Goal: Task Accomplishment & Management: Use online tool/utility

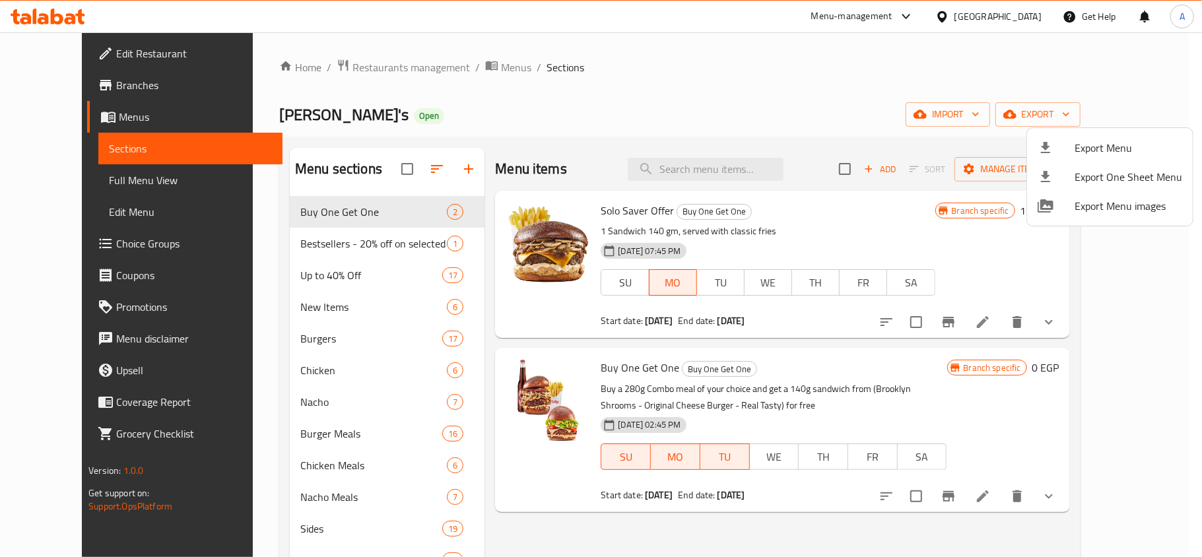
click at [1030, 315] on div at bounding box center [601, 278] width 1202 height 557
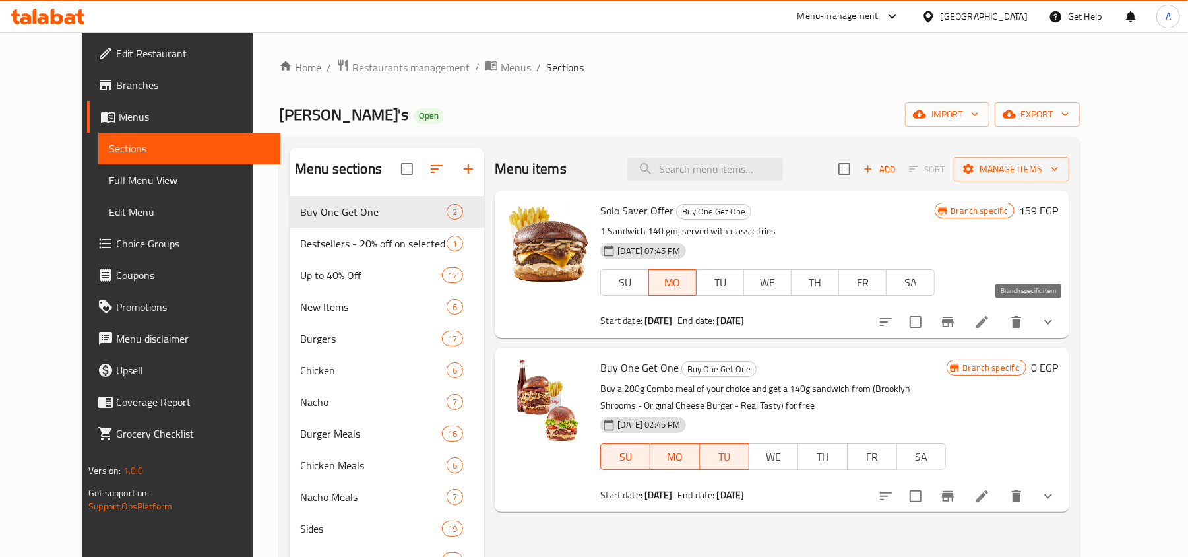
click at [956, 315] on icon "Branch-specific-item" at bounding box center [948, 322] width 16 height 16
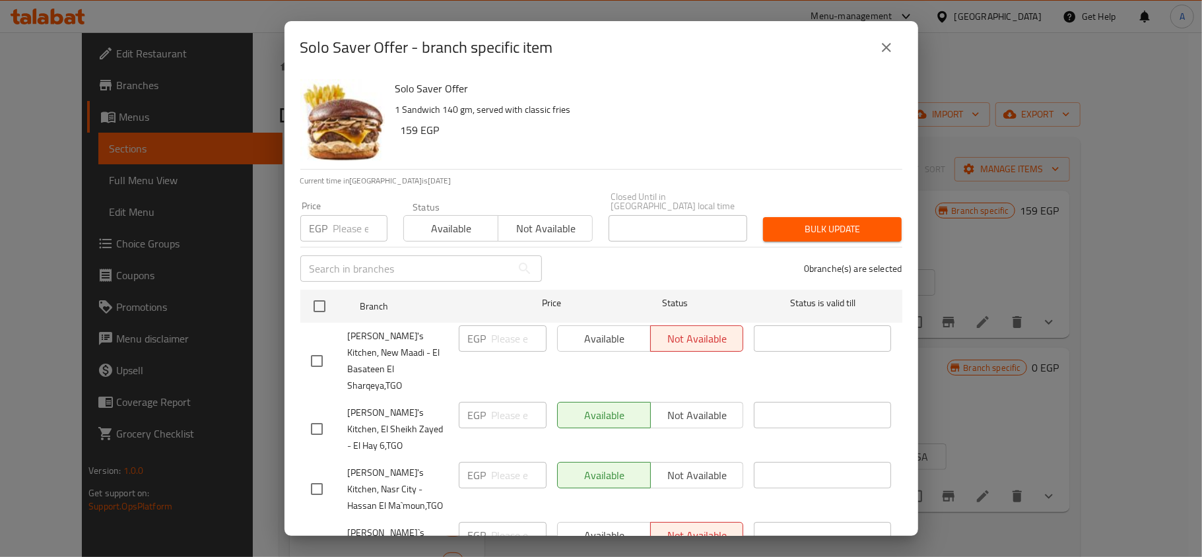
click at [560, 122] on h6 "159 EGP" at bounding box center [646, 130] width 491 height 18
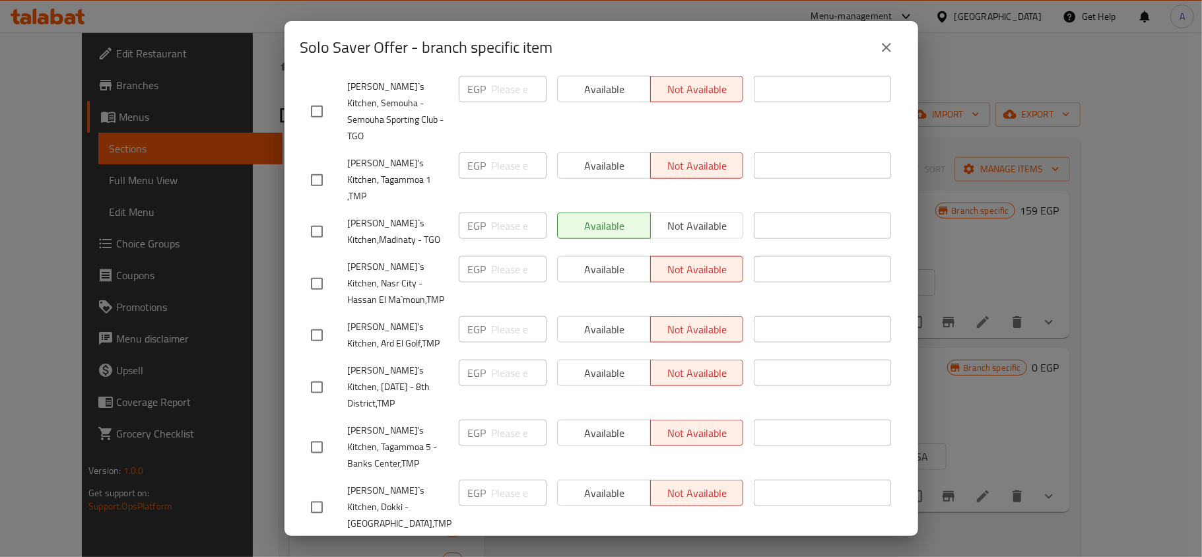
scroll to position [1088, 0]
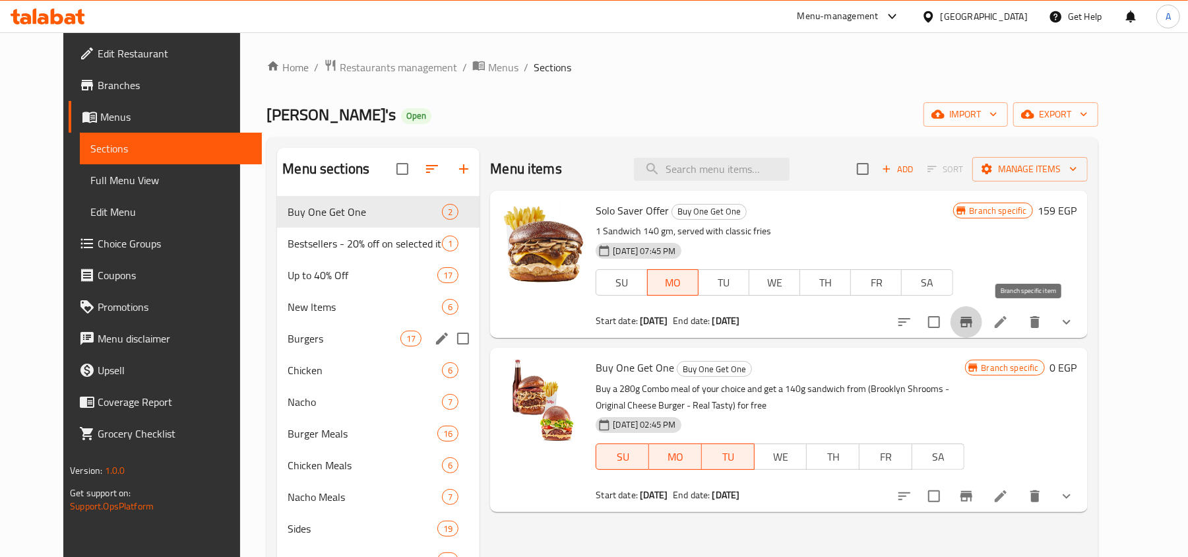
click at [296, 346] on span "Burgers" at bounding box center [344, 339] width 113 height 16
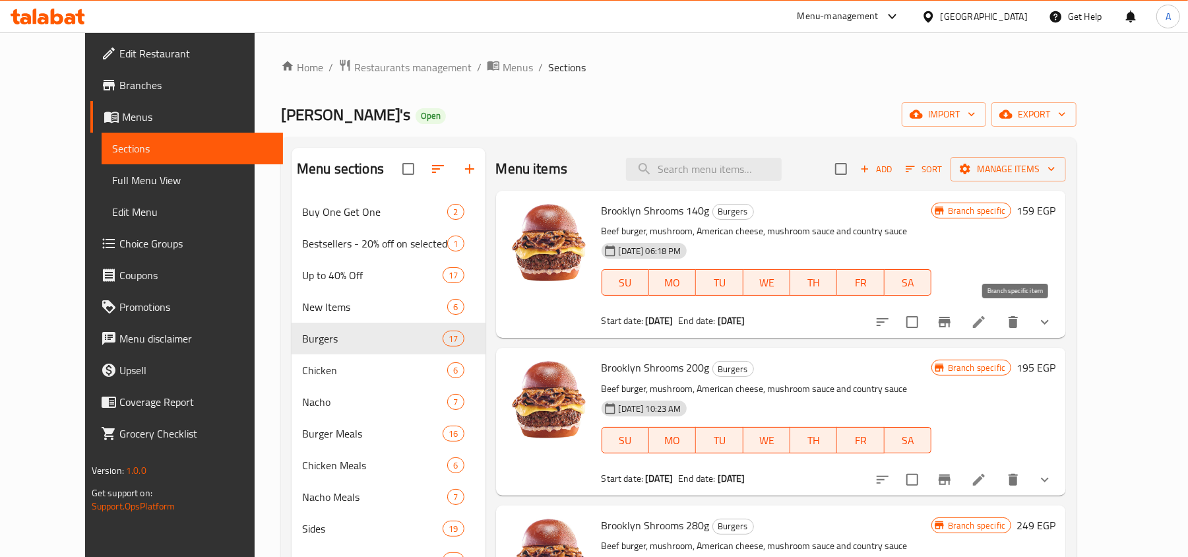
click at [951, 323] on icon "Branch-specific-item" at bounding box center [945, 322] width 12 height 11
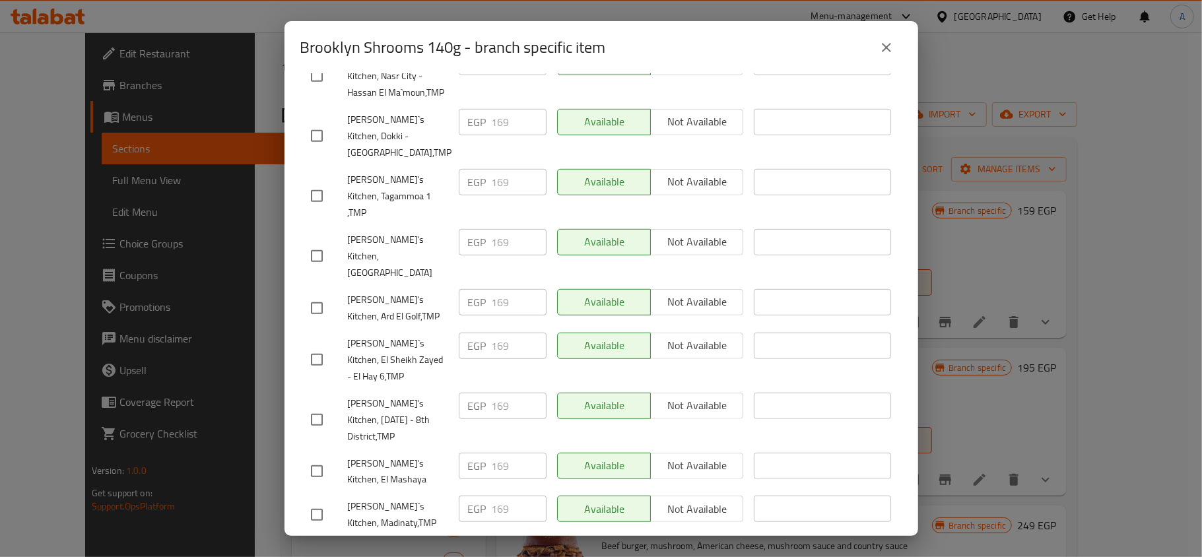
scroll to position [703, 0]
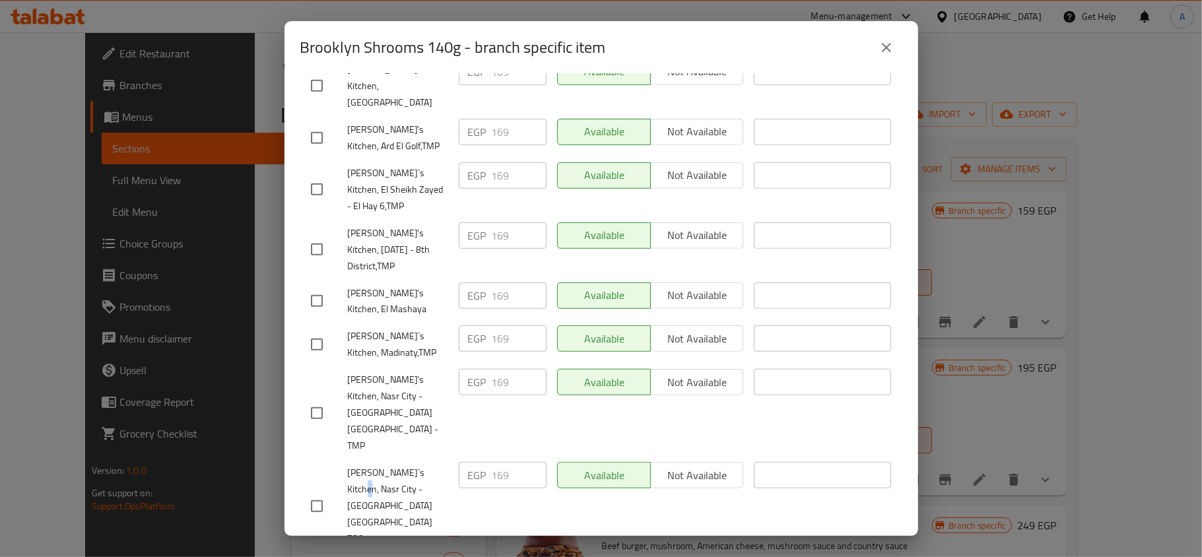
click at [426, 457] on div "[PERSON_NAME]`s Kitchen, Nasr City - [GEOGRAPHIC_DATA] [GEOGRAPHIC_DATA] TGO" at bounding box center [380, 506] width 148 height 98
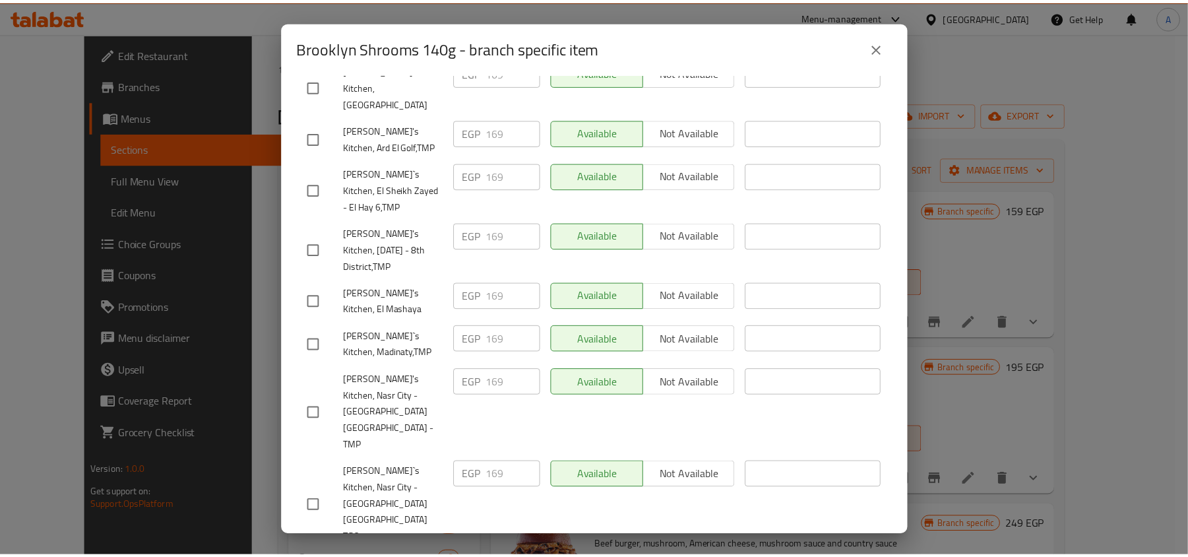
scroll to position [1088, 0]
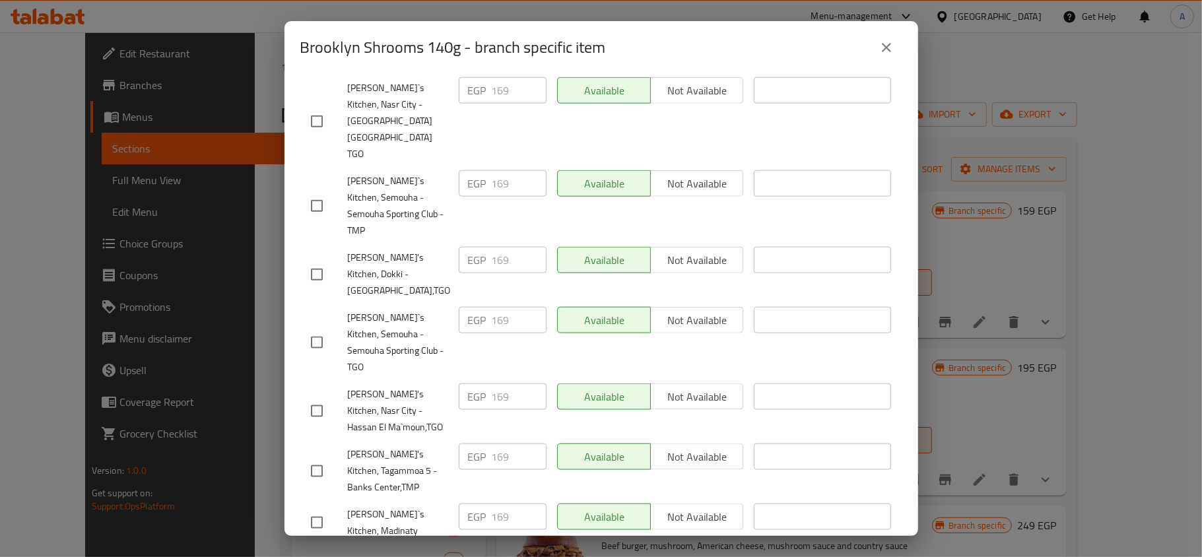
copy span "[PERSON_NAME]'s Kitchen, New Maadi - El Basateen El Sharqeya,TGO"
click at [887, 45] on icon "close" at bounding box center [886, 48] width 16 height 16
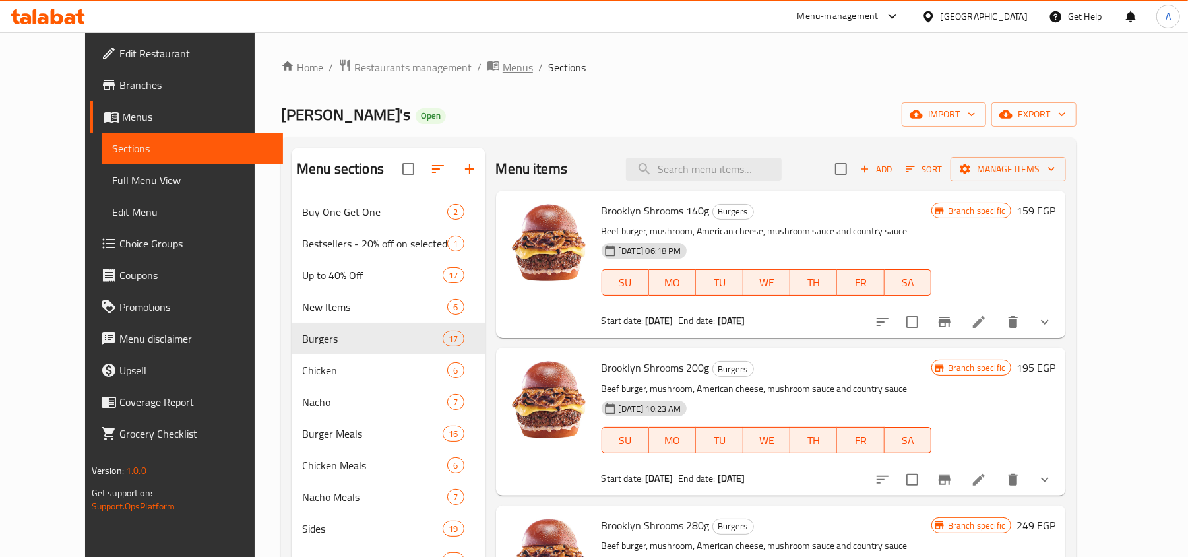
click at [503, 74] on span "Menus" at bounding box center [518, 67] width 30 height 16
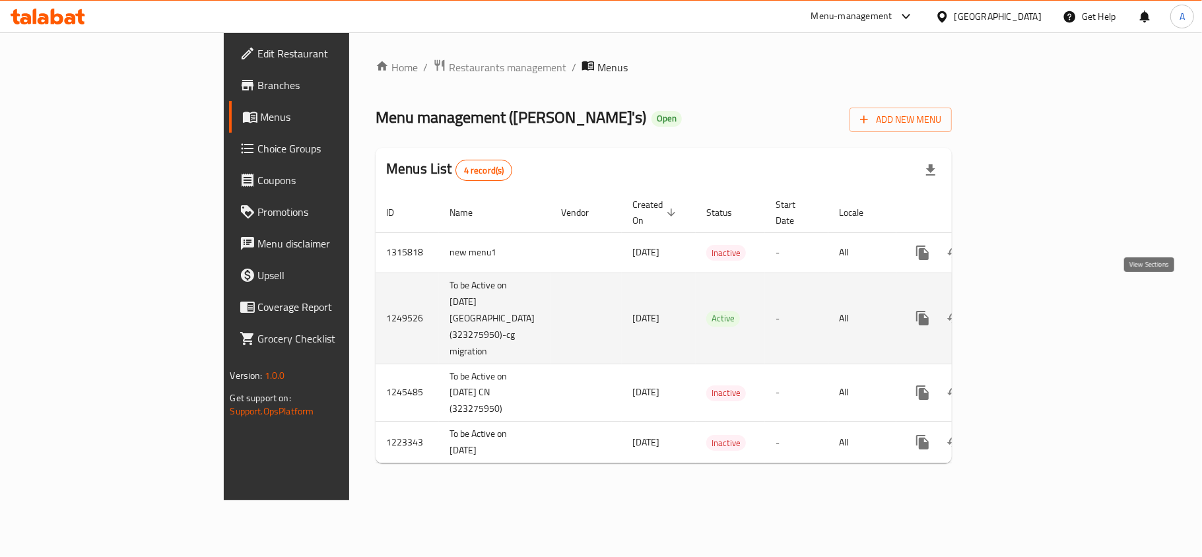
click at [1025, 310] on icon "enhanced table" at bounding box center [1018, 318] width 16 height 16
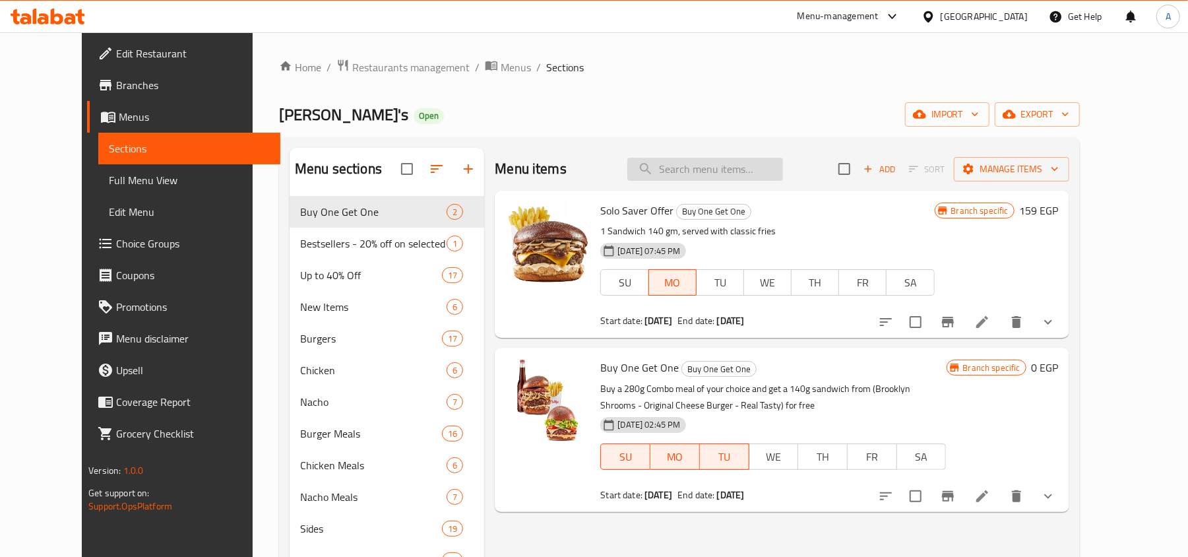
click at [743, 165] on input "search" at bounding box center [706, 169] width 156 height 23
paste input "Brooklyn' Shrooms 200g"
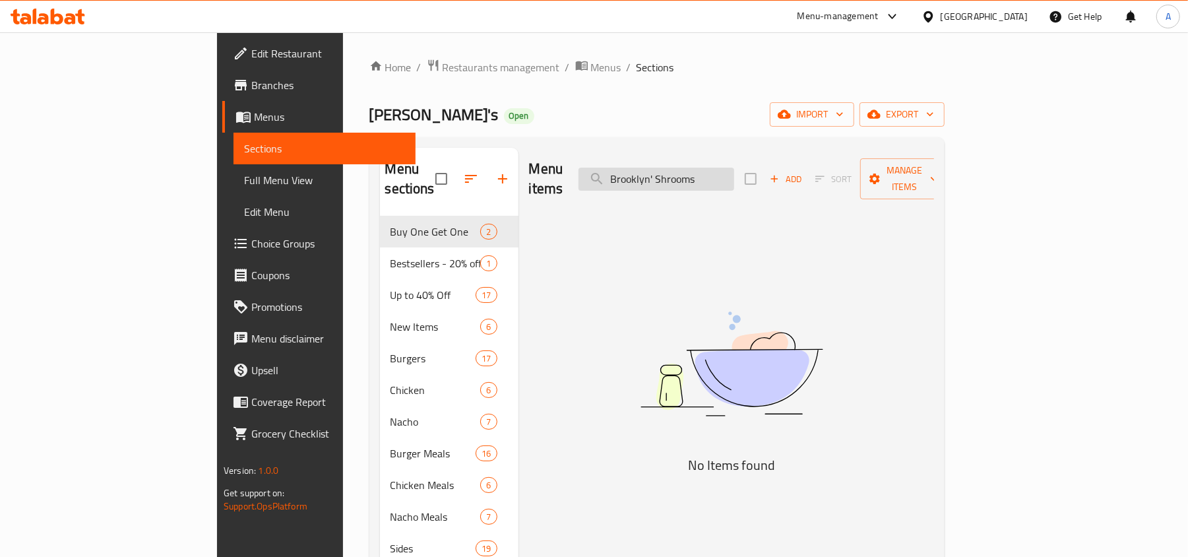
click at [731, 172] on input "Brooklyn' Shrooms" at bounding box center [657, 179] width 156 height 23
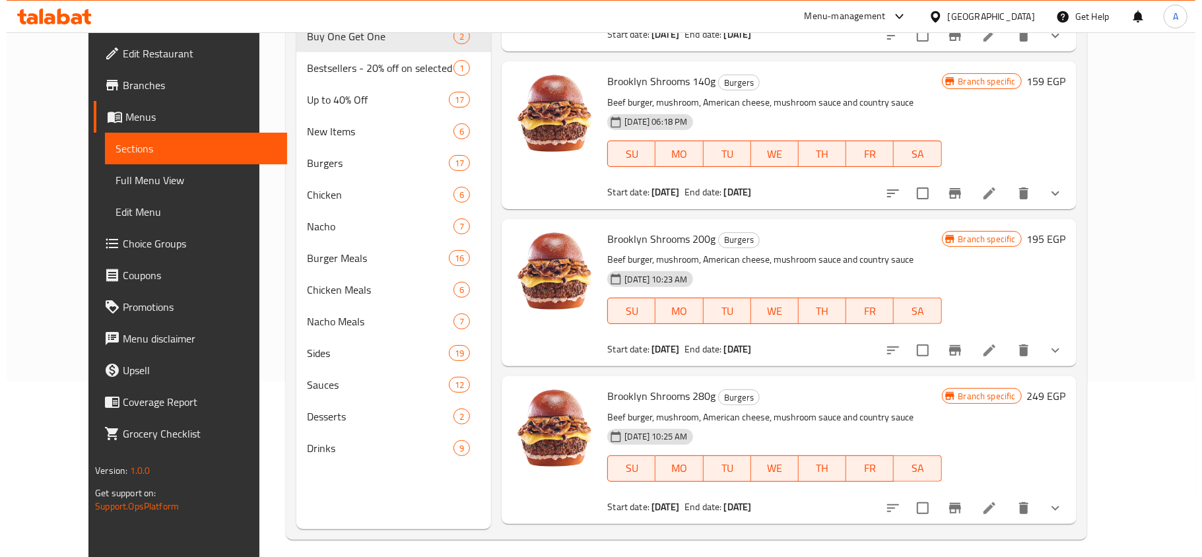
scroll to position [264, 0]
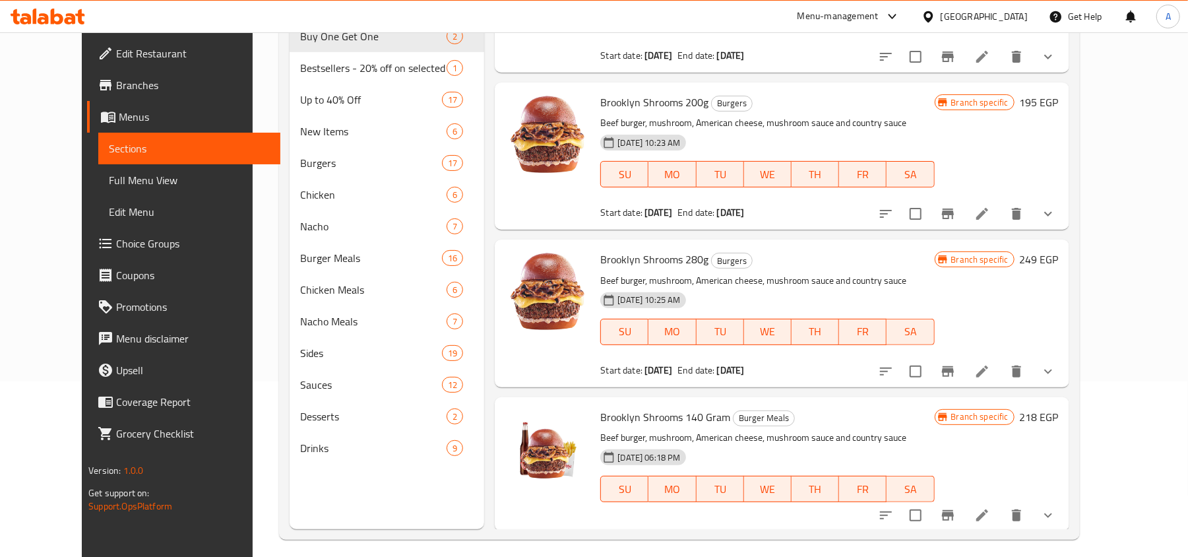
type input "Brooklyn Shrooms"
click at [964, 214] on button "Branch-specific-item" at bounding box center [948, 214] width 32 height 32
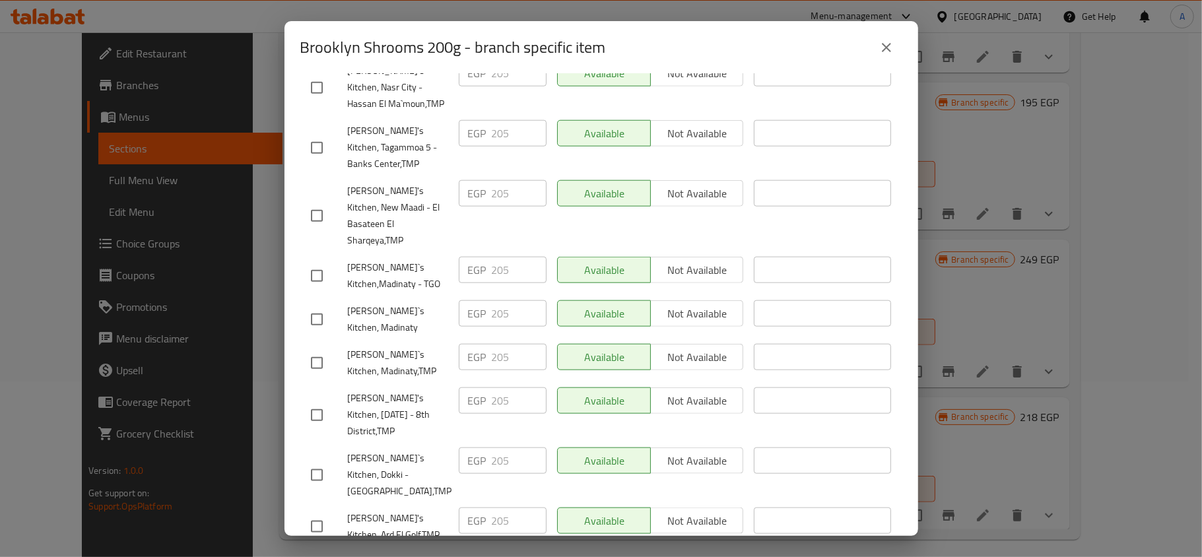
scroll to position [1088, 0]
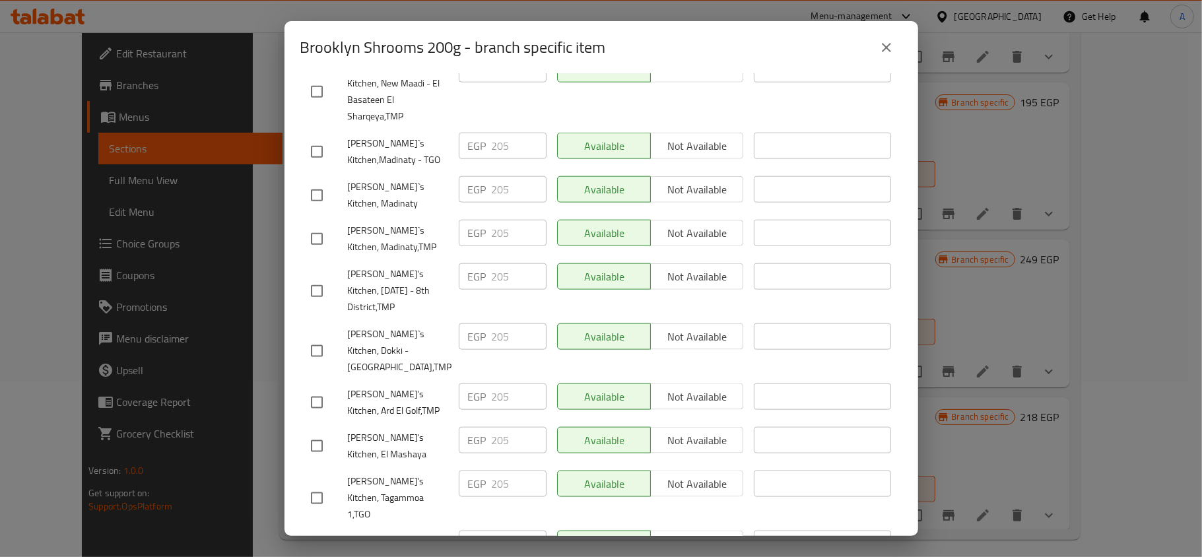
click at [890, 44] on icon "close" at bounding box center [886, 47] width 9 height 9
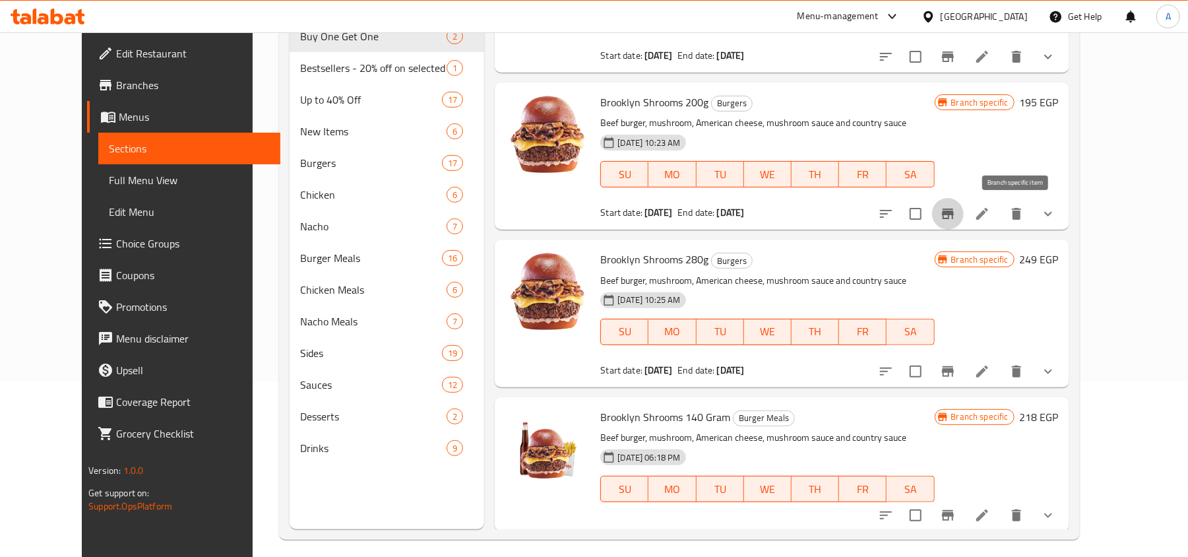
click at [954, 214] on icon "Branch-specific-item" at bounding box center [948, 214] width 12 height 11
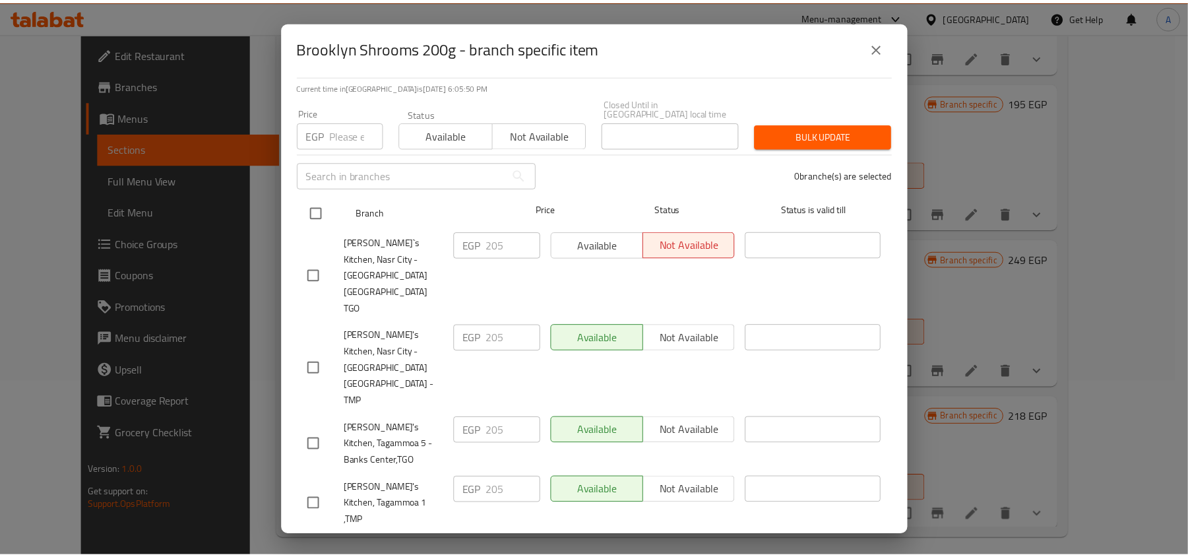
scroll to position [176, 0]
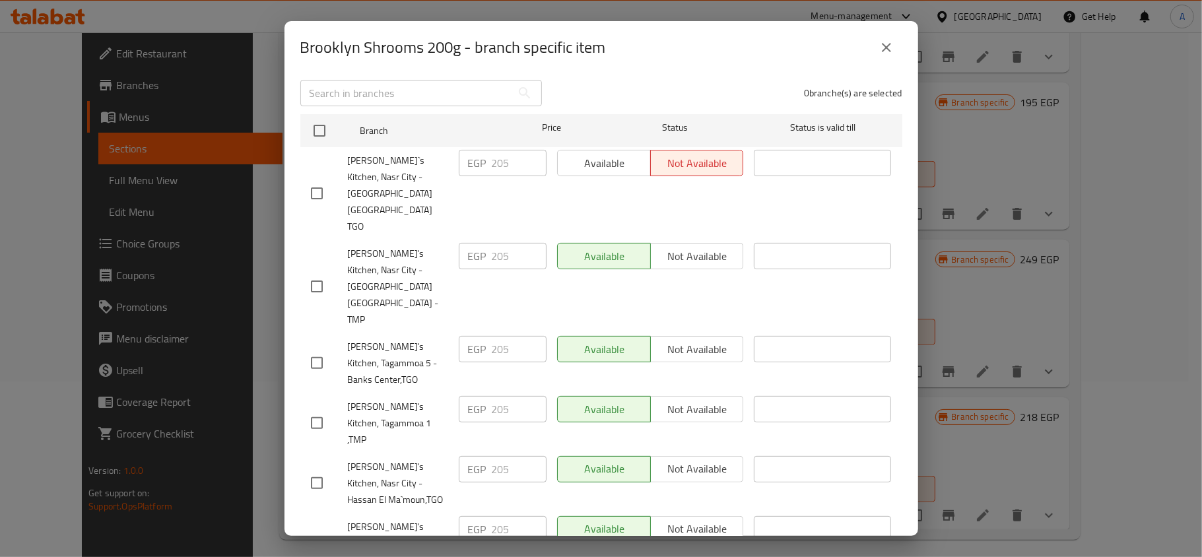
click at [885, 38] on button "close" at bounding box center [886, 48] width 32 height 32
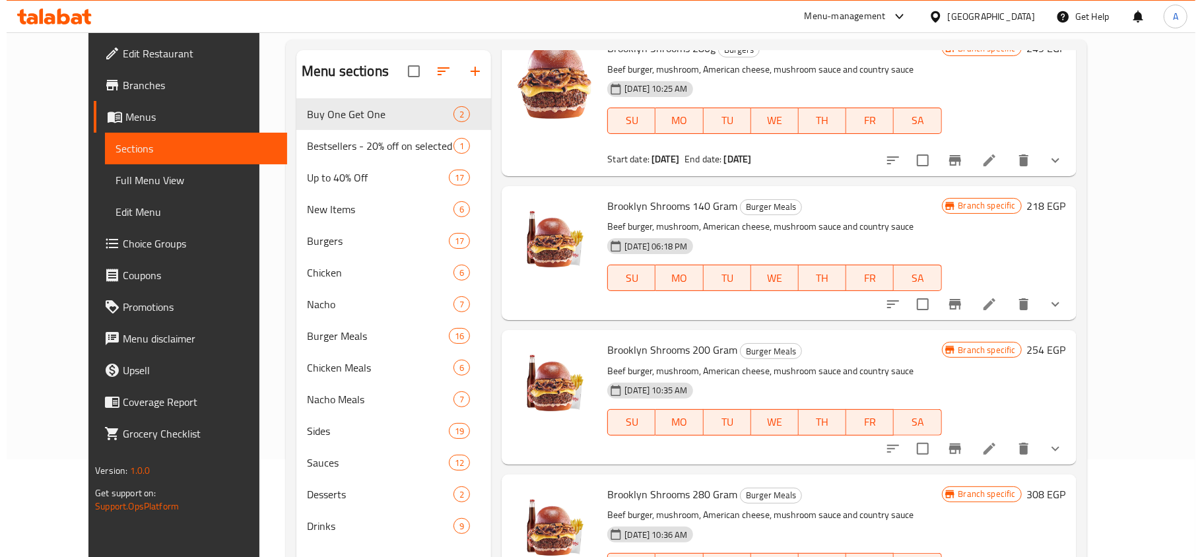
scroll to position [554, 0]
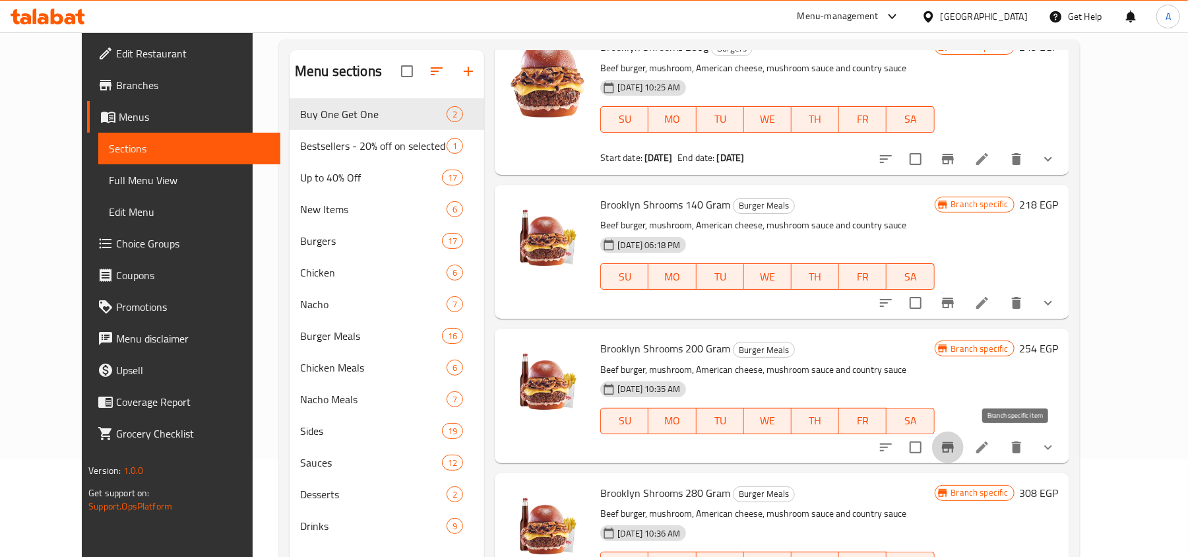
click at [956, 451] on icon "Branch-specific-item" at bounding box center [948, 447] width 16 height 16
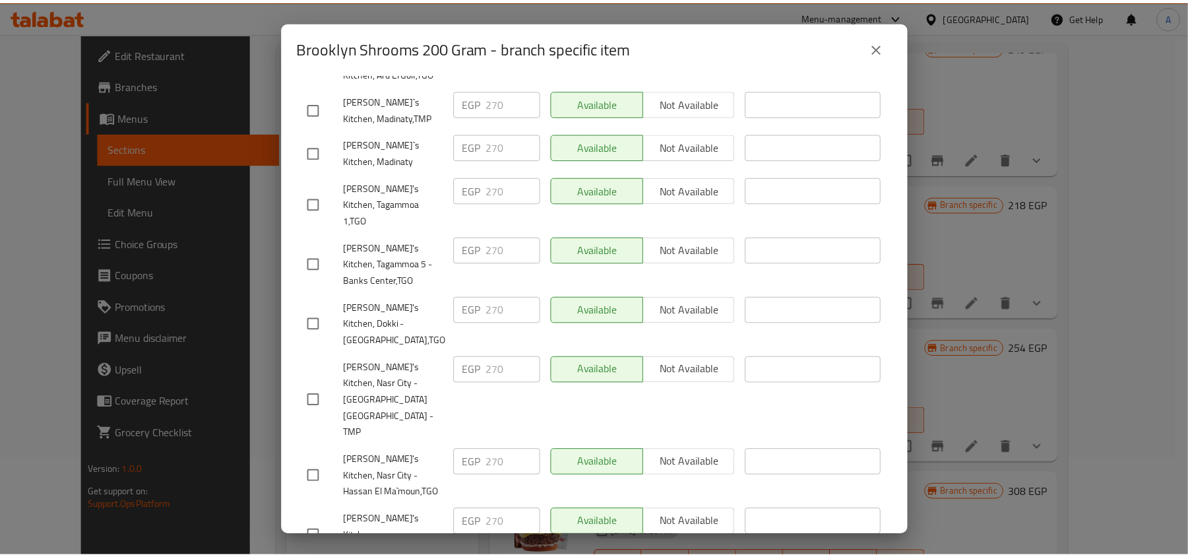
scroll to position [616, 0]
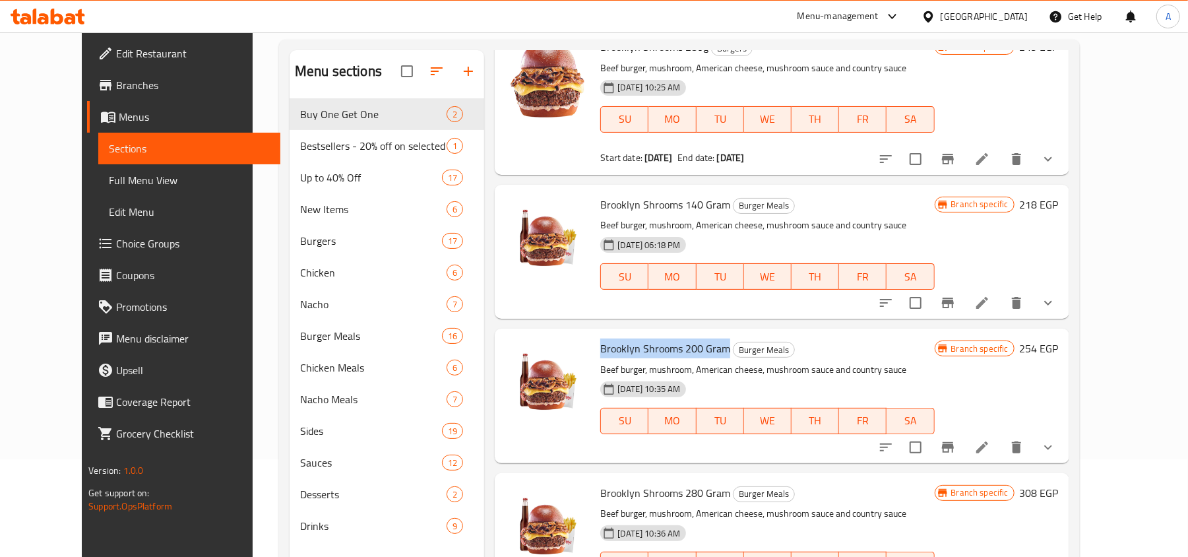
click at [684, 357] on span "Brooklyn Shrooms 200 Gram" at bounding box center [665, 348] width 130 height 20
click at [684, 343] on span "Brooklyn Shrooms 200 Gram" at bounding box center [665, 348] width 130 height 20
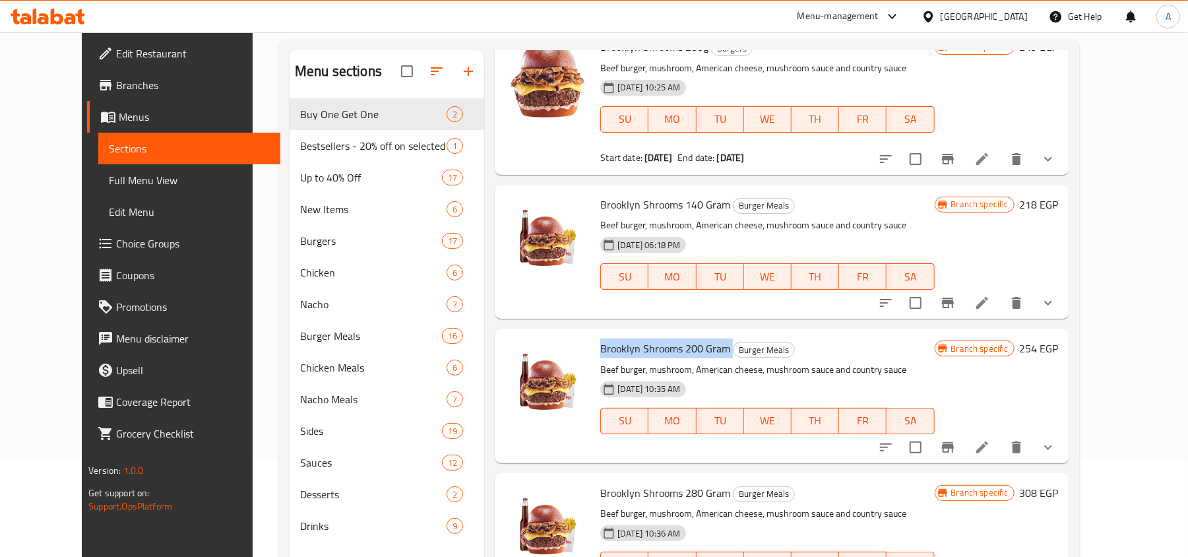
click at [684, 343] on span "Brooklyn Shrooms 200 Gram" at bounding box center [665, 348] width 130 height 20
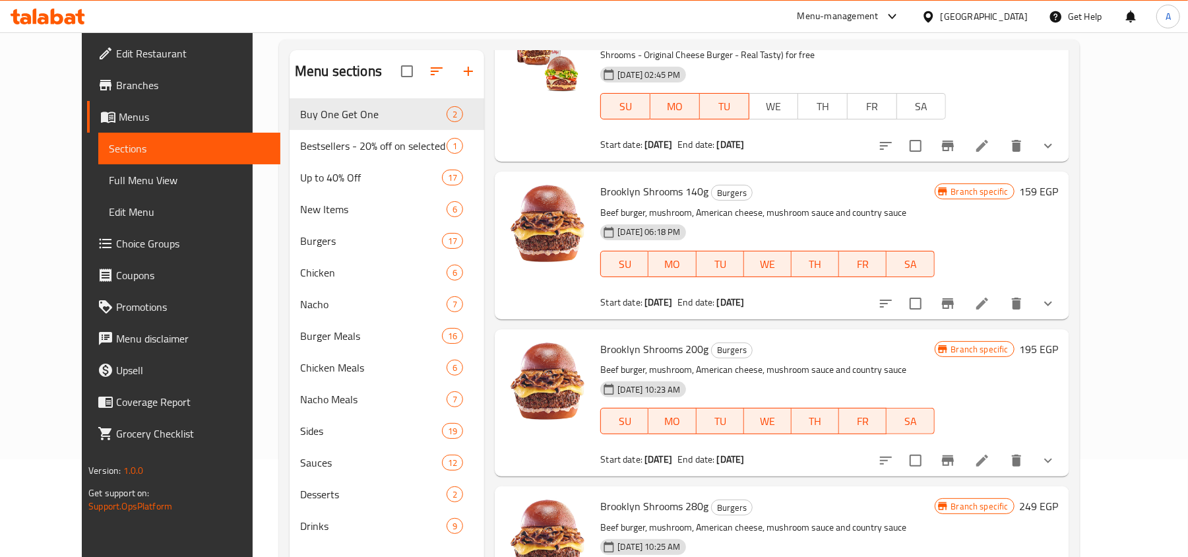
scroll to position [26, 0]
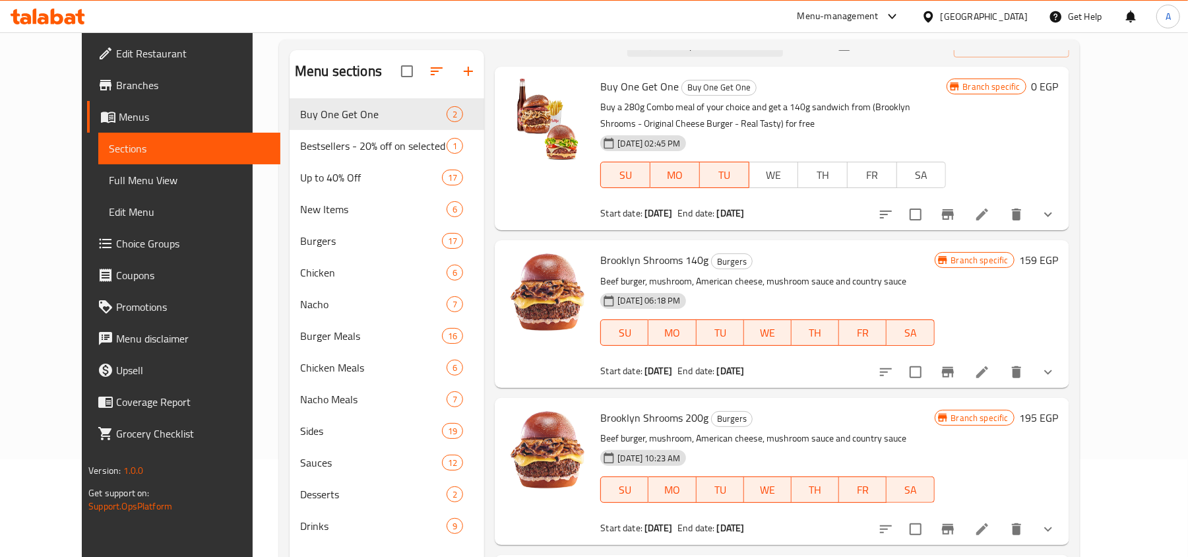
click at [600, 257] on span "Brooklyn Shrooms 140g" at bounding box center [654, 260] width 108 height 20
drag, startPoint x: 599, startPoint y: 257, endPoint x: 645, endPoint y: 265, distance: 46.2
click at [645, 265] on span "Brooklyn Shrooms 140g" at bounding box center [654, 260] width 108 height 20
copy span "Brooklyn Shrooms"
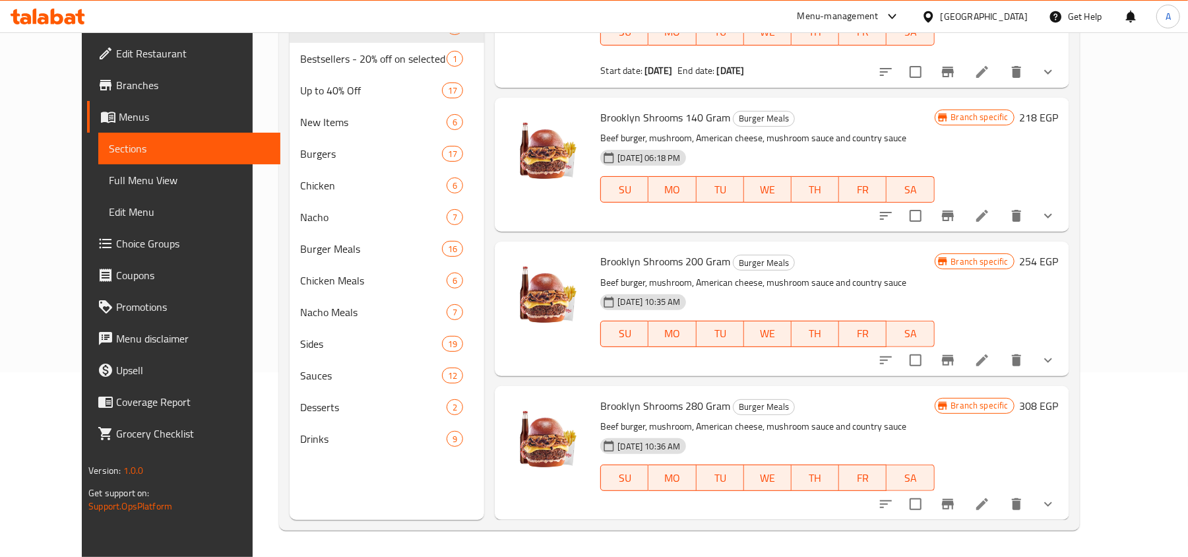
scroll to position [466, 0]
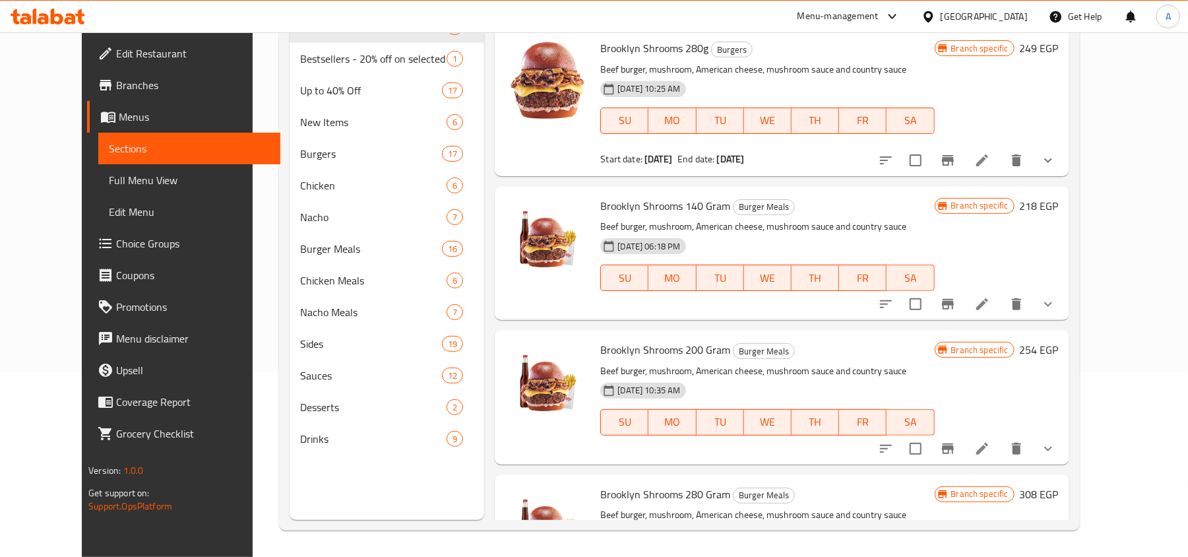
click at [679, 351] on span "Brooklyn Shrooms 200 Gram" at bounding box center [665, 350] width 130 height 20
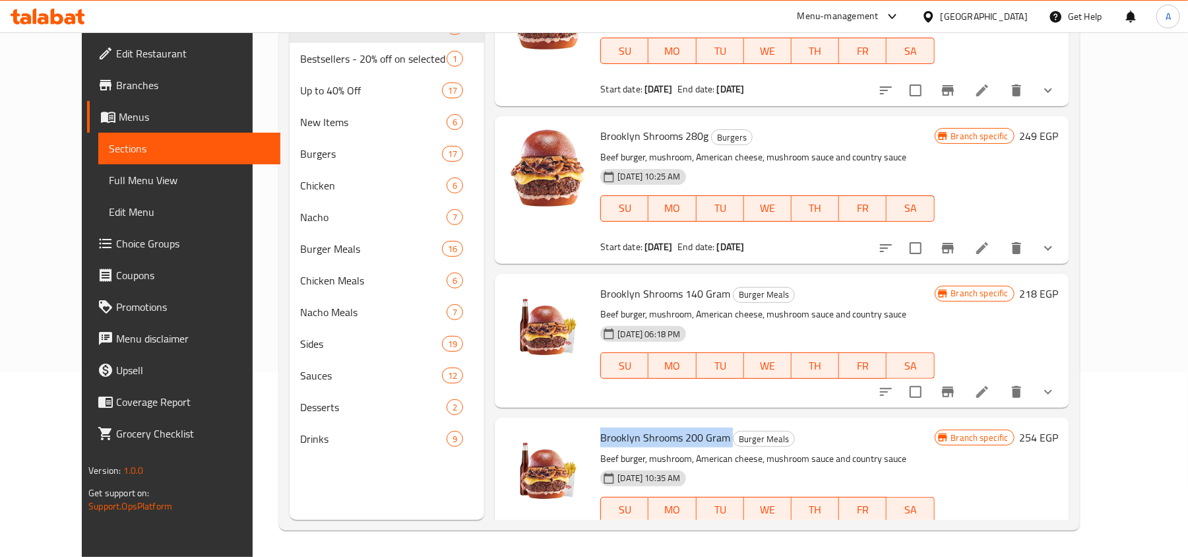
scroll to position [554, 0]
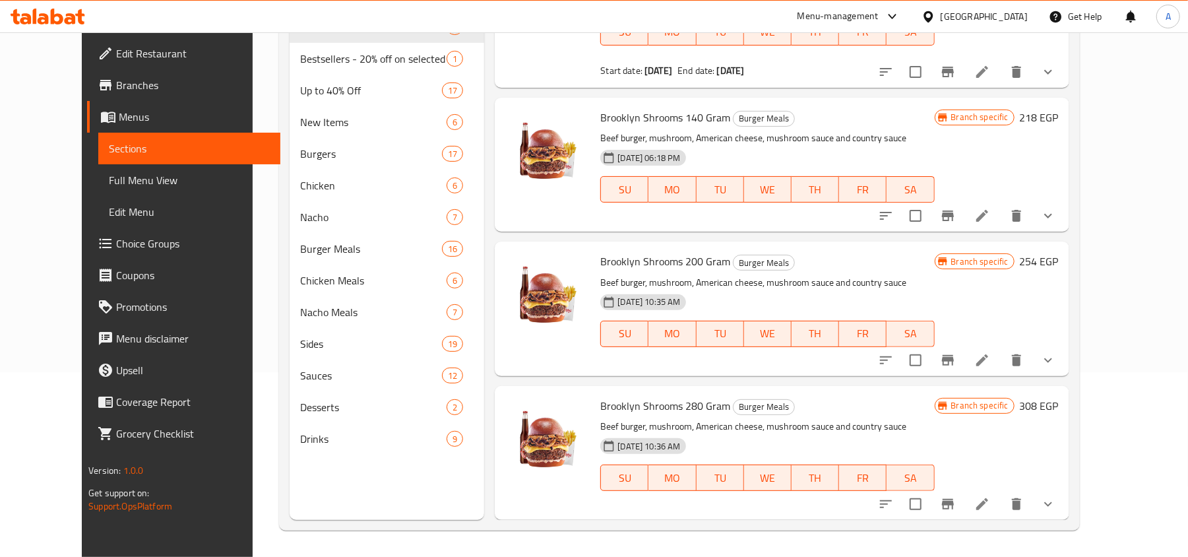
click at [612, 280] on p "Beef burger, mushroom, American cheese, mushroom sauce and country sauce" at bounding box center [767, 282] width 334 height 16
drag, startPoint x: 612, startPoint y: 280, endPoint x: 846, endPoint y: 276, distance: 233.6
click at [846, 276] on p "Beef burger, mushroom, American cheese, mushroom sauce and country sauce" at bounding box center [767, 282] width 334 height 16
click at [1064, 366] on button "show more" at bounding box center [1049, 360] width 32 height 32
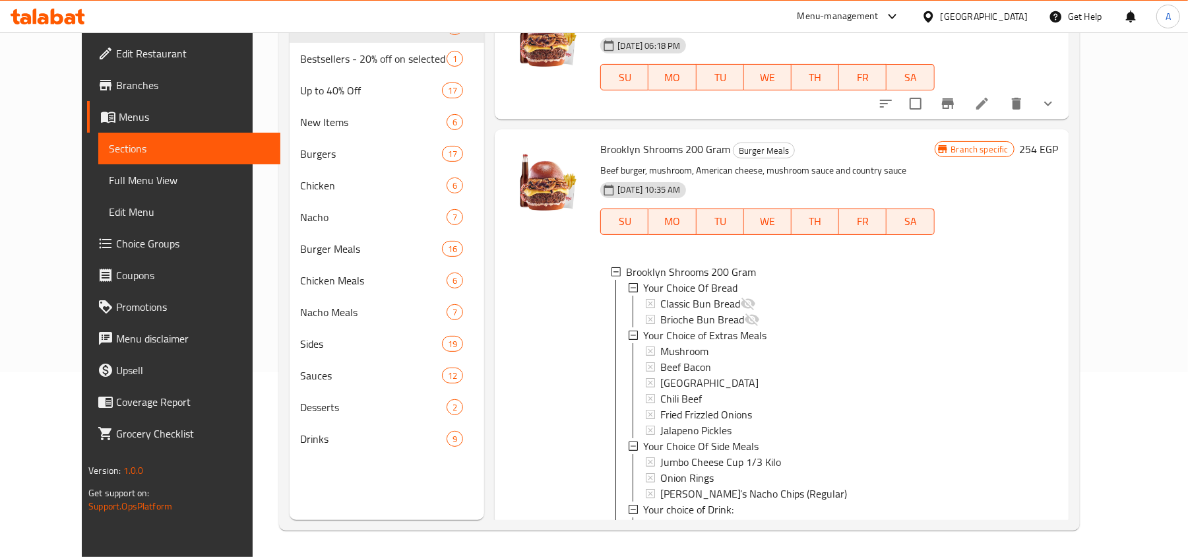
scroll to position [466, 0]
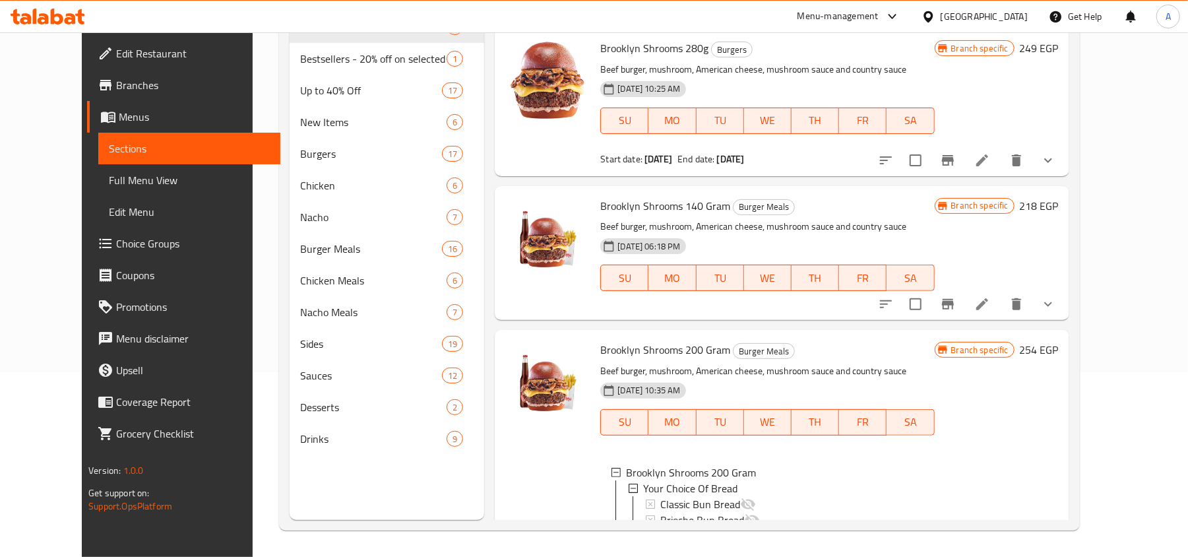
click at [681, 352] on span "Brooklyn Shrooms 200 Gram" at bounding box center [665, 350] width 130 height 20
copy h6 "Brooklyn Shrooms 200 Gram"
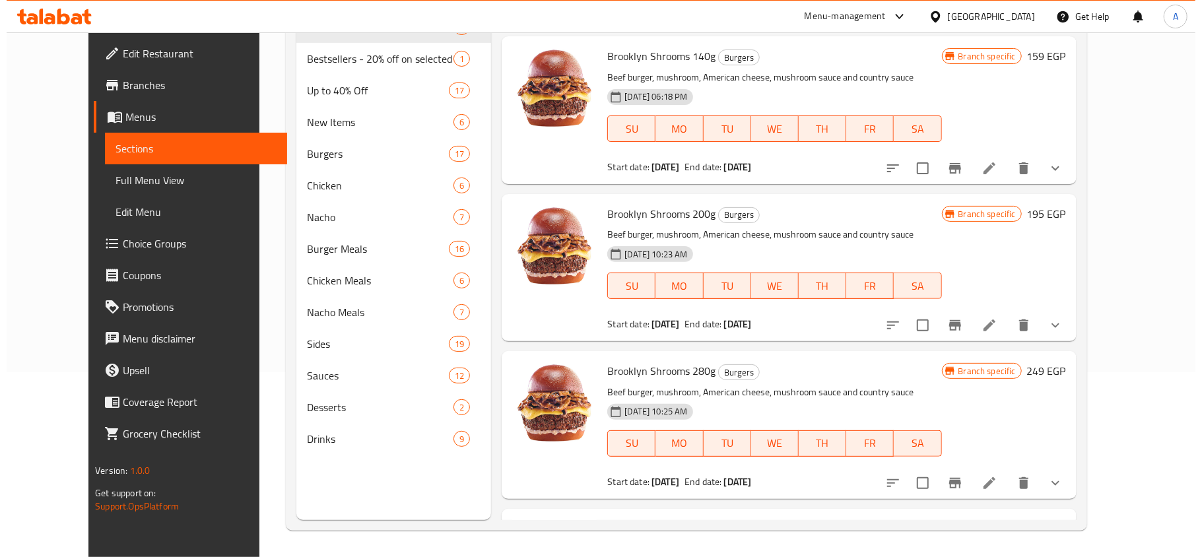
scroll to position [114, 0]
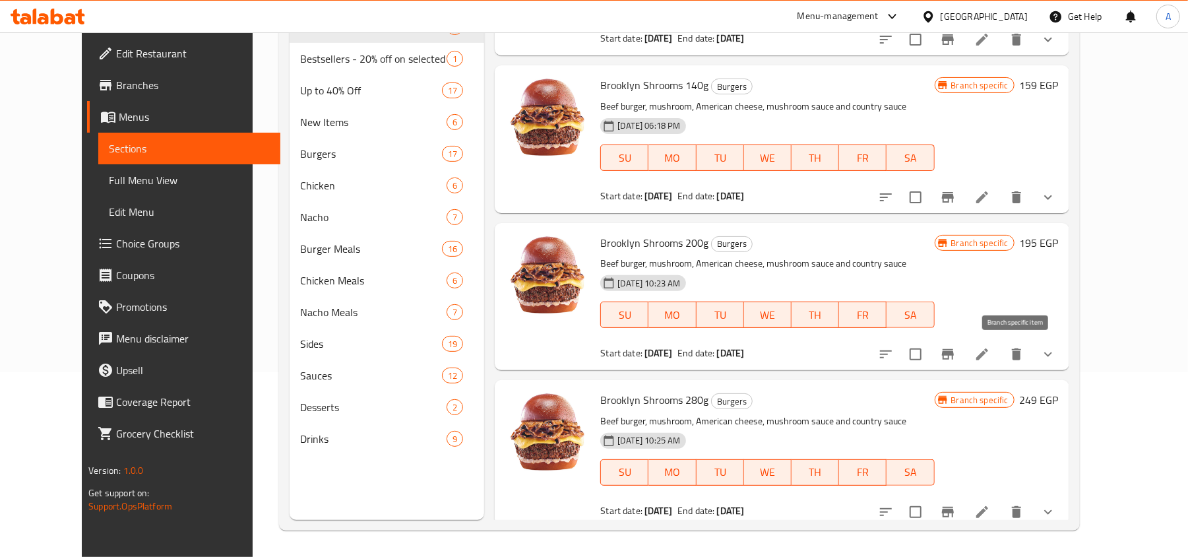
click at [954, 354] on icon "Branch-specific-item" at bounding box center [948, 354] width 12 height 11
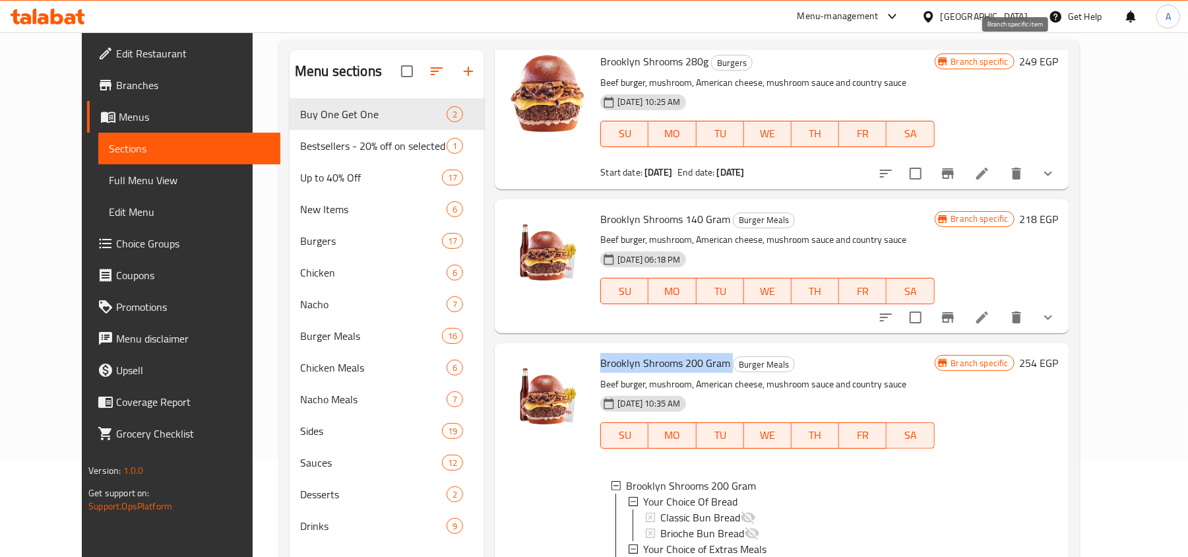
scroll to position [616, 0]
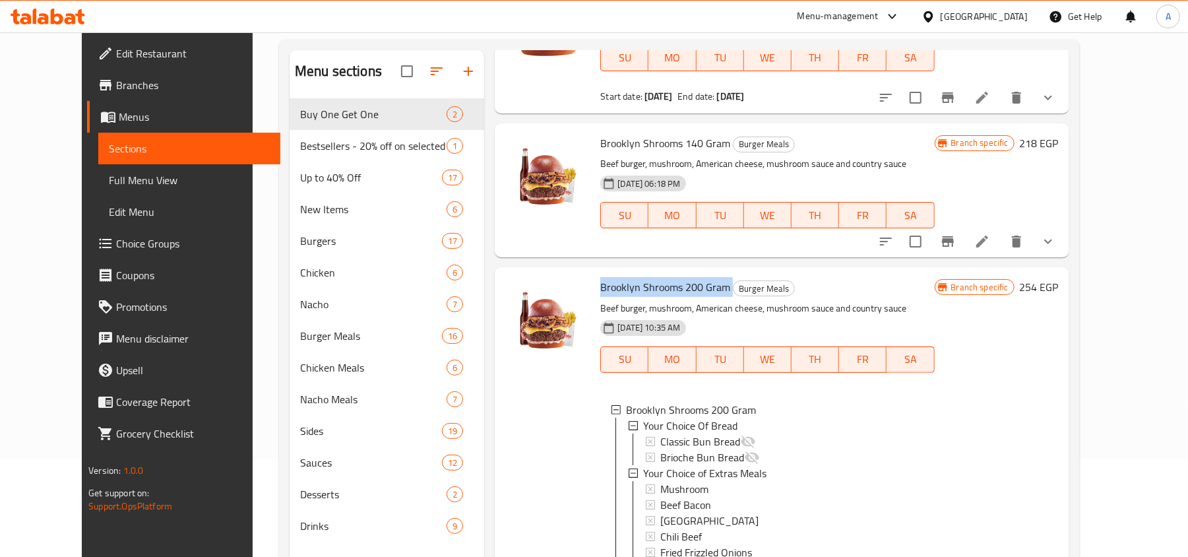
click at [608, 291] on span "Brooklyn Shrooms 200 Gram" at bounding box center [665, 287] width 130 height 20
drag, startPoint x: 608, startPoint y: 291, endPoint x: 642, endPoint y: 289, distance: 34.4
click at [642, 289] on span "Brooklyn Shrooms 200 Gram" at bounding box center [665, 287] width 130 height 20
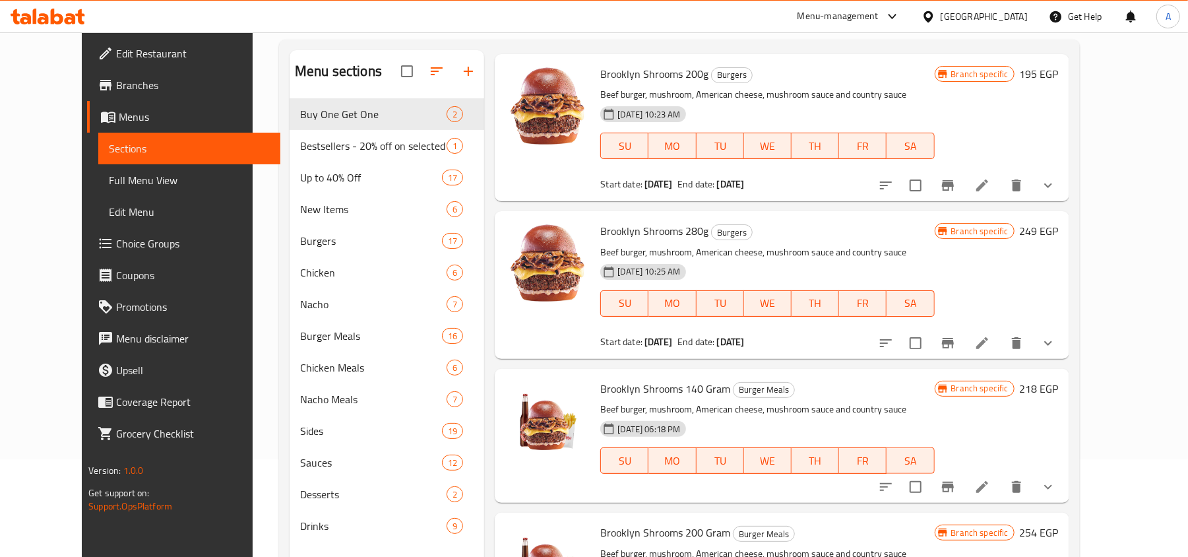
scroll to position [528, 0]
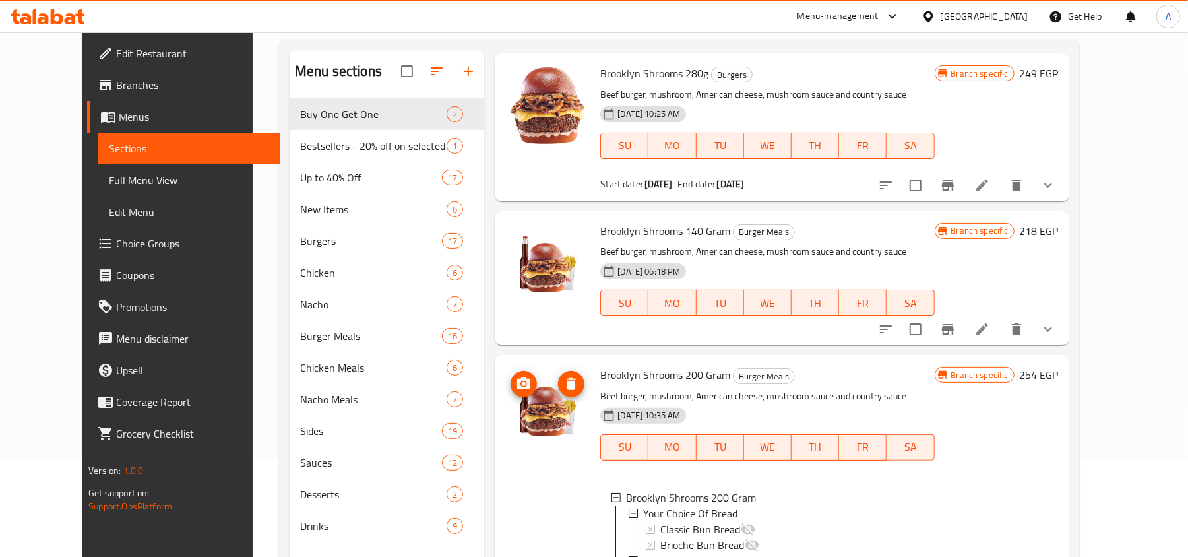
click at [518, 418] on img at bounding box center [547, 408] width 84 height 84
click at [724, 393] on p "Beef burger, mushroom, American cheese, mushroom sauce and country sauce" at bounding box center [767, 396] width 334 height 16
drag, startPoint x: 724, startPoint y: 393, endPoint x: 882, endPoint y: 402, distance: 158.6
click at [864, 404] on p "Beef burger, mushroom, American cheese, mushroom sauce and country sauce" at bounding box center [767, 396] width 334 height 16
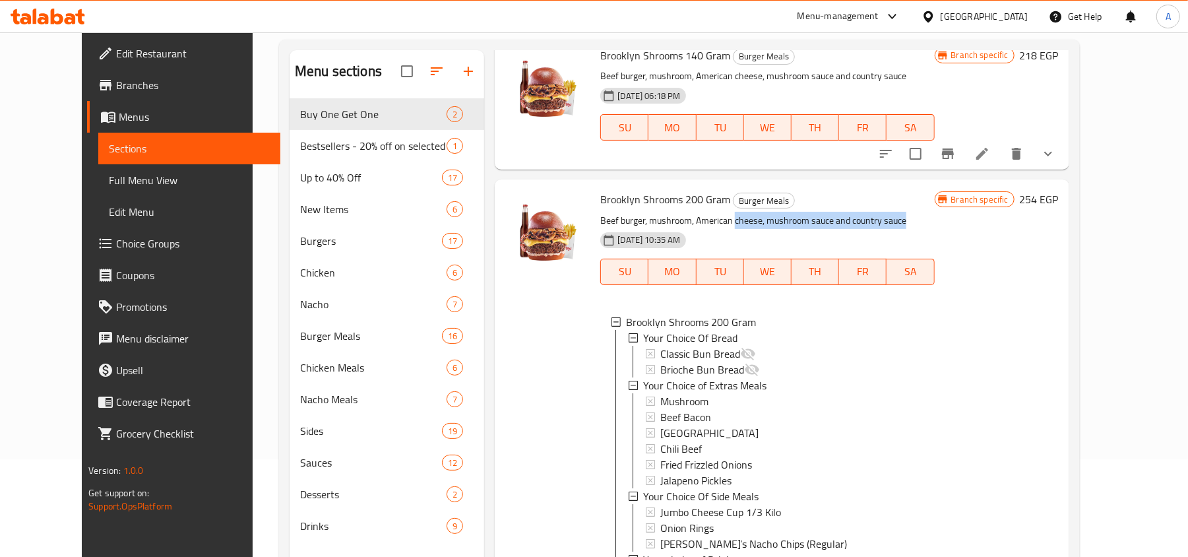
scroll to position [550, 0]
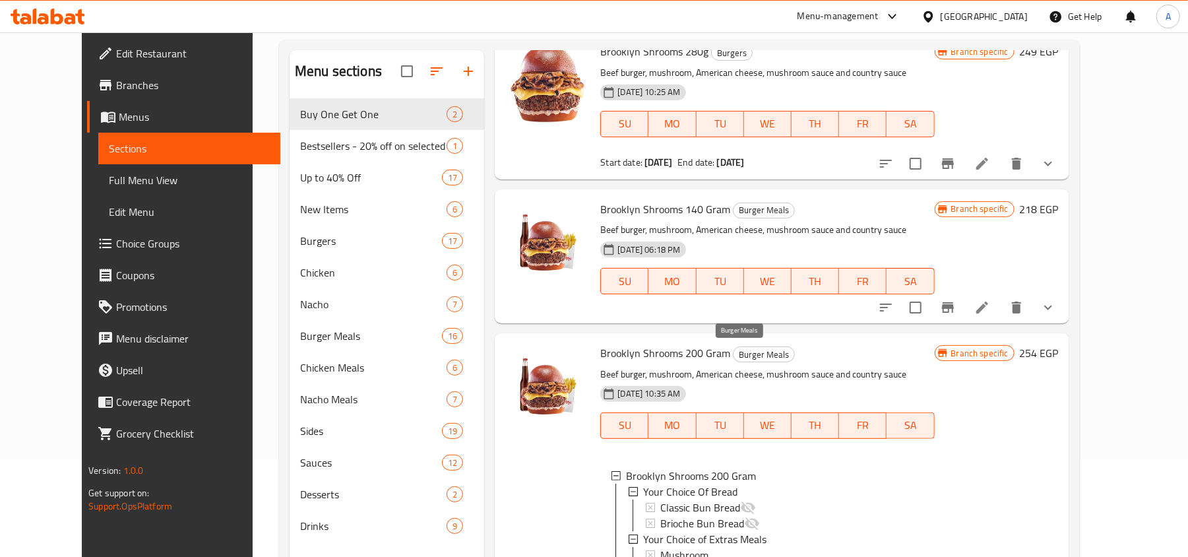
click at [735, 352] on span "Burger Meals" at bounding box center [764, 354] width 61 height 15
click at [756, 352] on span "Burger Meals" at bounding box center [764, 354] width 61 height 15
copy span "Meals"
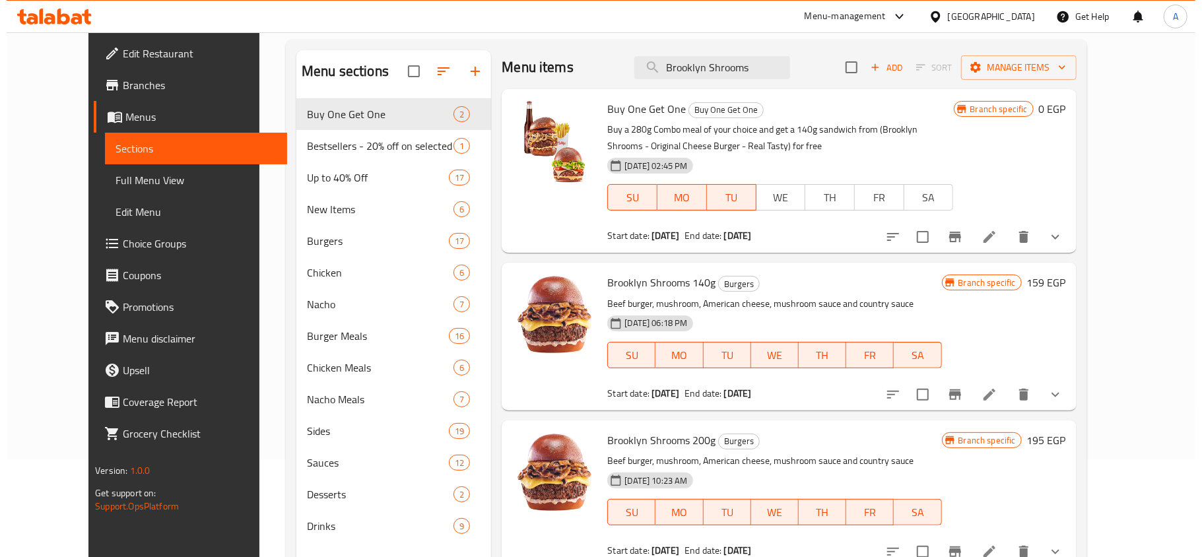
scroll to position [0, 0]
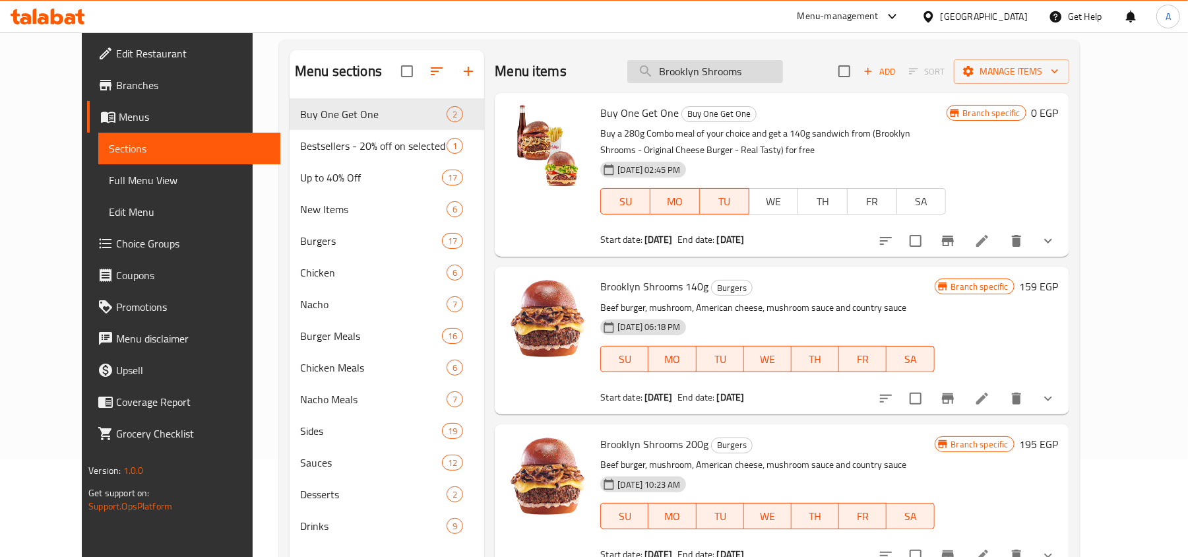
click at [705, 80] on input "Brooklyn Shrooms" at bounding box center [706, 71] width 156 height 23
paste input "[PERSON_NAME]'s Nacho Chicken"
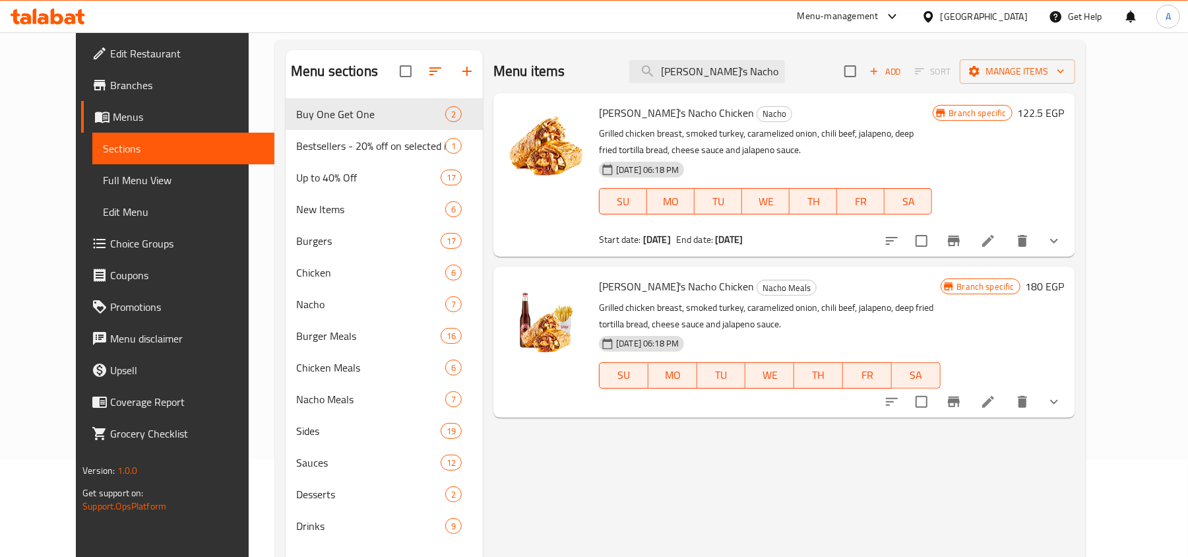
type input "[PERSON_NAME]'s Nacho Chicken"
click at [970, 230] on button "Branch-specific-item" at bounding box center [954, 241] width 32 height 32
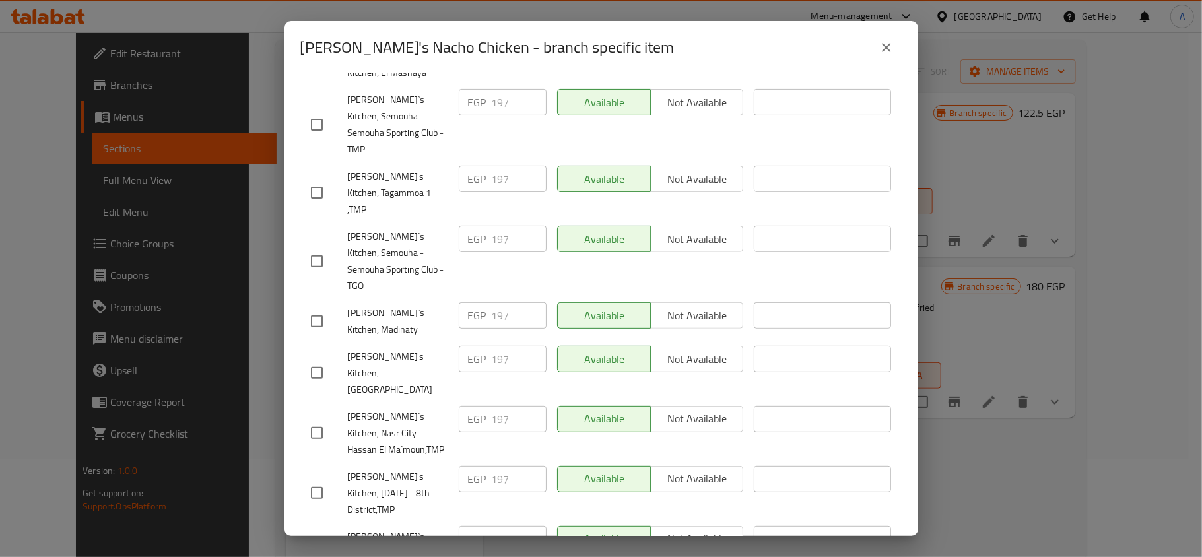
scroll to position [528, 0]
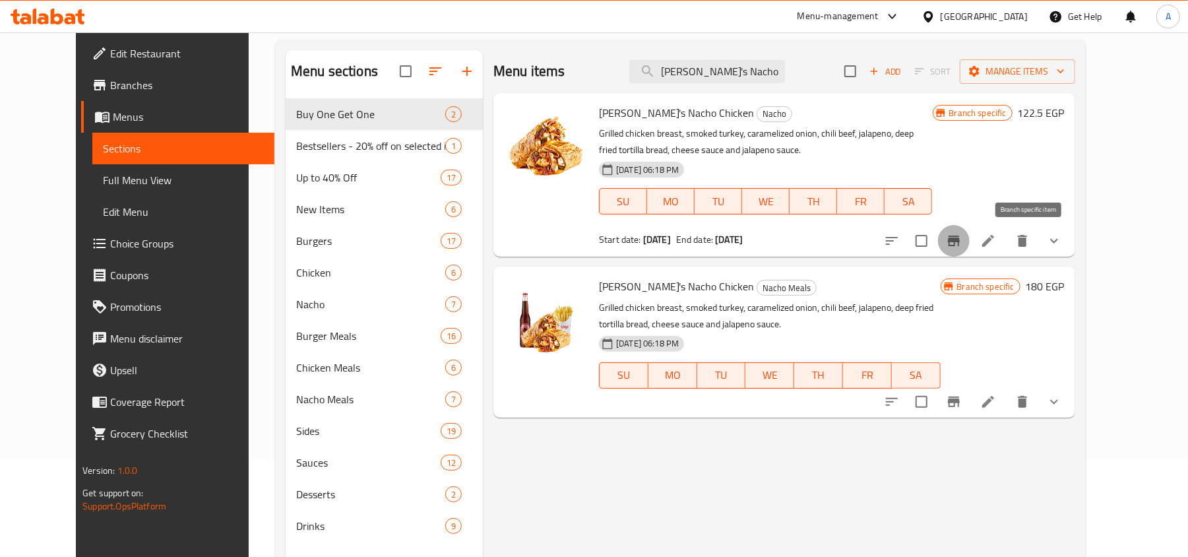
click at [962, 240] on icon "Branch-specific-item" at bounding box center [954, 241] width 16 height 16
click at [1062, 238] on icon "show more" at bounding box center [1054, 241] width 16 height 16
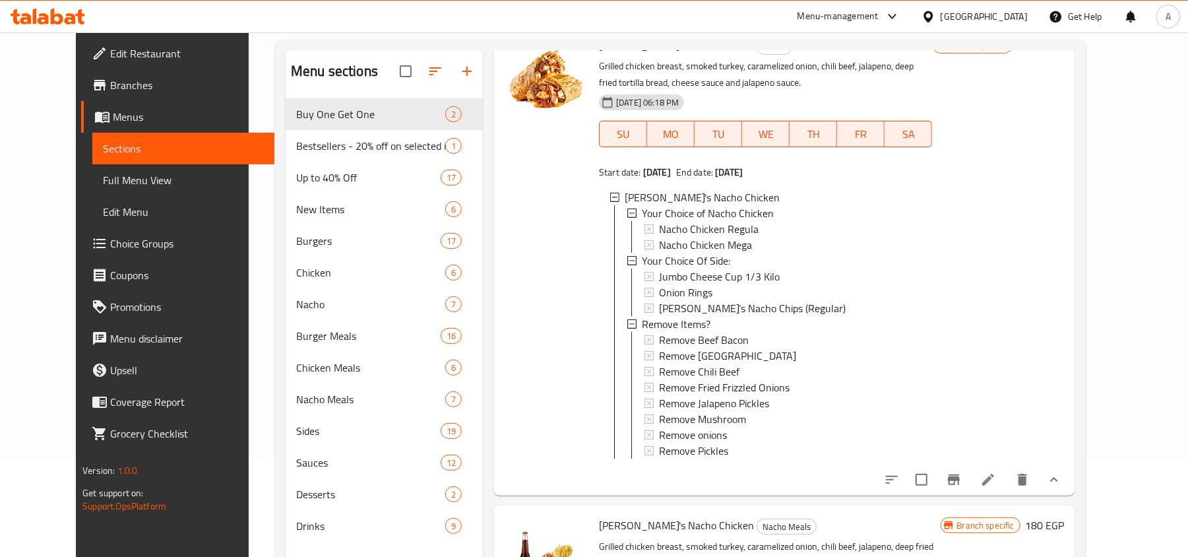
scroll to position [130, 0]
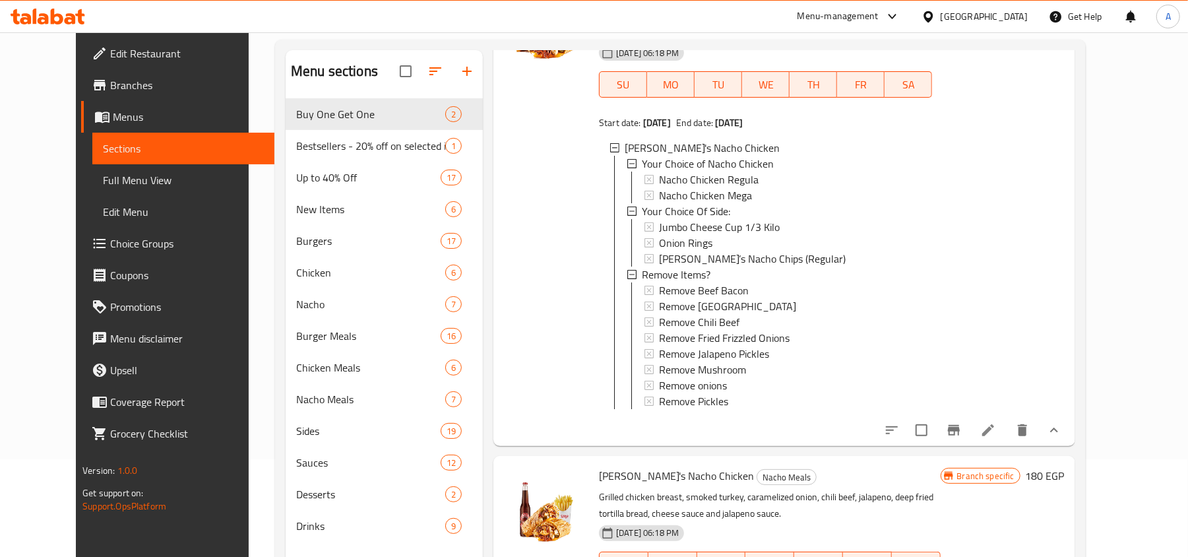
click at [960, 428] on icon "Branch-specific-item" at bounding box center [954, 430] width 12 height 11
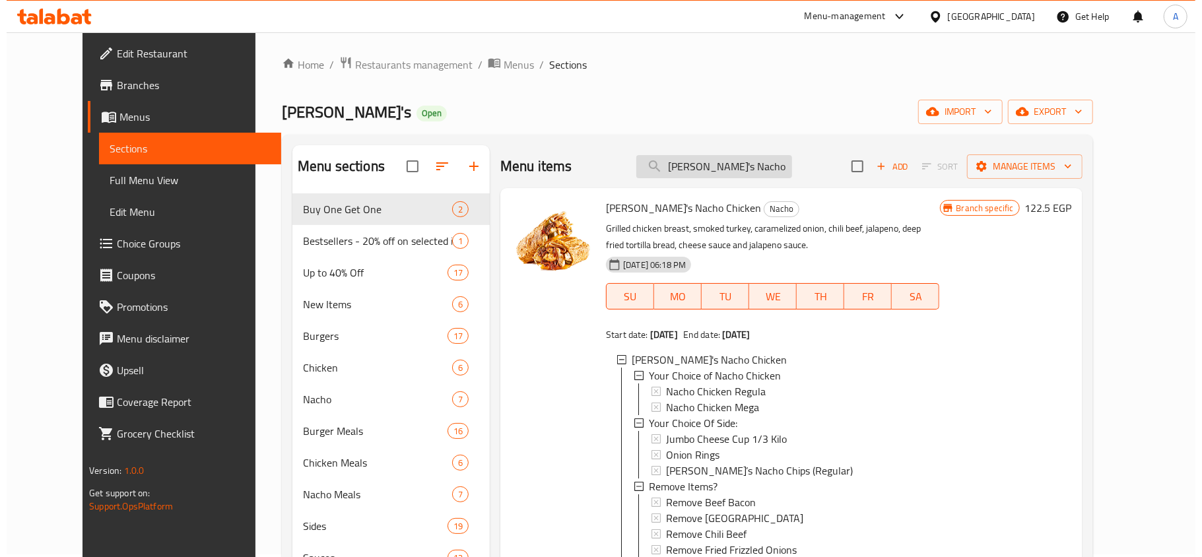
scroll to position [0, 0]
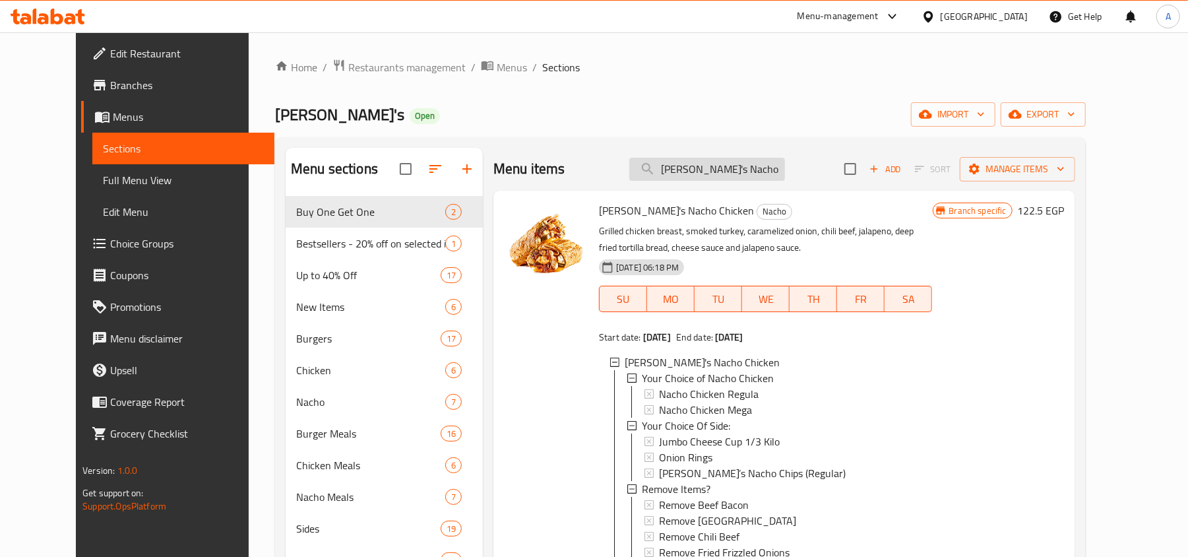
click at [734, 172] on input "[PERSON_NAME]'s Nacho Chicken" at bounding box center [707, 169] width 156 height 23
click at [738, 168] on input "[PERSON_NAME]'s Nacho Chicken" at bounding box center [707, 169] width 156 height 23
paste input "Double Double"
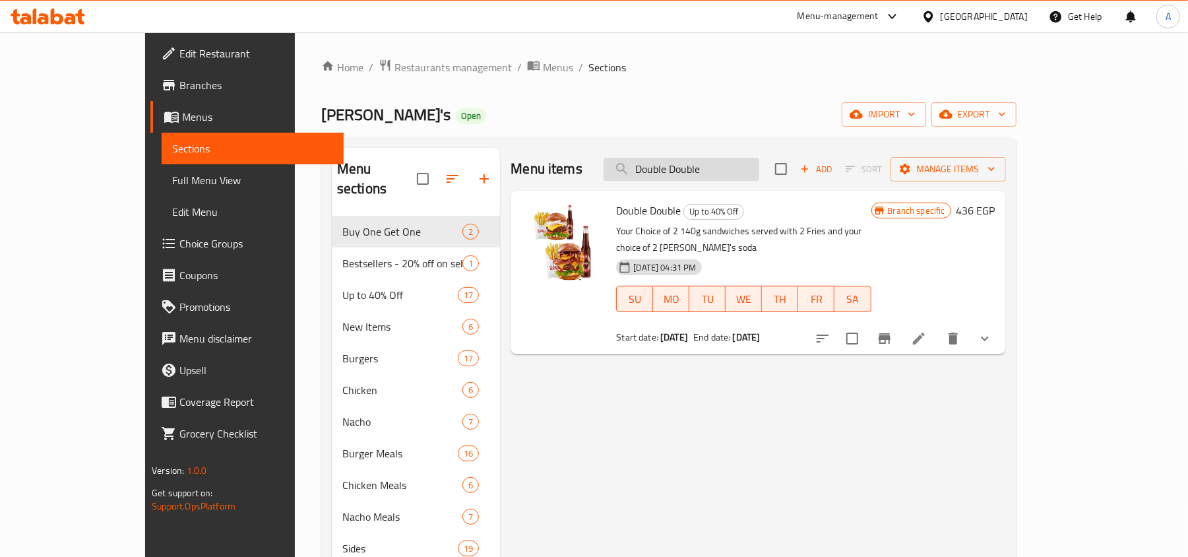
click at [754, 180] on input "Double Double" at bounding box center [682, 169] width 156 height 23
paste input "Waffle Fries"
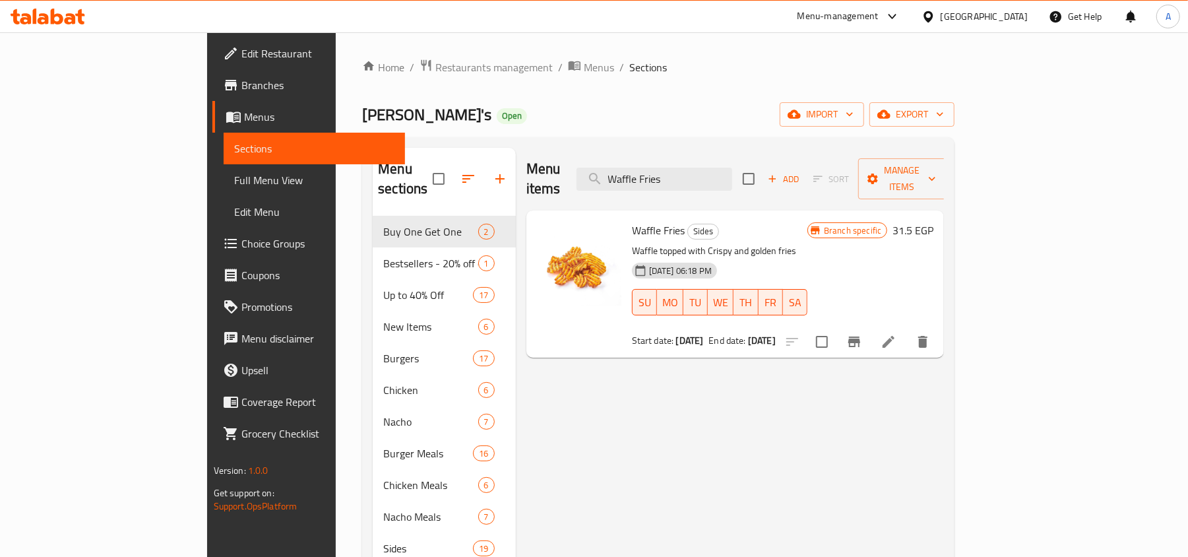
type input "Waffle Fries"
click at [862, 334] on icon "Branch-specific-item" at bounding box center [855, 342] width 16 height 16
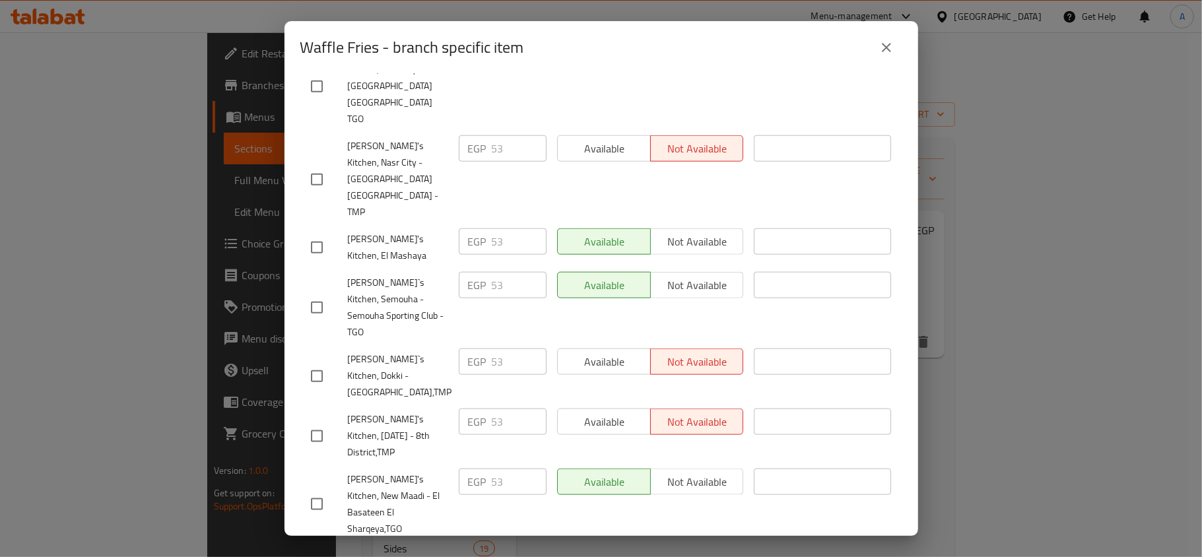
scroll to position [1088, 0]
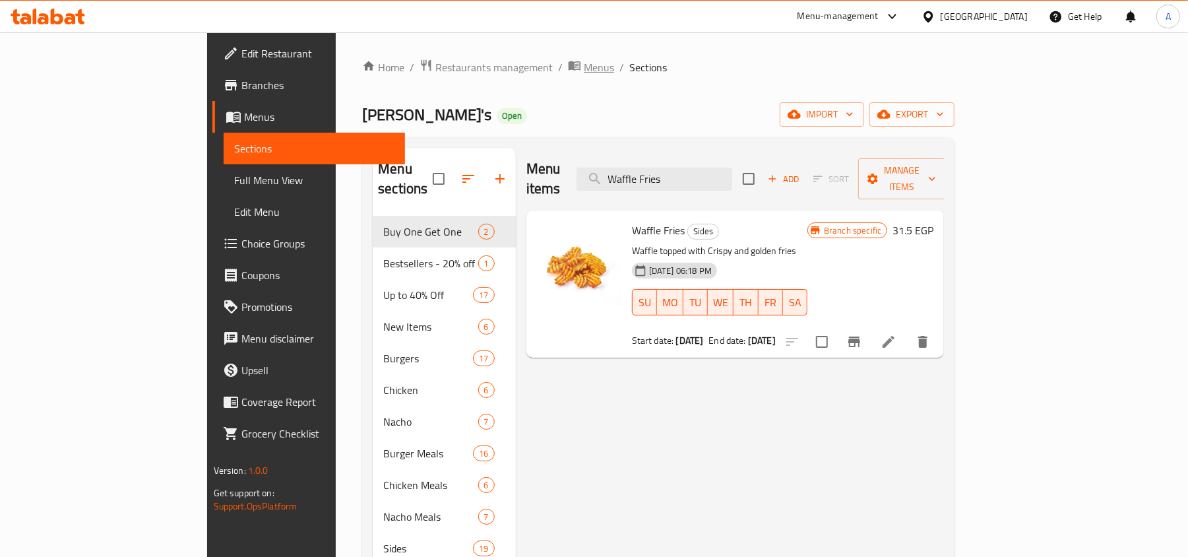
click at [584, 73] on span "Menus" at bounding box center [599, 67] width 30 height 16
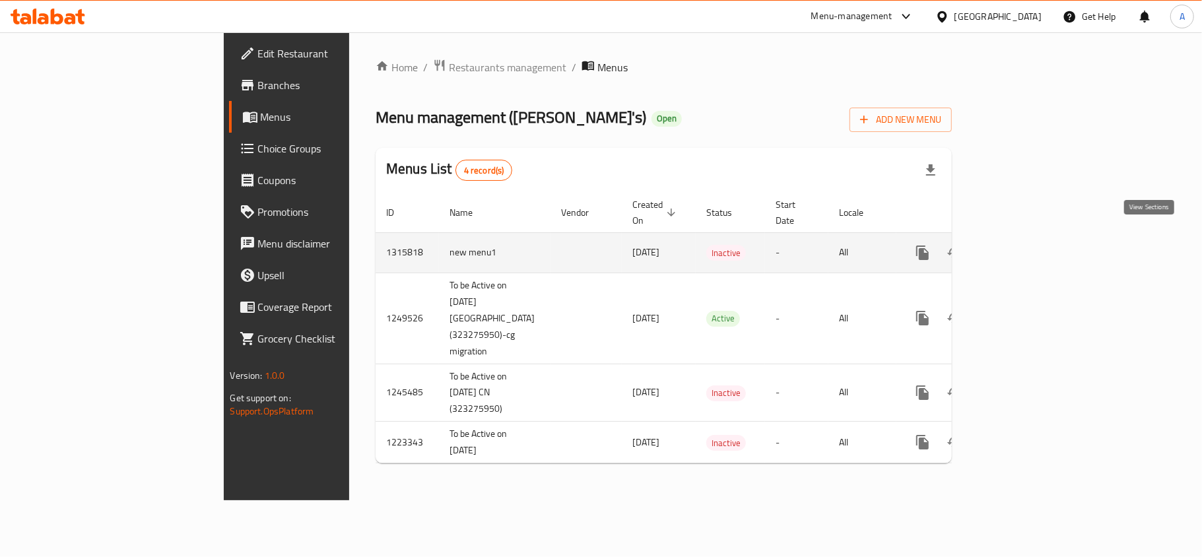
click at [1033, 237] on link "enhanced table" at bounding box center [1018, 253] width 32 height 32
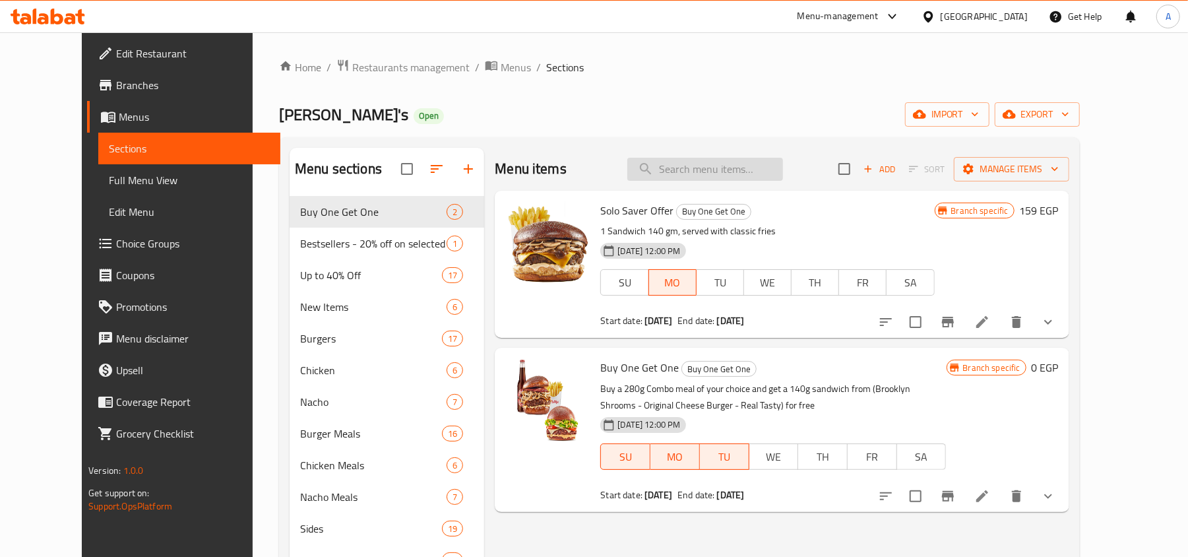
click at [724, 162] on input "search" at bounding box center [706, 169] width 156 height 23
paste input "Waffle Fries"
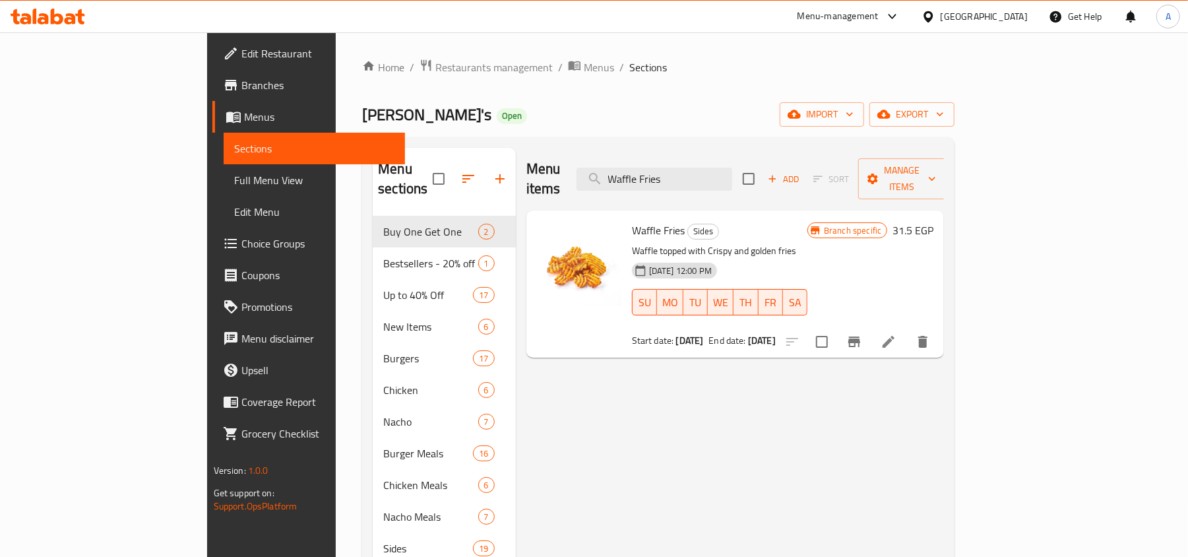
type input "Waffle Fries"
click at [870, 333] on button "Branch-specific-item" at bounding box center [855, 342] width 32 height 32
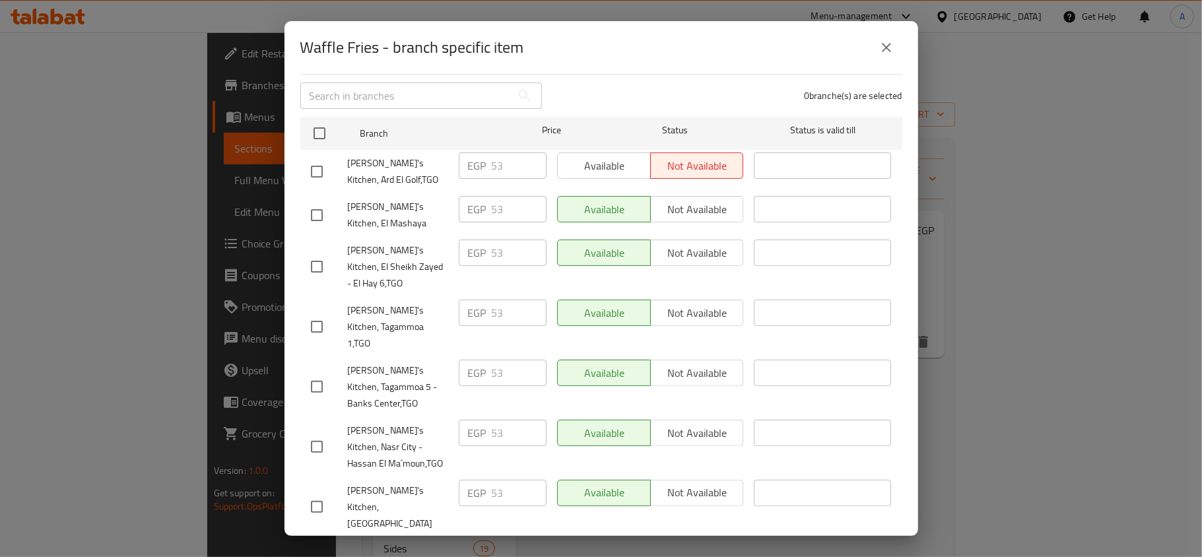
scroll to position [703, 0]
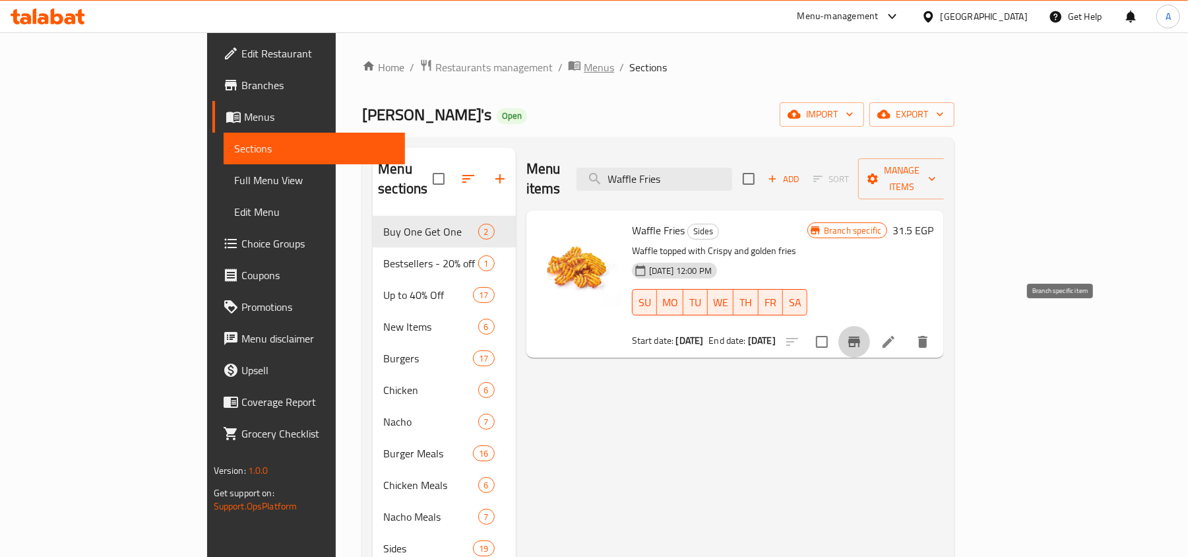
click at [584, 65] on span "Menus" at bounding box center [599, 67] width 30 height 16
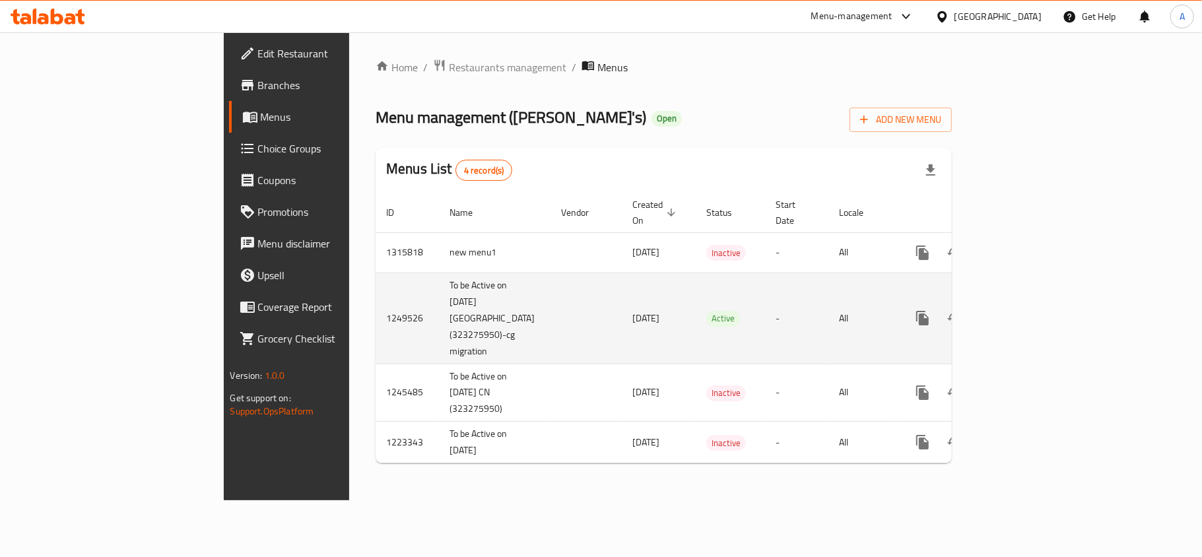
click at [1033, 309] on link "enhanced table" at bounding box center [1018, 318] width 32 height 32
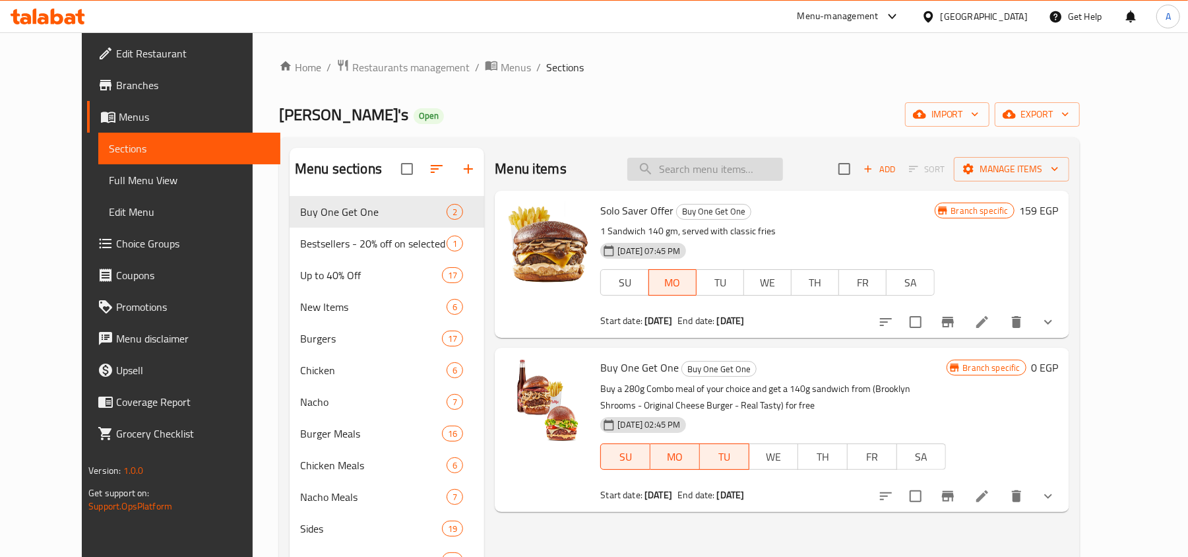
click at [781, 165] on input "search" at bounding box center [706, 169] width 156 height 23
paste input "Chicken Strips"
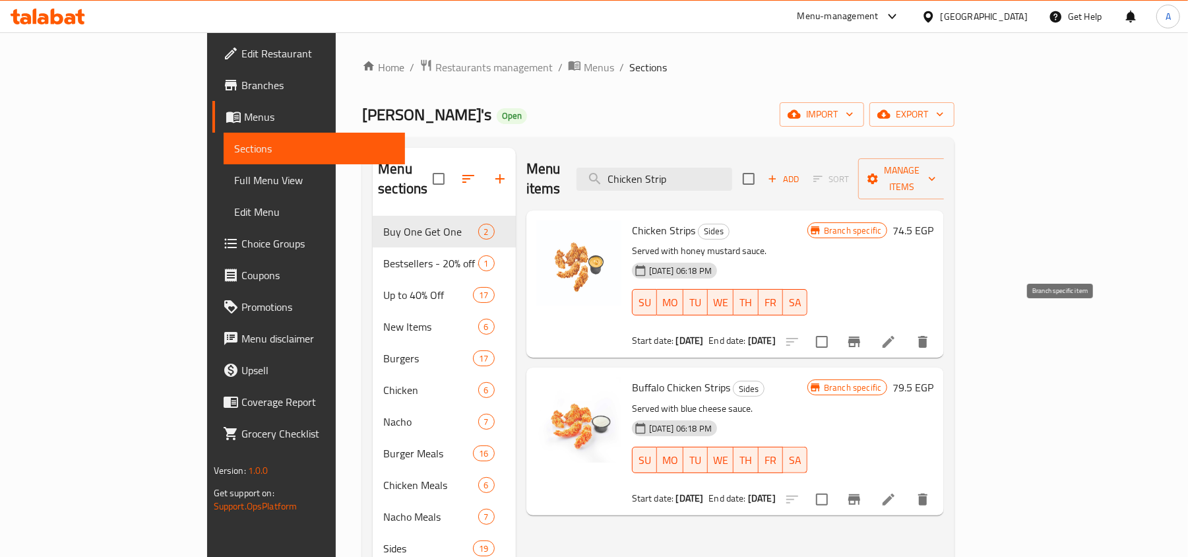
click at [860, 337] on icon "Branch-specific-item" at bounding box center [855, 342] width 12 height 11
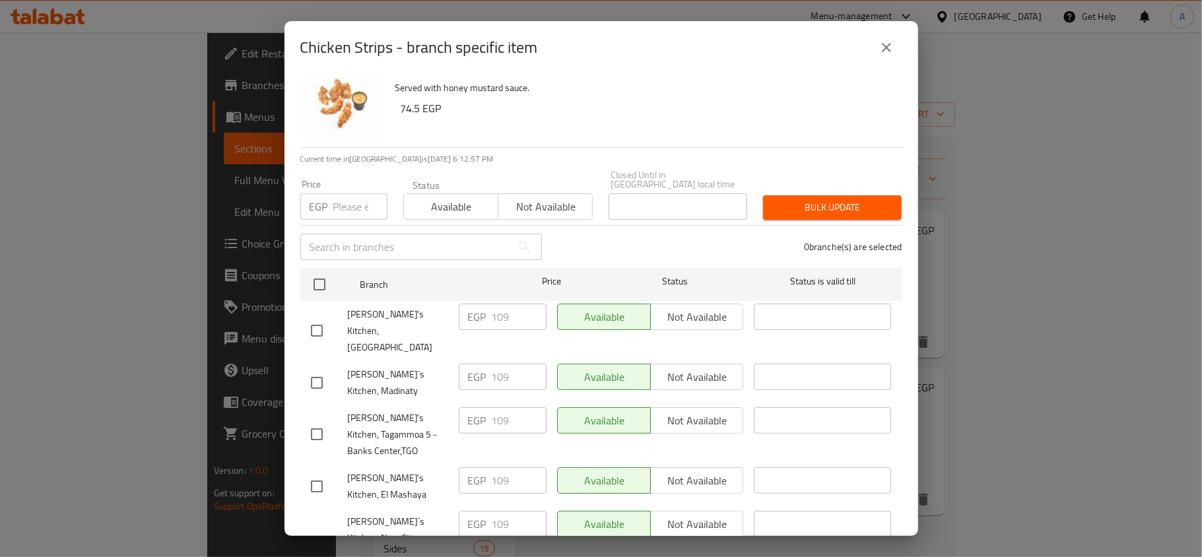
scroll to position [88, 0]
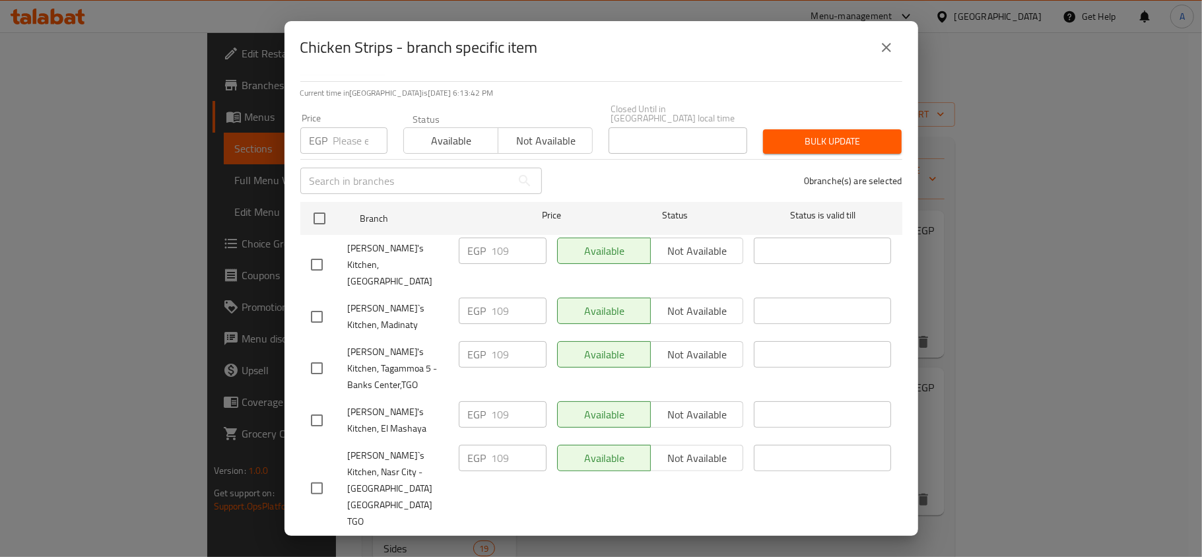
click at [882, 46] on icon "close" at bounding box center [886, 48] width 16 height 16
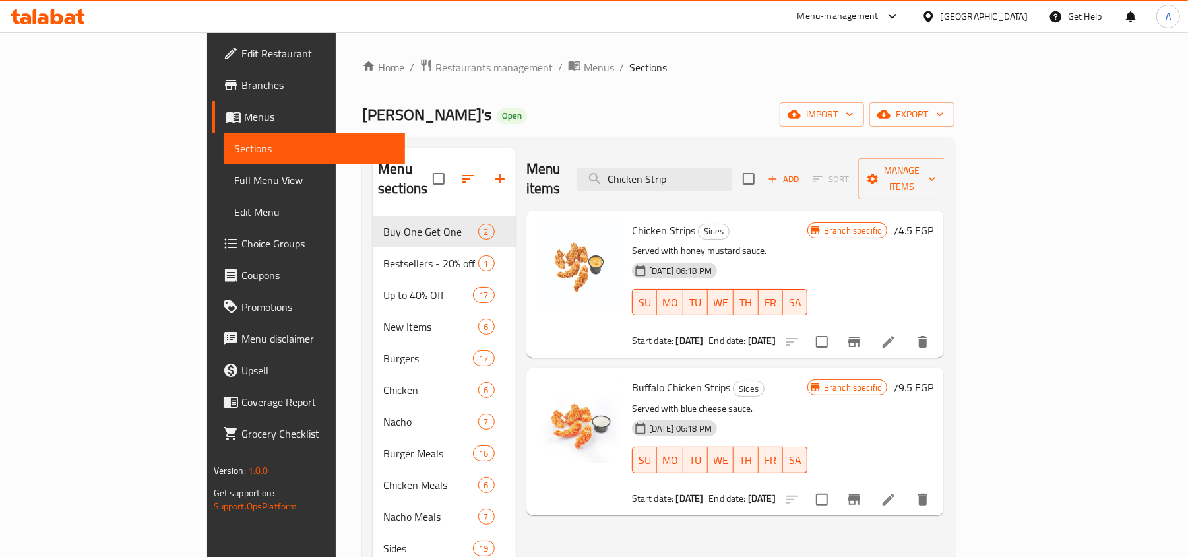
click at [679, 143] on div "Menu sections Buy One Get One 2 Bestsellers - 20% off on selected items 1 Up to…" at bounding box center [658, 426] width 593 height 578
click at [732, 175] on input "Chicken Strip" at bounding box center [655, 179] width 156 height 23
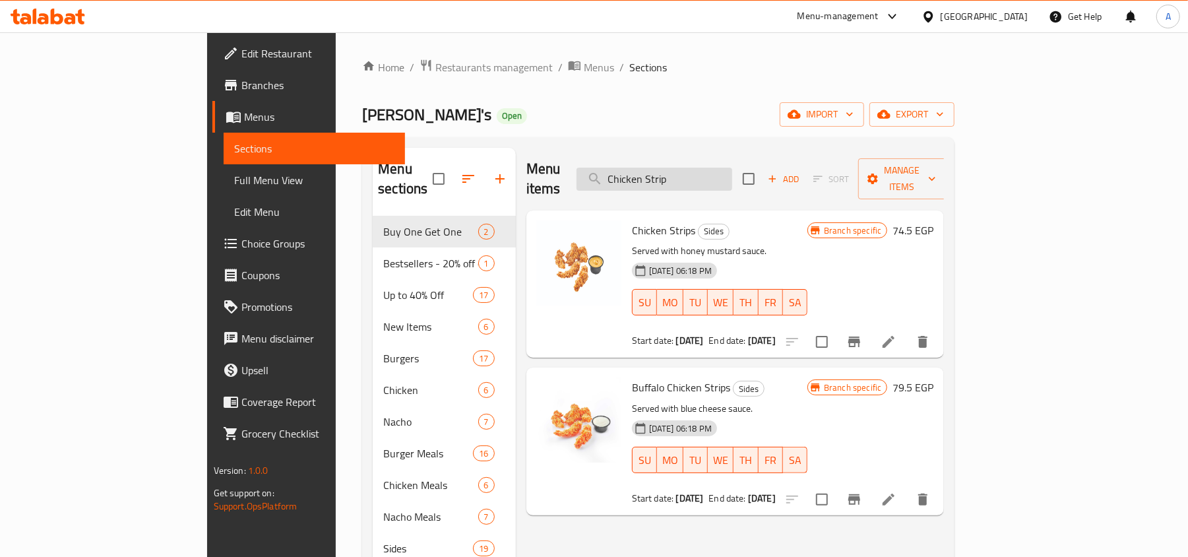
click at [732, 175] on input "Chicken Strip" at bounding box center [655, 179] width 156 height 23
paste input "[PERSON_NAME]'s Nacho Chicken"
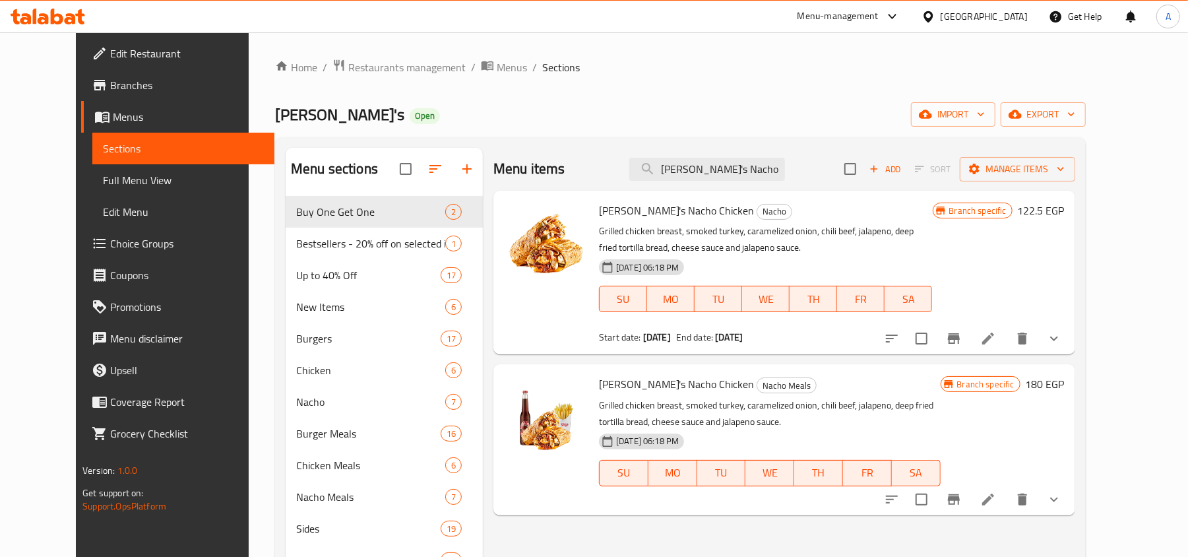
click at [901, 235] on p "Grilled chicken breast, smoked turkey, caramelized onion, chili beef, jalapeno,…" at bounding box center [765, 239] width 333 height 33
click at [962, 344] on icon "Branch-specific-item" at bounding box center [954, 339] width 16 height 16
click at [732, 170] on input "[PERSON_NAME]'s Nacho Chicken" at bounding box center [707, 169] width 156 height 23
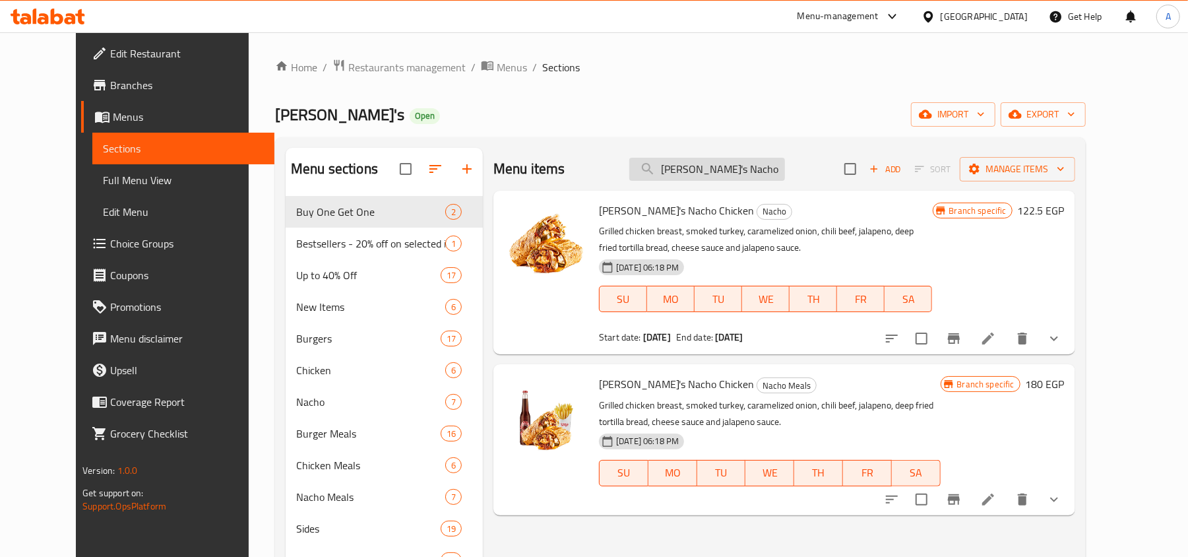
paste input "The 4X Bucket"
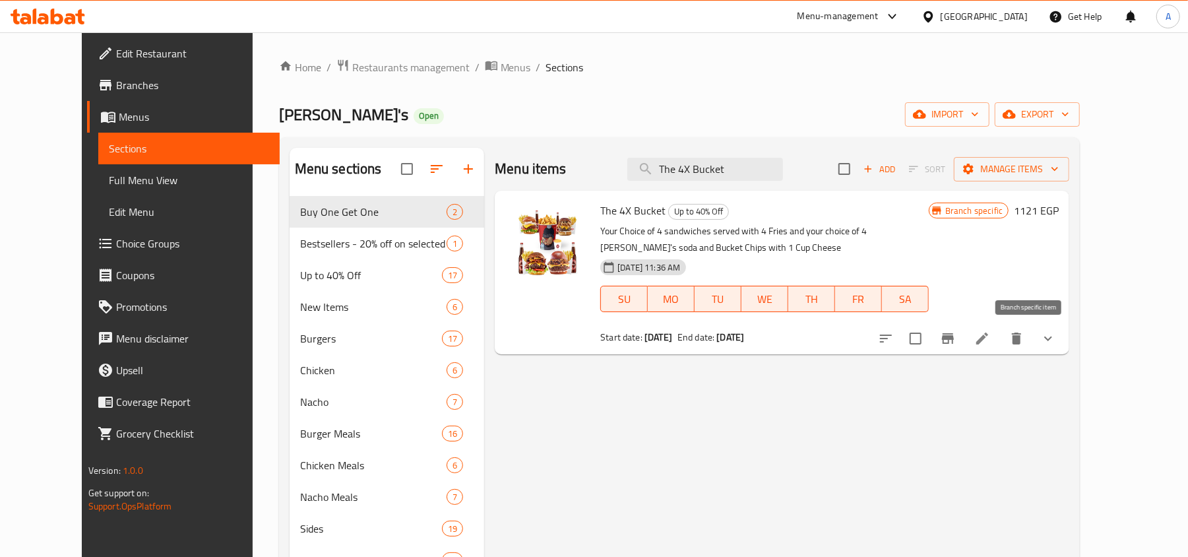
type input "The 4X Bucket"
click at [954, 338] on icon "Branch-specific-item" at bounding box center [948, 338] width 12 height 11
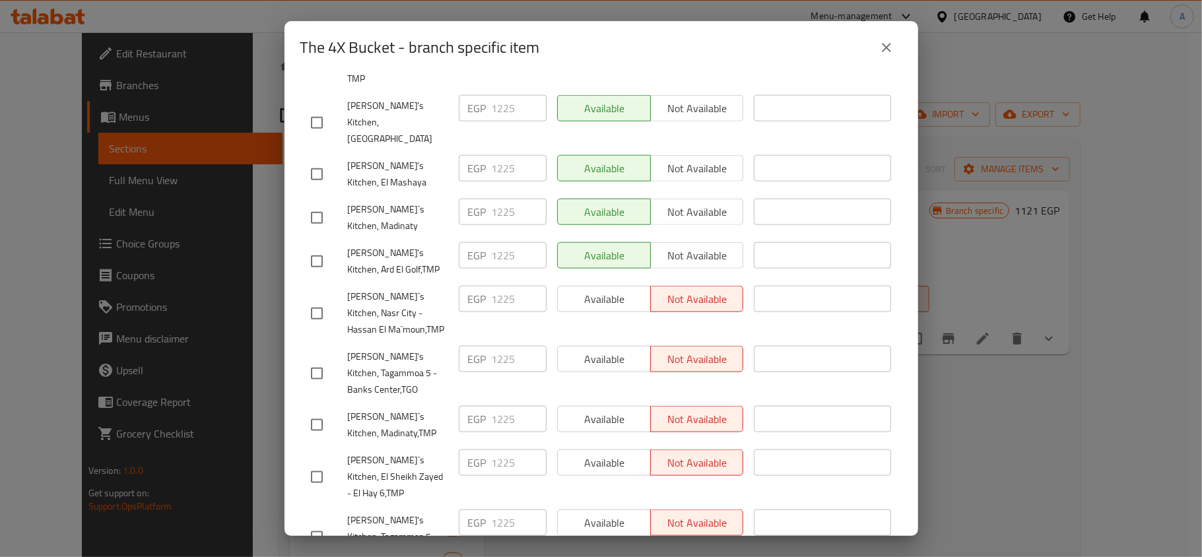
scroll to position [1088, 0]
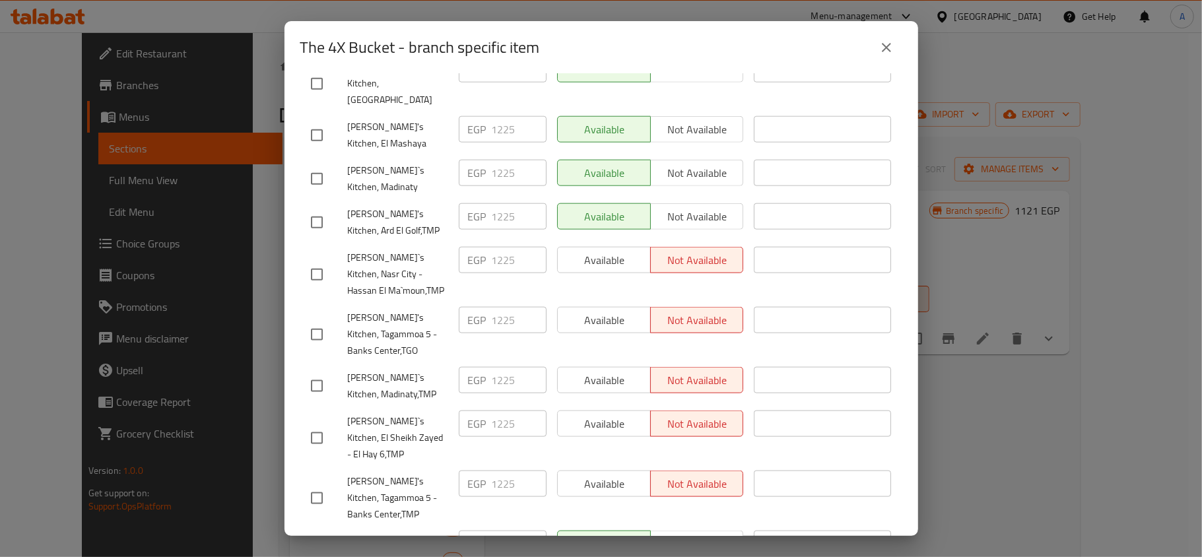
click at [814, 67] on div "The 4X Bucket - branch specific item" at bounding box center [600, 47] width 633 height 53
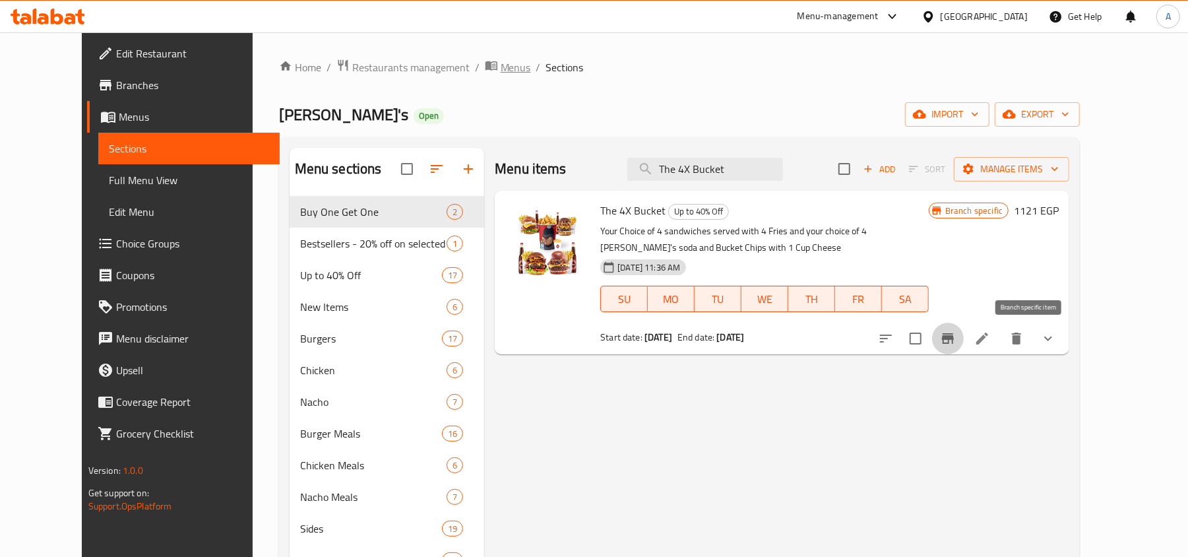
click at [501, 59] on span "Menus" at bounding box center [516, 67] width 30 height 16
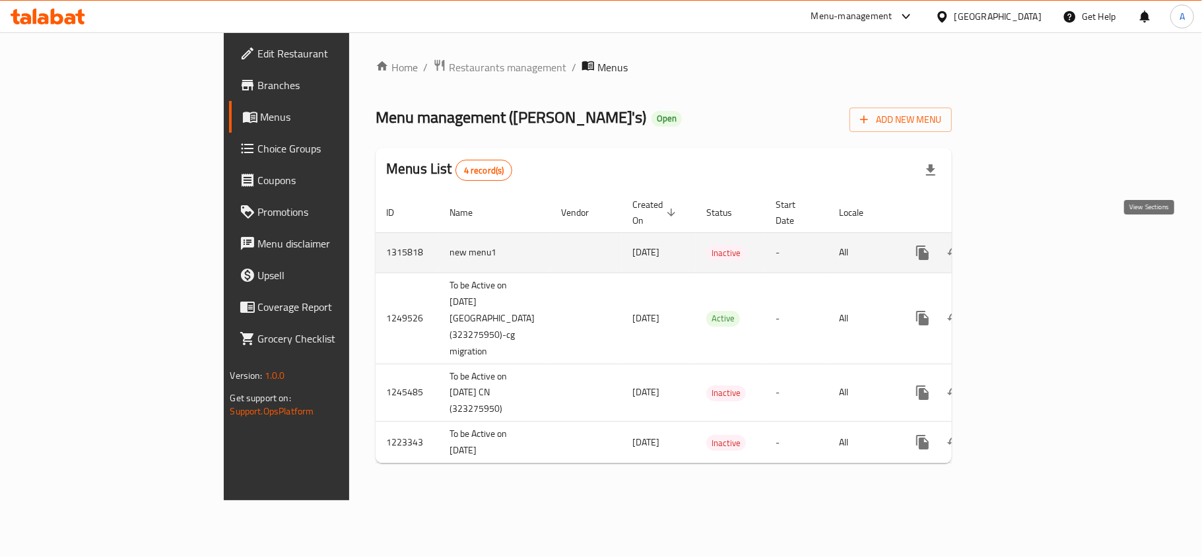
click at [1025, 245] on icon "enhanced table" at bounding box center [1018, 253] width 16 height 16
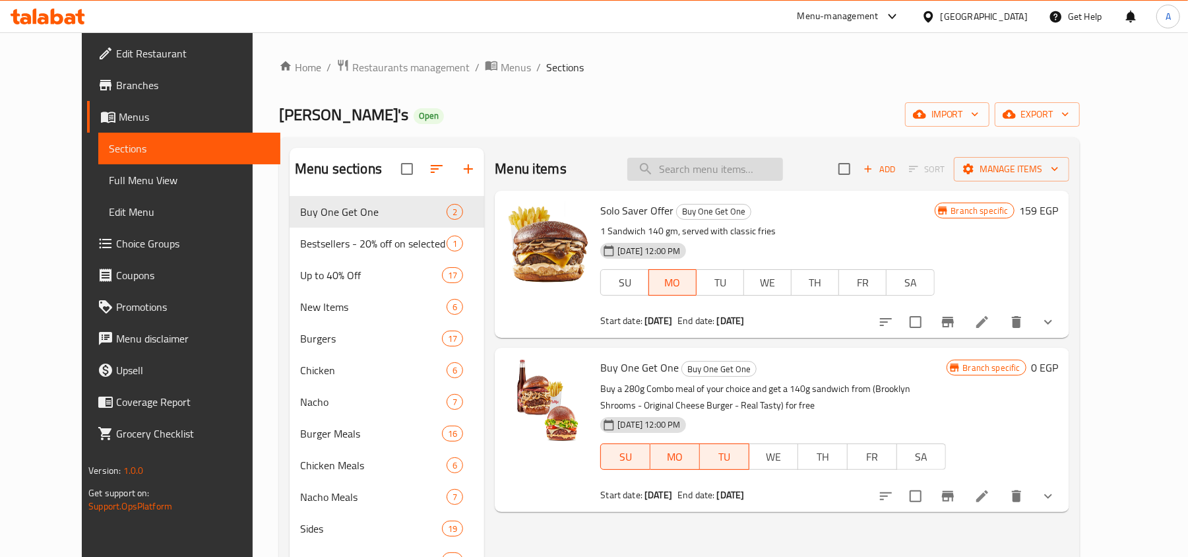
click at [734, 158] on input "search" at bounding box center [706, 169] width 156 height 23
paste input "The 4X Bucket"
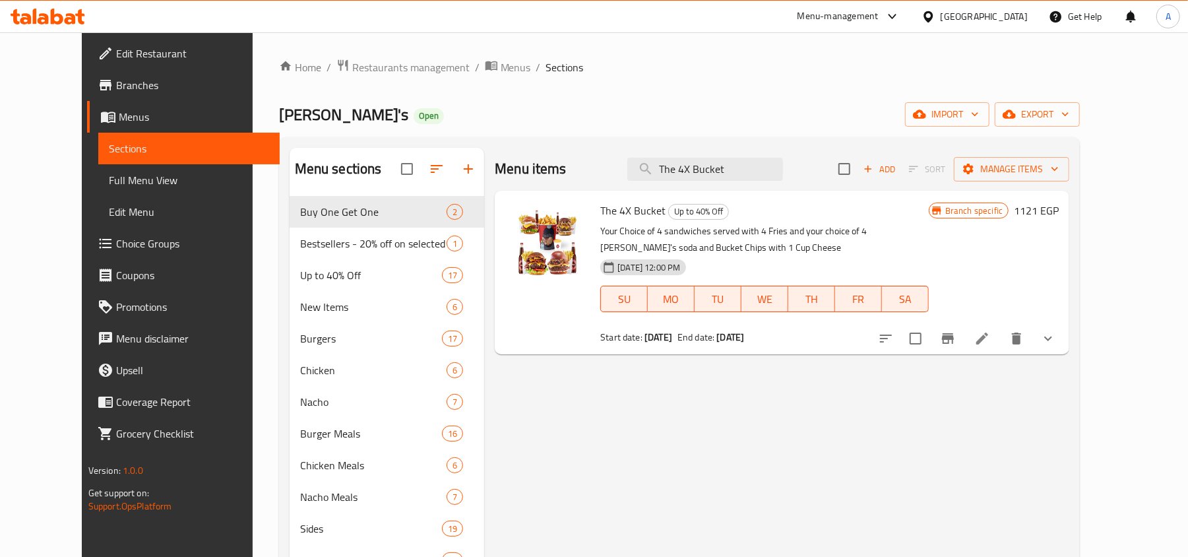
type input "The 4X Bucket"
click at [956, 333] on icon "Branch-specific-item" at bounding box center [948, 339] width 16 height 16
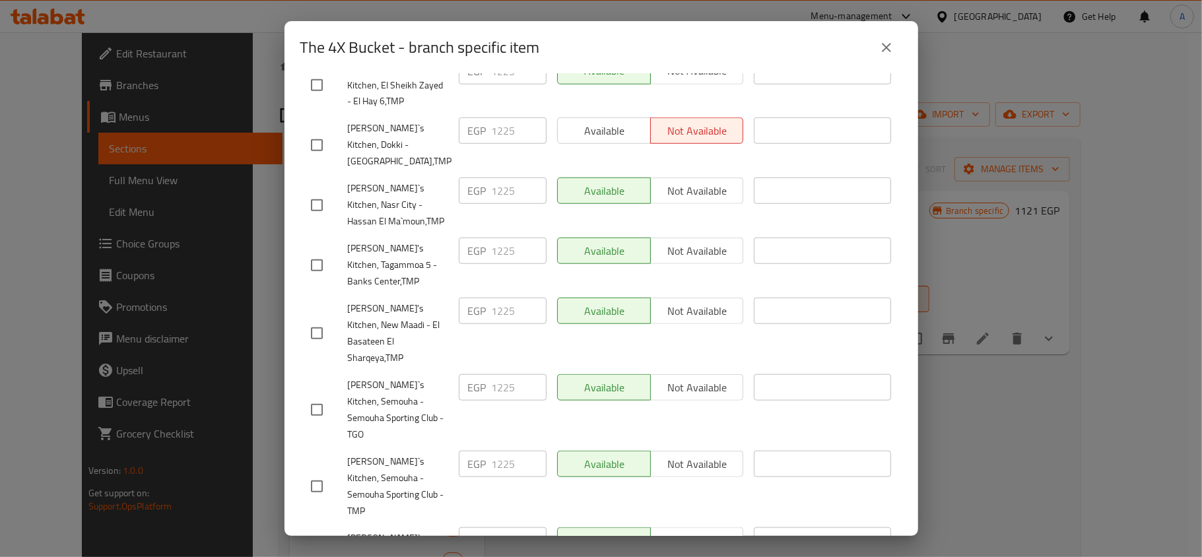
scroll to position [1088, 0]
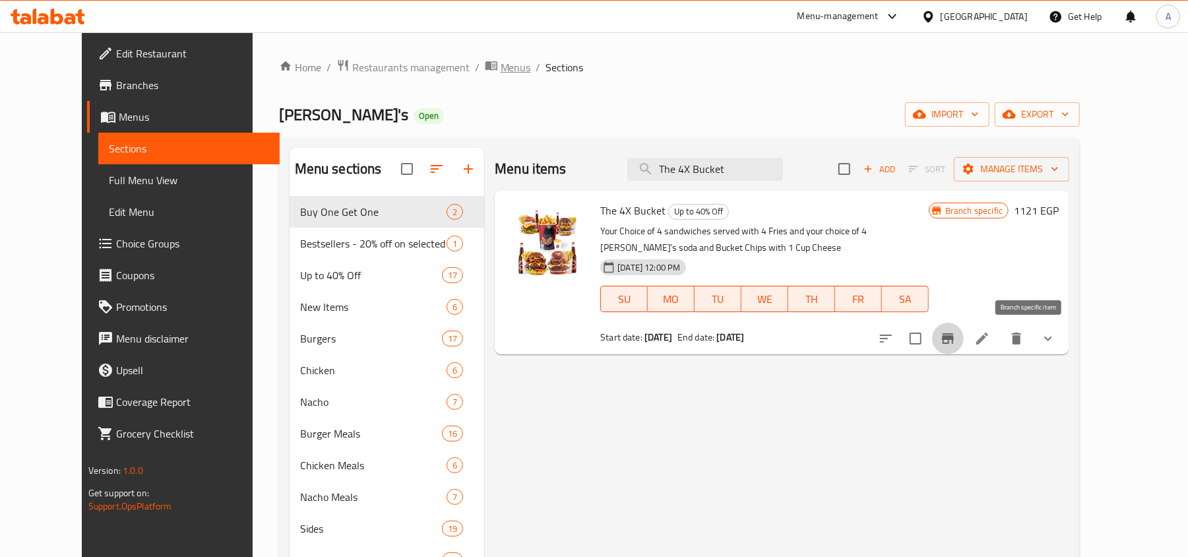
click at [501, 69] on span "Menus" at bounding box center [516, 67] width 30 height 16
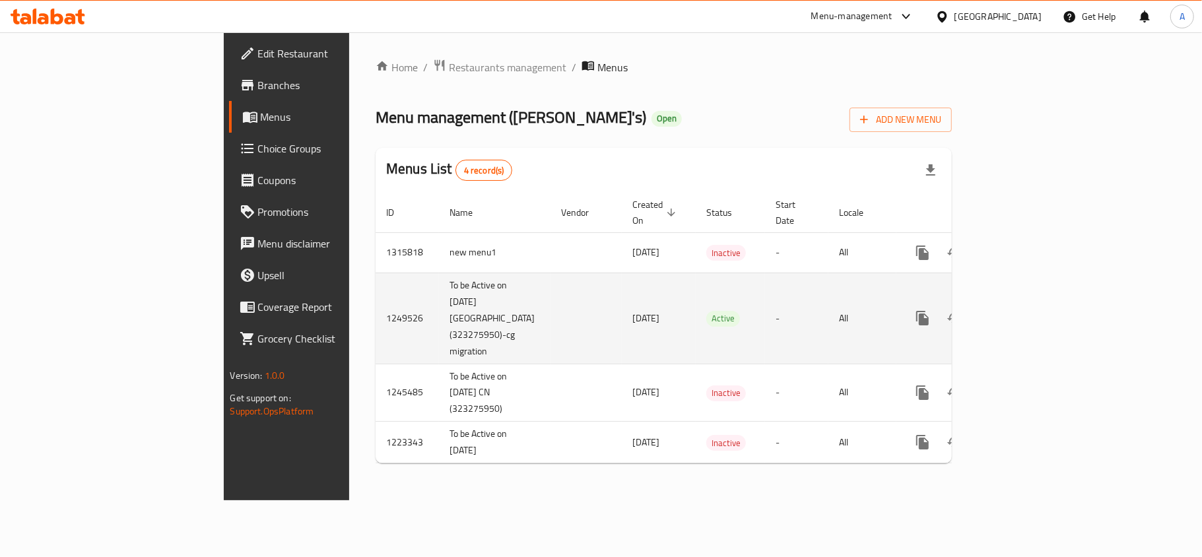
click at [1033, 302] on link "enhanced table" at bounding box center [1018, 318] width 32 height 32
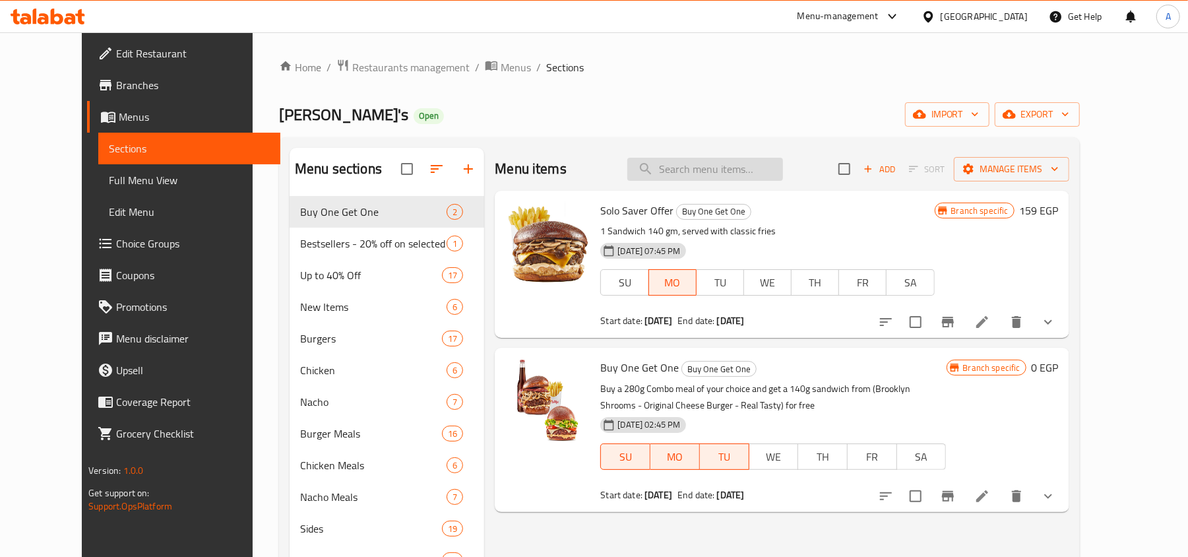
click at [740, 164] on input "search" at bounding box center [706, 169] width 156 height 23
paste input "The 4X Bucket"
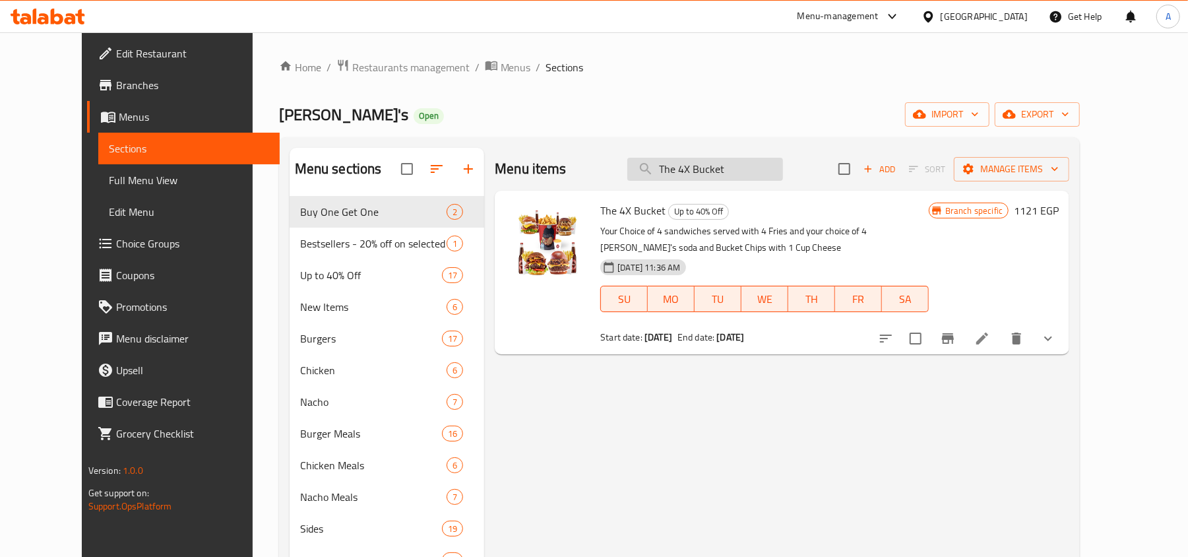
click at [771, 169] on input "The 4X Bucket" at bounding box center [706, 169] width 156 height 23
paste input "Ranchie Crunch Single"
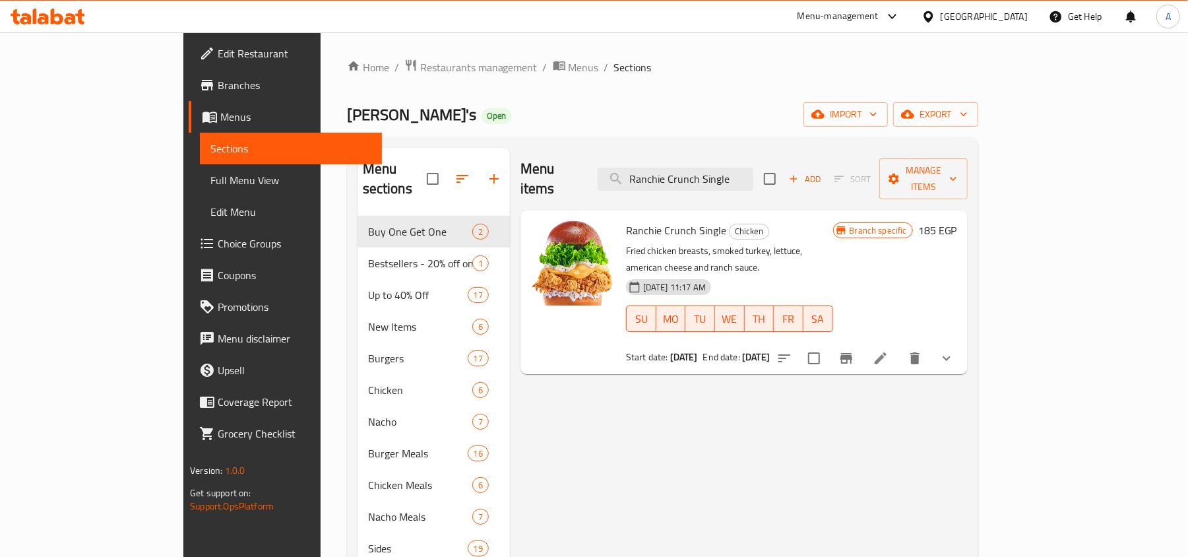
click at [626, 220] on span "Ranchie Crunch Single" at bounding box center [676, 230] width 100 height 20
click at [633, 220] on span "Ranchie Crunch Single" at bounding box center [676, 230] width 100 height 20
drag, startPoint x: 633, startPoint y: 214, endPoint x: 595, endPoint y: 212, distance: 38.3
click at [626, 220] on span "Ranchie Crunch Single" at bounding box center [676, 230] width 100 height 20
copy span "Ranchie Crunch"
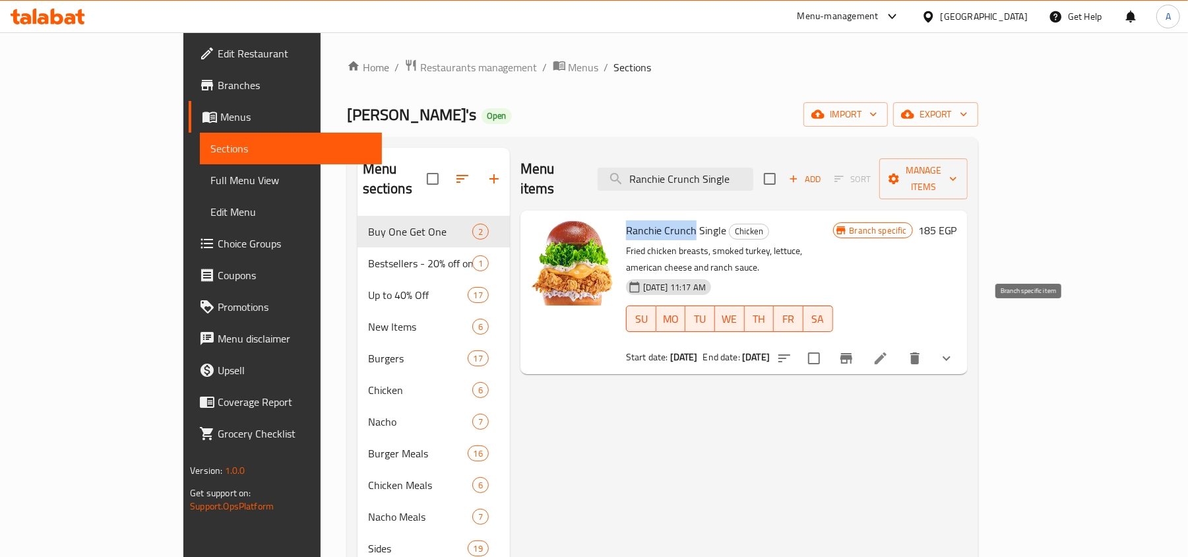
click at [854, 350] on icon "Branch-specific-item" at bounding box center [847, 358] width 16 height 16
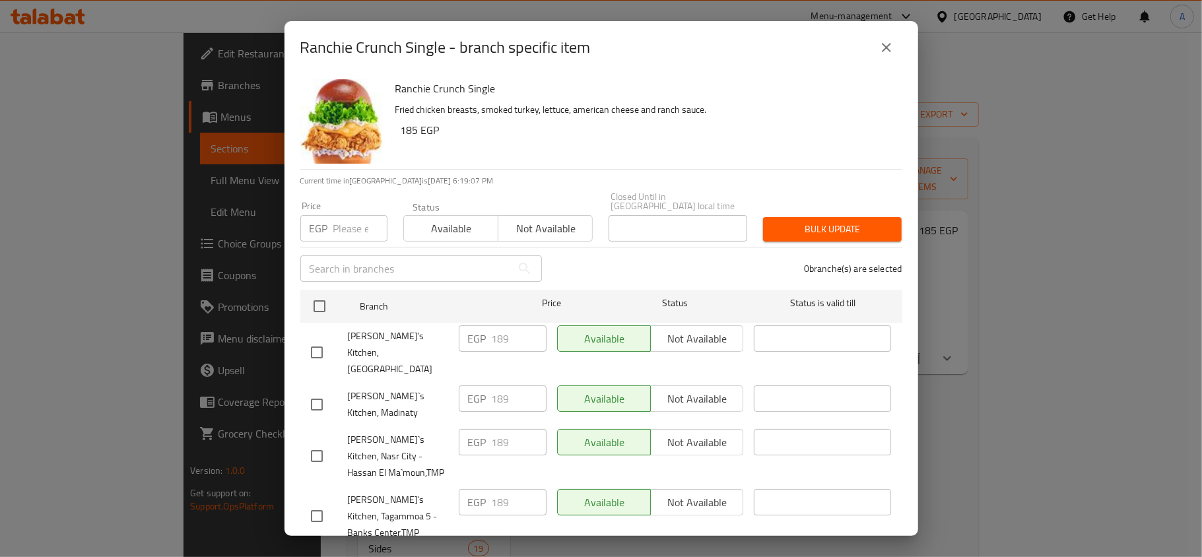
click at [891, 58] on button "close" at bounding box center [886, 48] width 32 height 32
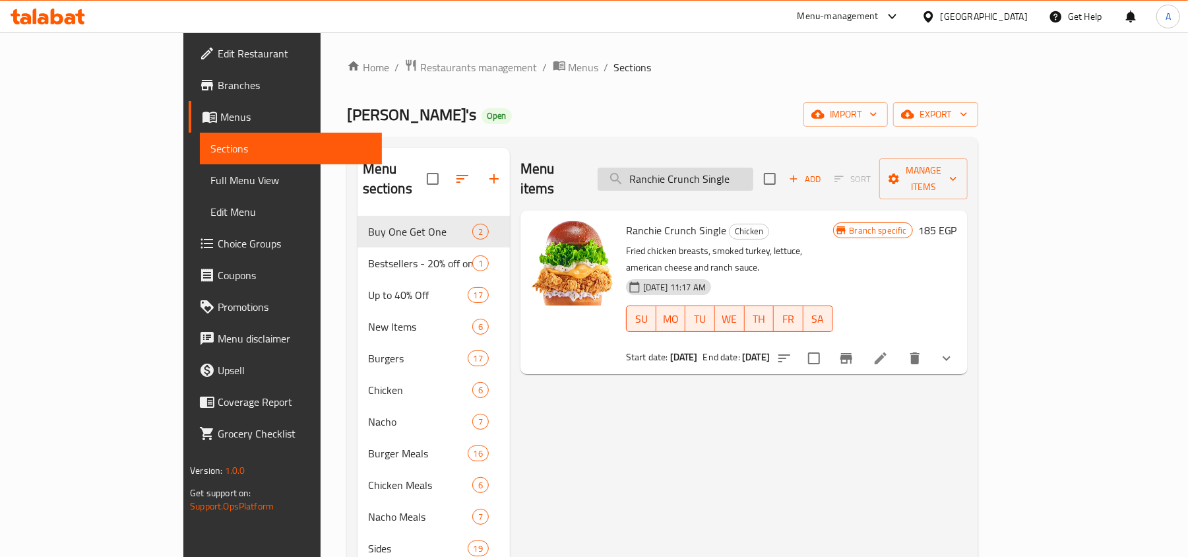
click at [746, 168] on input "Ranchie Crunch Single" at bounding box center [676, 179] width 156 height 23
paste input "Max 200g"
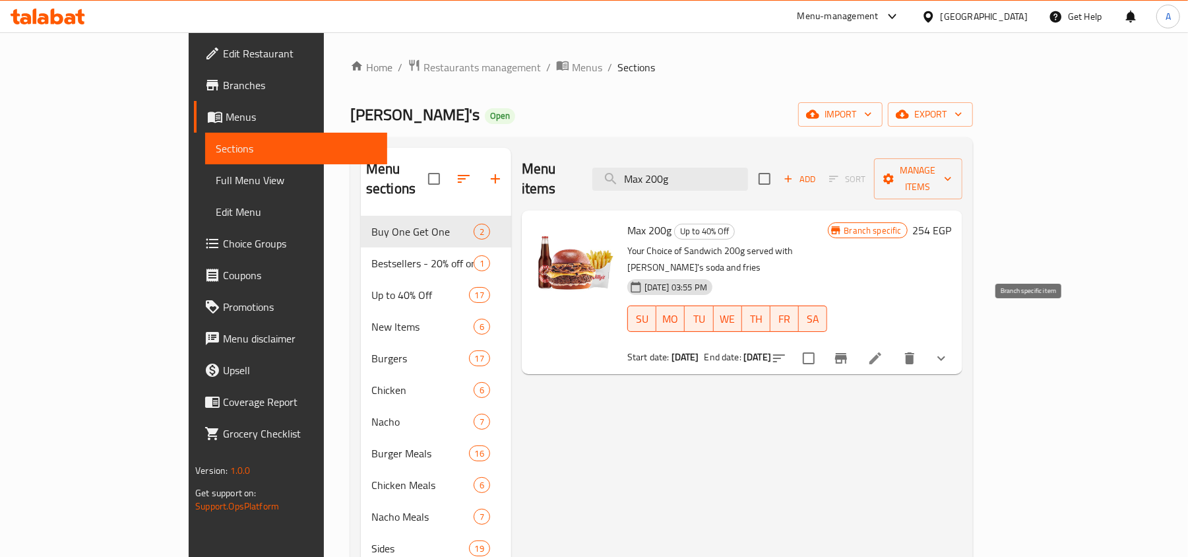
type input "Max 200g"
click at [847, 353] on icon "Branch-specific-item" at bounding box center [841, 358] width 12 height 11
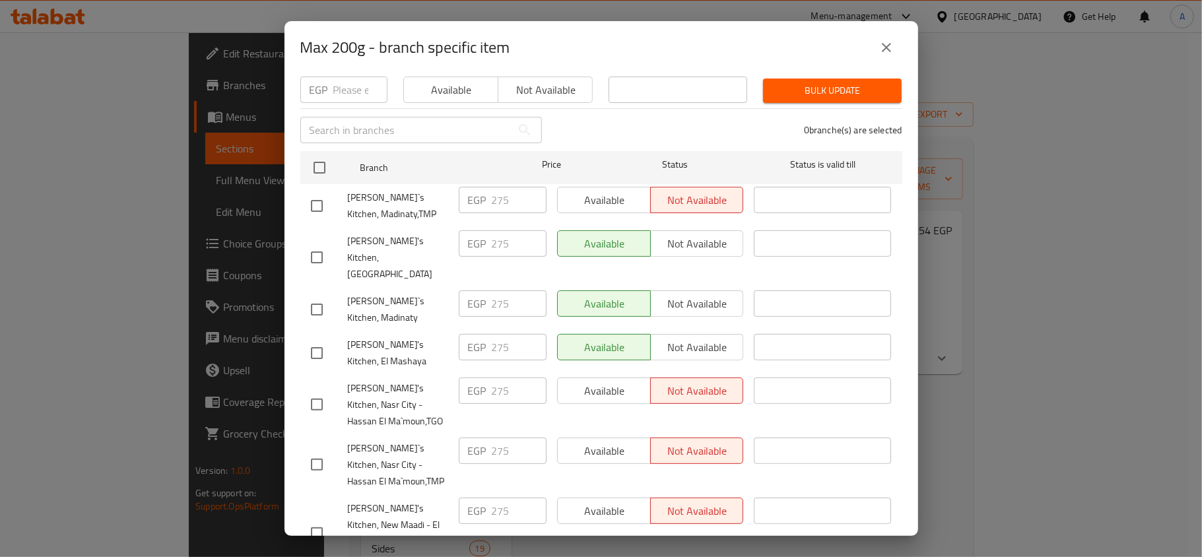
scroll to position [528, 0]
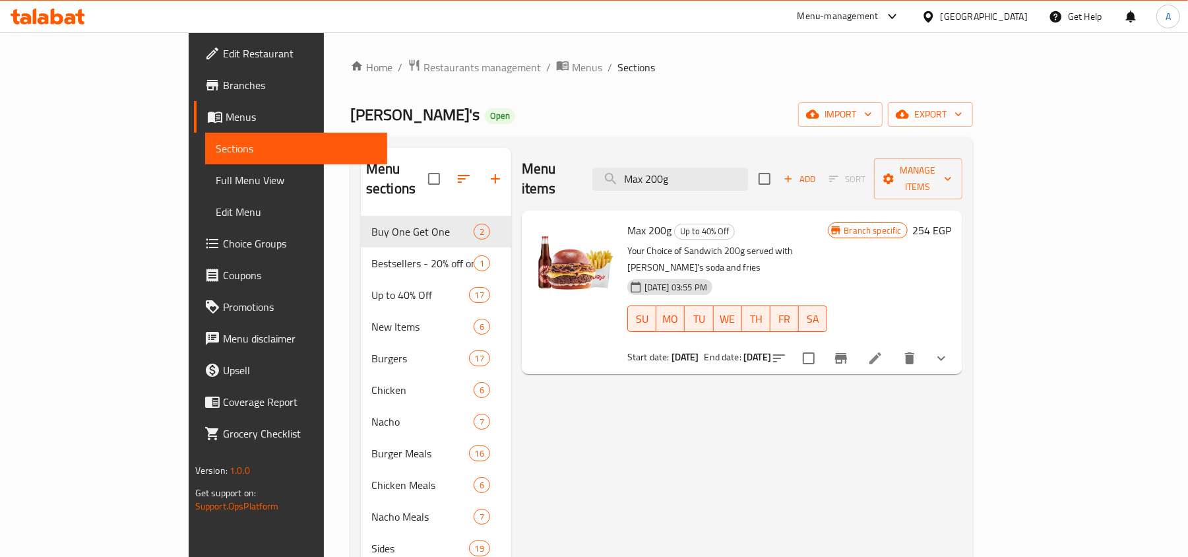
click at [872, 384] on div "Menu items Max 200g Add Sort Manage items Max 200g Up to 40% Off Your Choice of…" at bounding box center [736, 426] width 451 height 557
click at [963, 339] on div "Menu items Max 200g Add Sort Manage items Max 200g Up to 40% Off Your Choice of…" at bounding box center [736, 426] width 451 height 557
click at [849, 350] on icon "Branch-specific-item" at bounding box center [841, 358] width 16 height 16
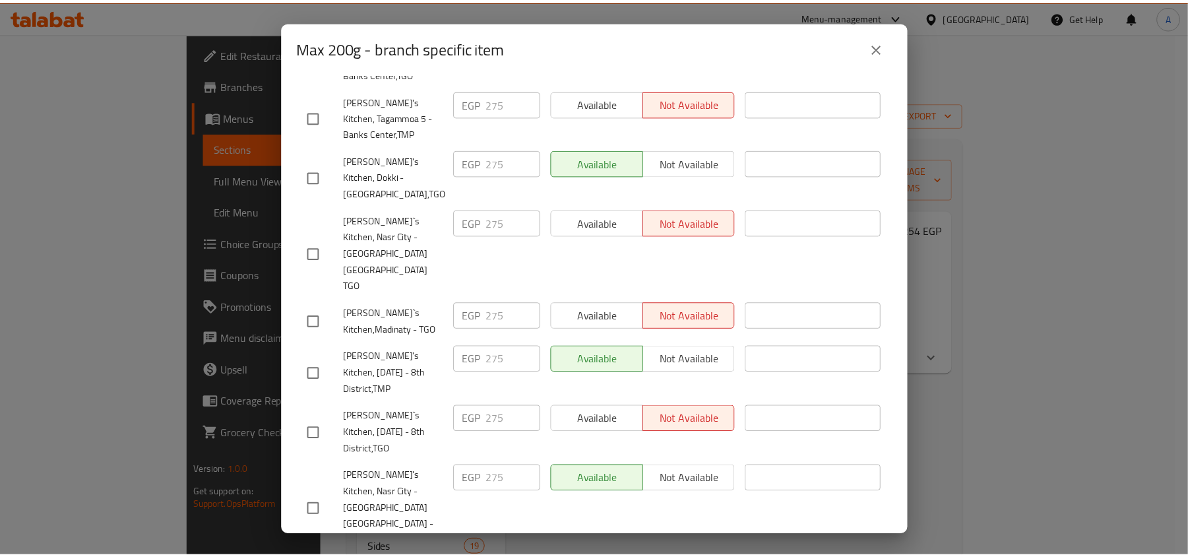
scroll to position [1088, 0]
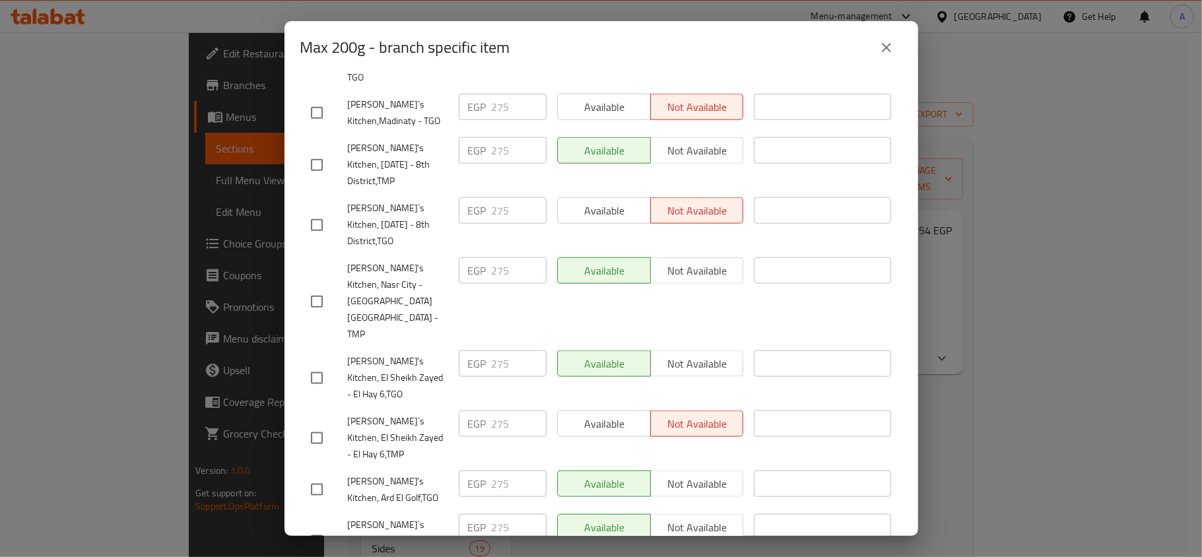
click at [882, 43] on icon "close" at bounding box center [886, 48] width 16 height 16
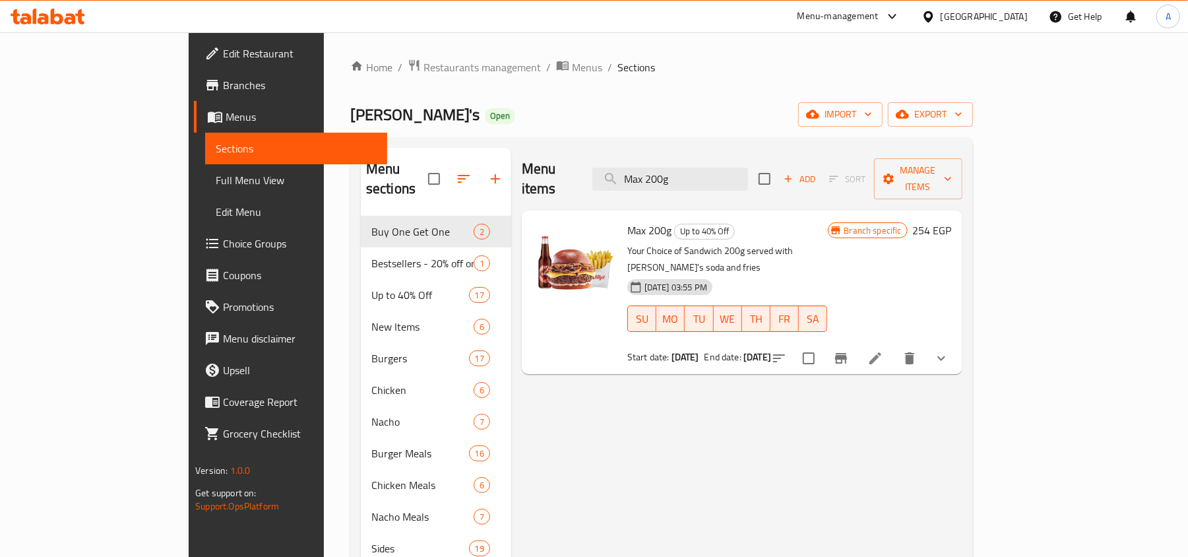
click at [796, 221] on h6 "Max 200g Up to 40% Off" at bounding box center [728, 230] width 201 height 18
click at [748, 170] on input "Max 200g" at bounding box center [671, 179] width 156 height 23
paste input "Buffalo Nacho Chicken"
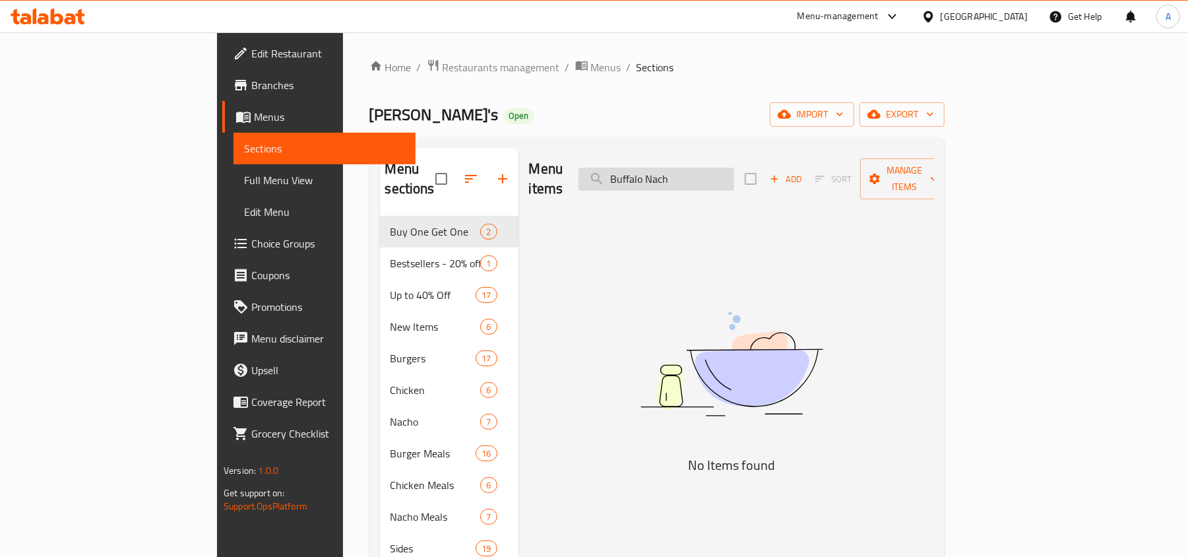
click at [732, 170] on input "Buffalo Nach" at bounding box center [657, 179] width 156 height 23
paste input "o Chicken"
click at [701, 181] on input "Buffalo Nacho Chicken" at bounding box center [657, 179] width 156 height 23
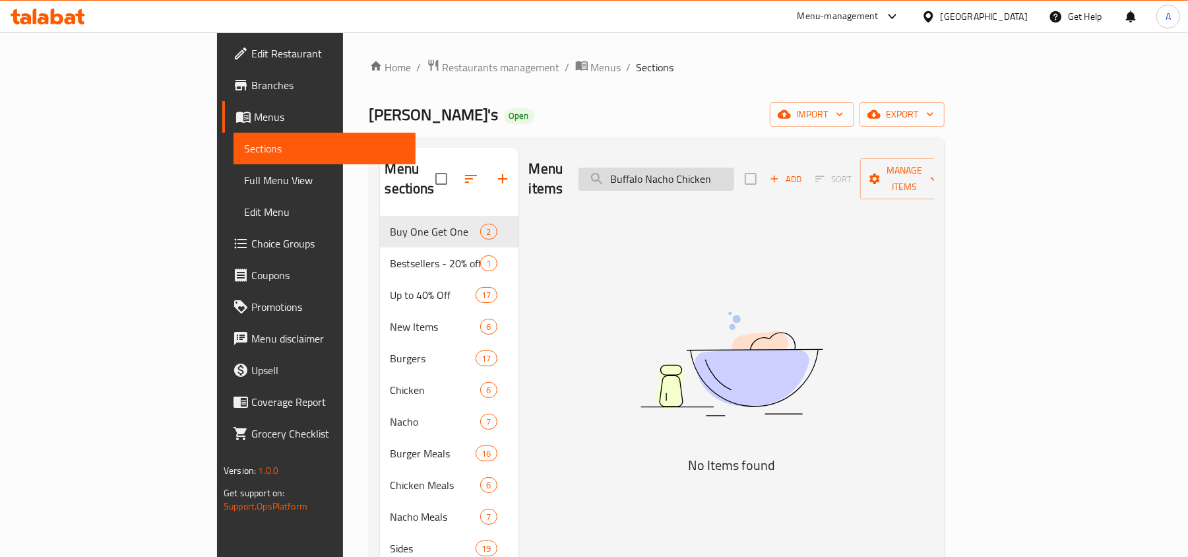
click at [713, 168] on input "Buffalo Nacho Chicken" at bounding box center [657, 179] width 156 height 23
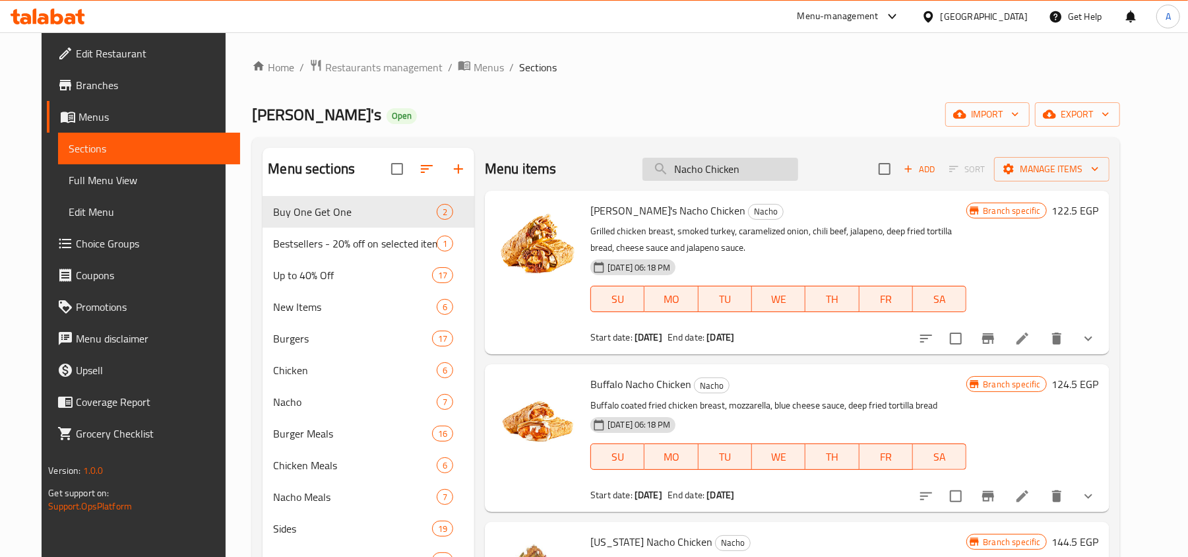
click at [748, 174] on input "Nacho Chicken" at bounding box center [721, 169] width 156 height 23
paste input "Buffalo"
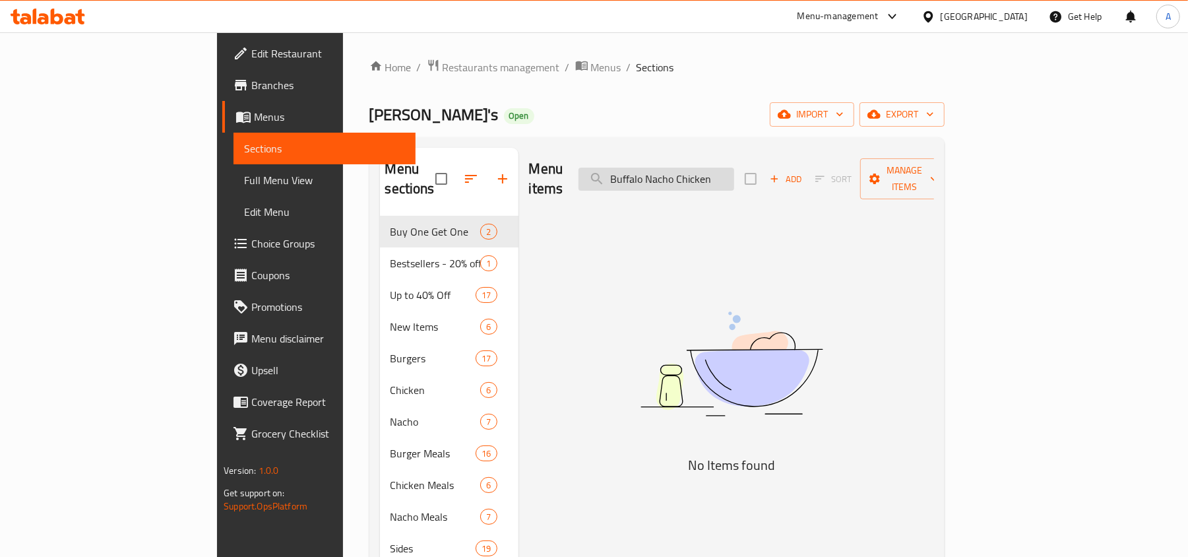
click at [689, 174] on input "Buffalo Nacho Chicken" at bounding box center [657, 179] width 156 height 23
click at [695, 172] on input "Buffalo Nacho Chicken" at bounding box center [657, 179] width 156 height 23
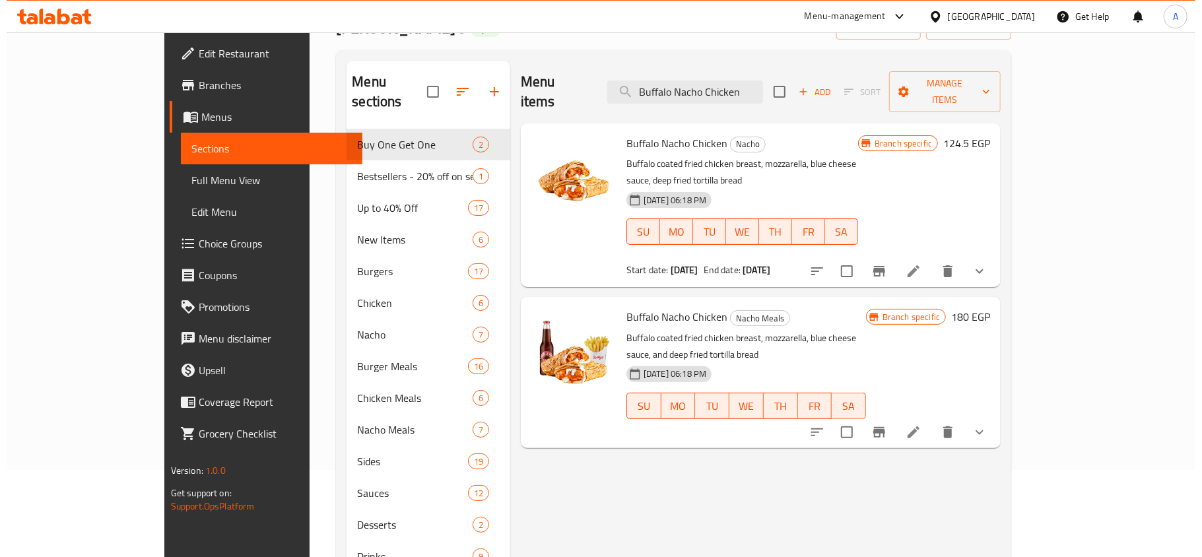
scroll to position [88, 0]
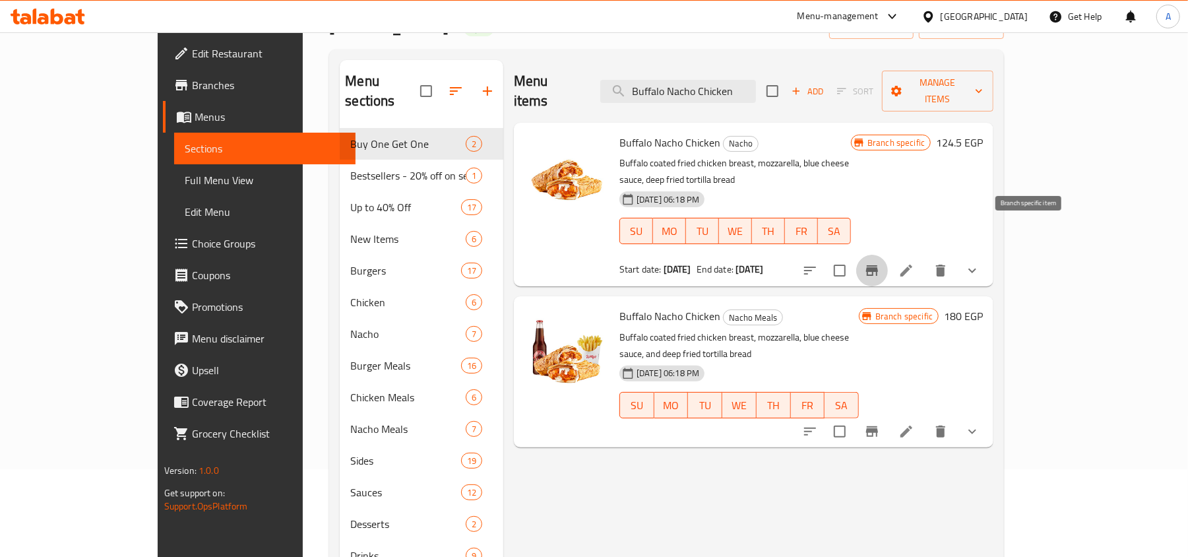
click at [880, 263] on icon "Branch-specific-item" at bounding box center [872, 271] width 16 height 16
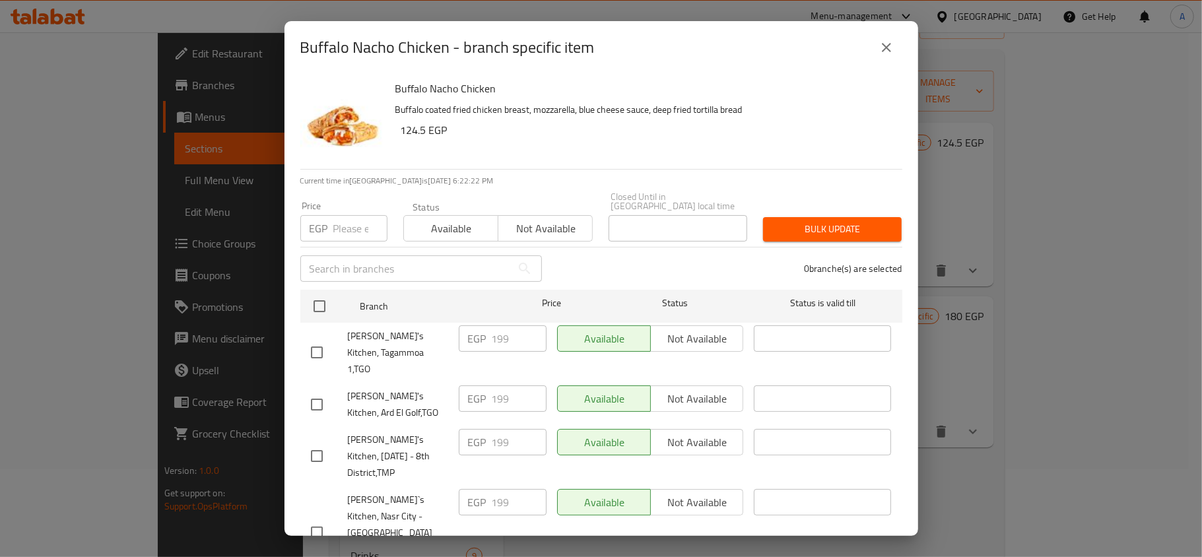
click at [879, 56] on button "close" at bounding box center [886, 48] width 32 height 32
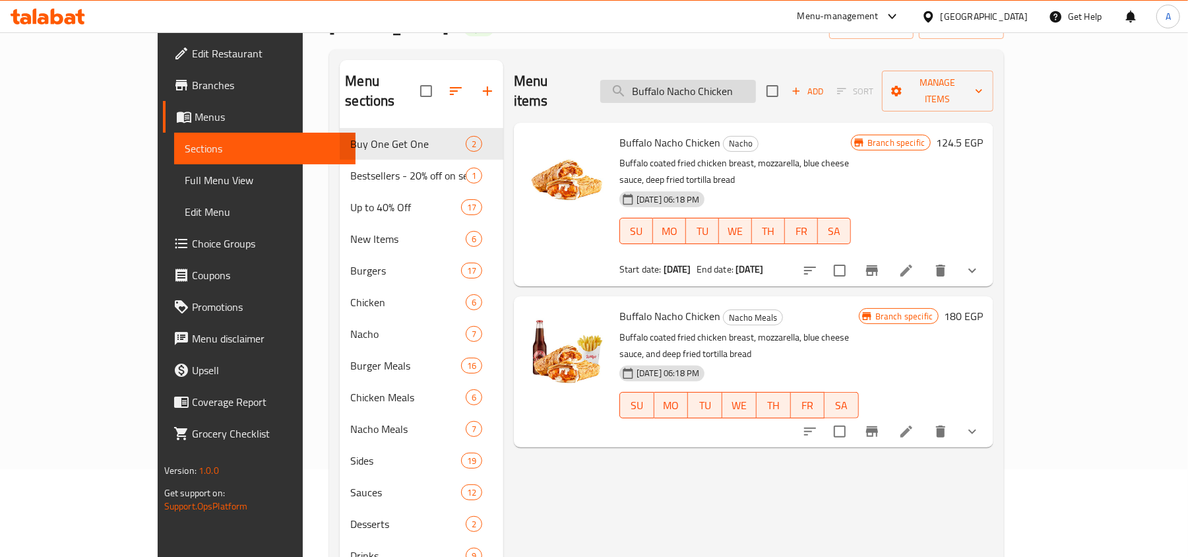
click at [715, 84] on input "Buffalo Nacho Chicken" at bounding box center [678, 91] width 156 height 23
paste input "Willys Cream Soda"
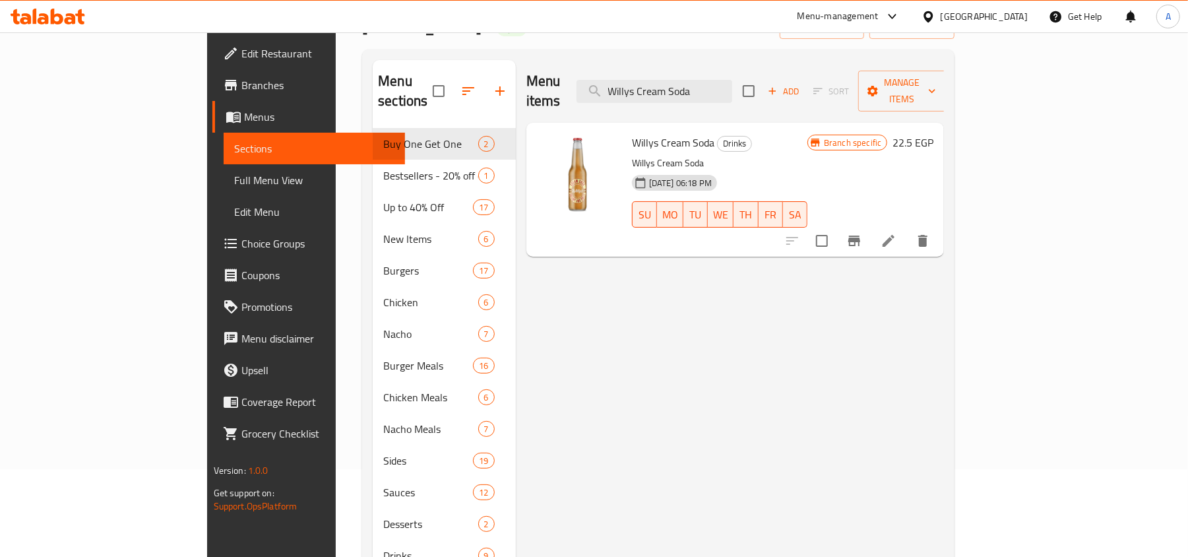
type input "Willys Cream Soda"
click at [860, 236] on icon "Branch-specific-item" at bounding box center [855, 241] width 12 height 11
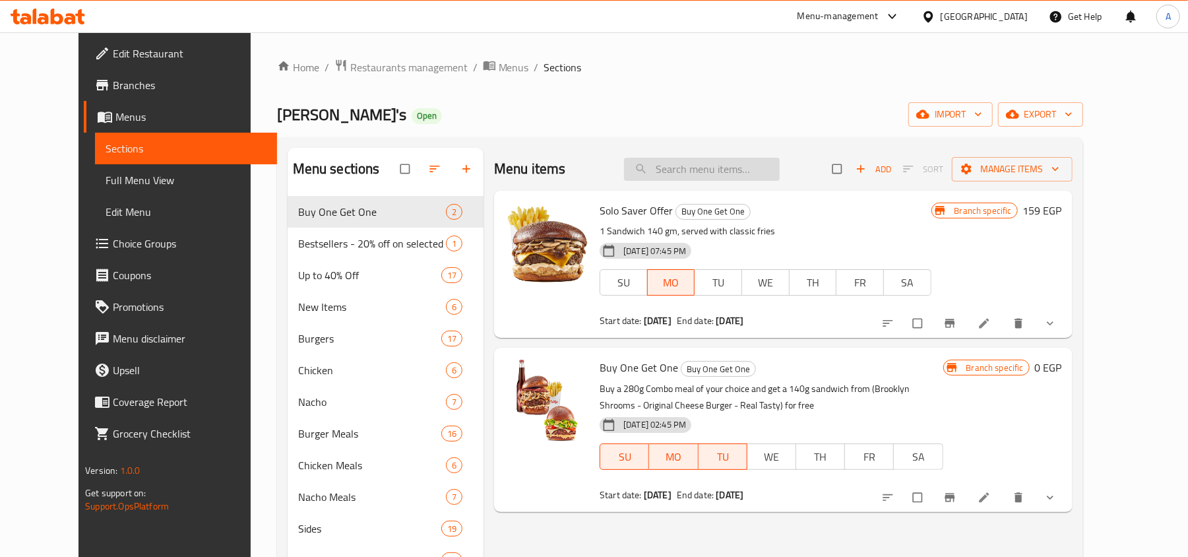
click at [698, 164] on input "search" at bounding box center [702, 169] width 156 height 23
paste input "Friskies Fries"
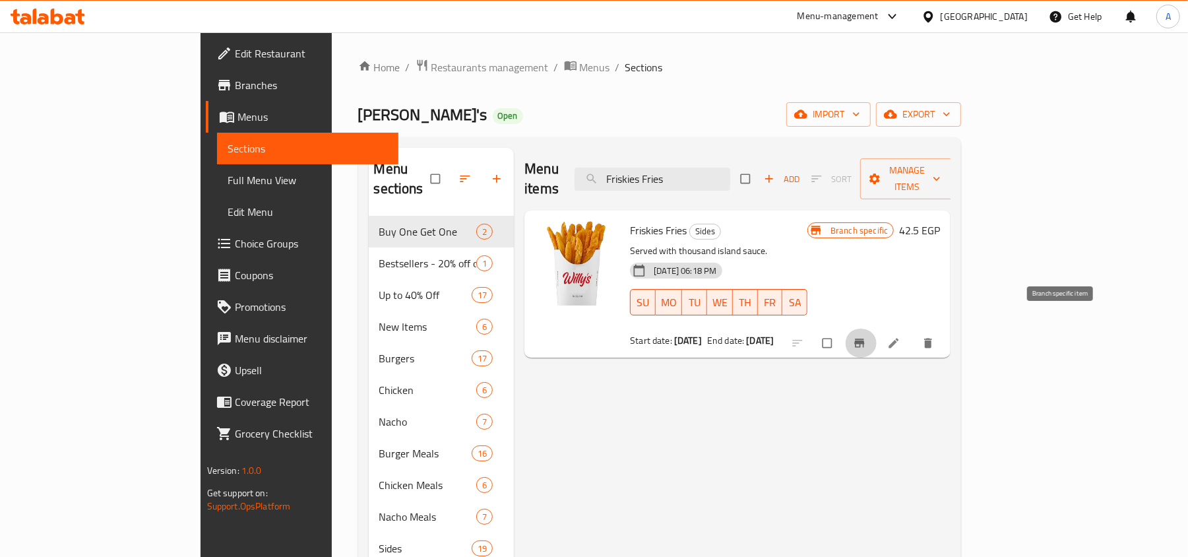
click at [866, 337] on icon "Branch-specific-item" at bounding box center [859, 343] width 13 height 13
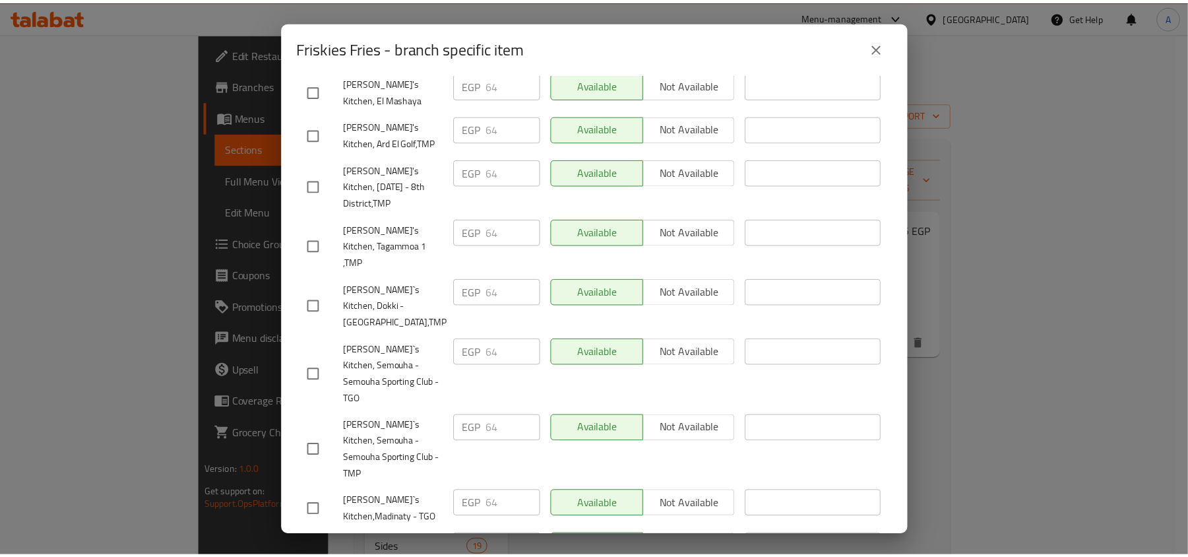
scroll to position [528, 0]
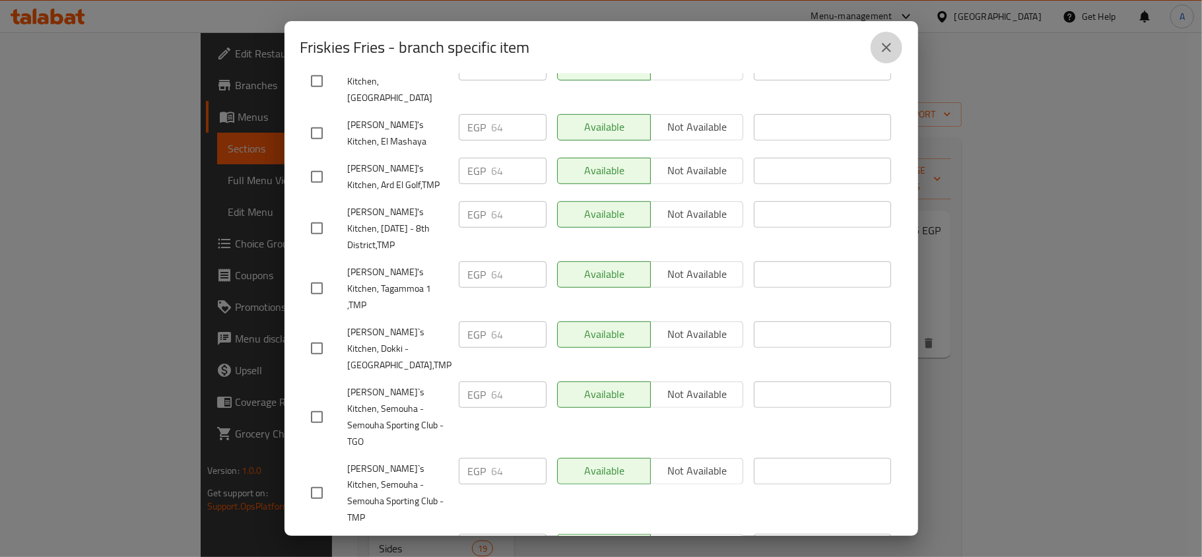
click at [876, 45] on button "close" at bounding box center [886, 48] width 32 height 32
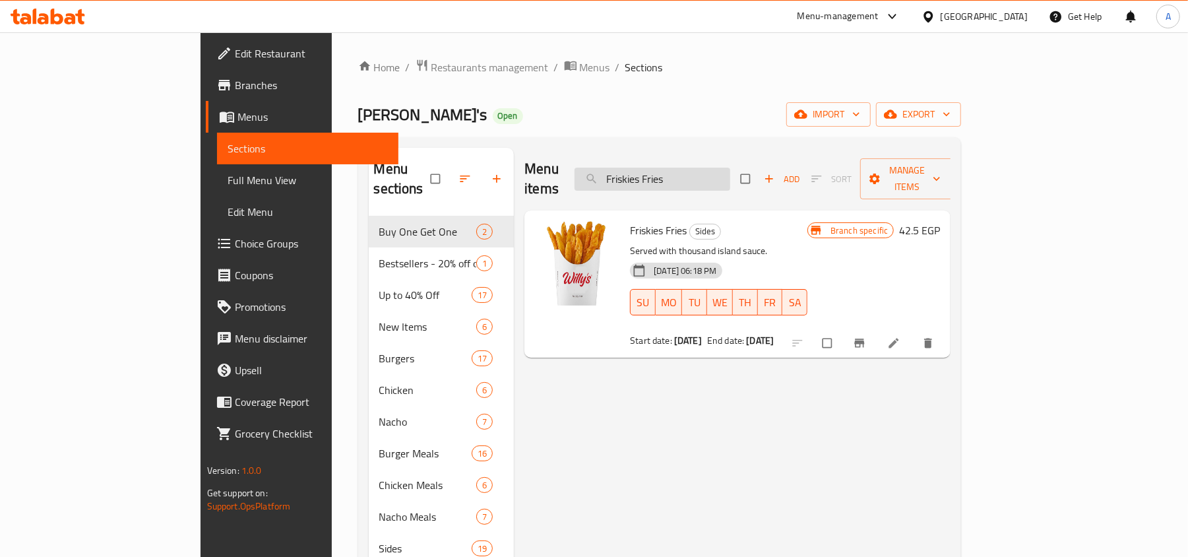
click at [719, 170] on input "Friskies Fries" at bounding box center [653, 179] width 156 height 23
paste input "Buffalo Nacho Chicken"
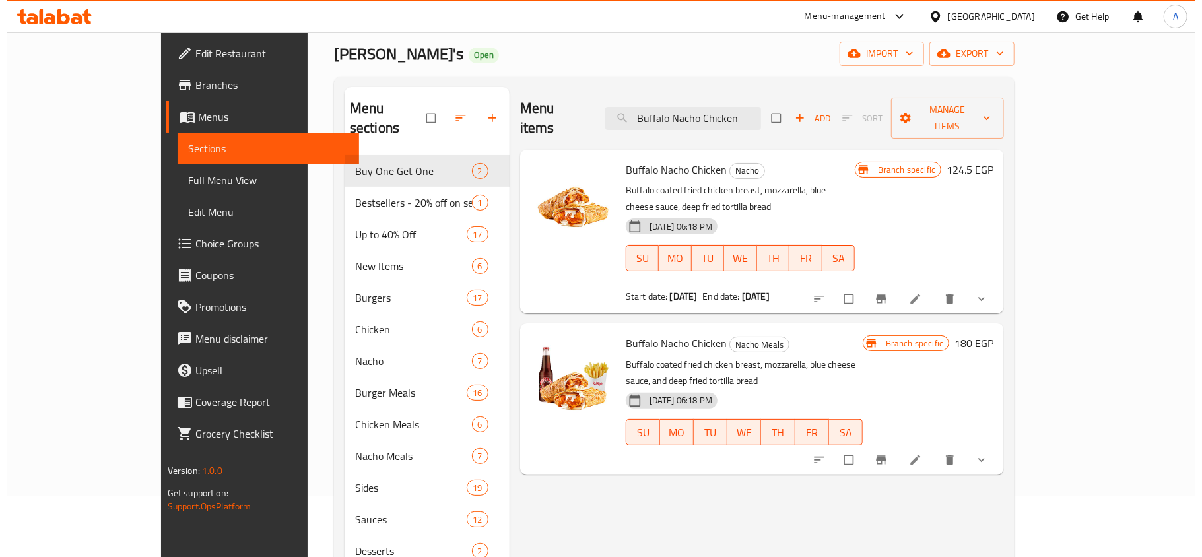
scroll to position [88, 0]
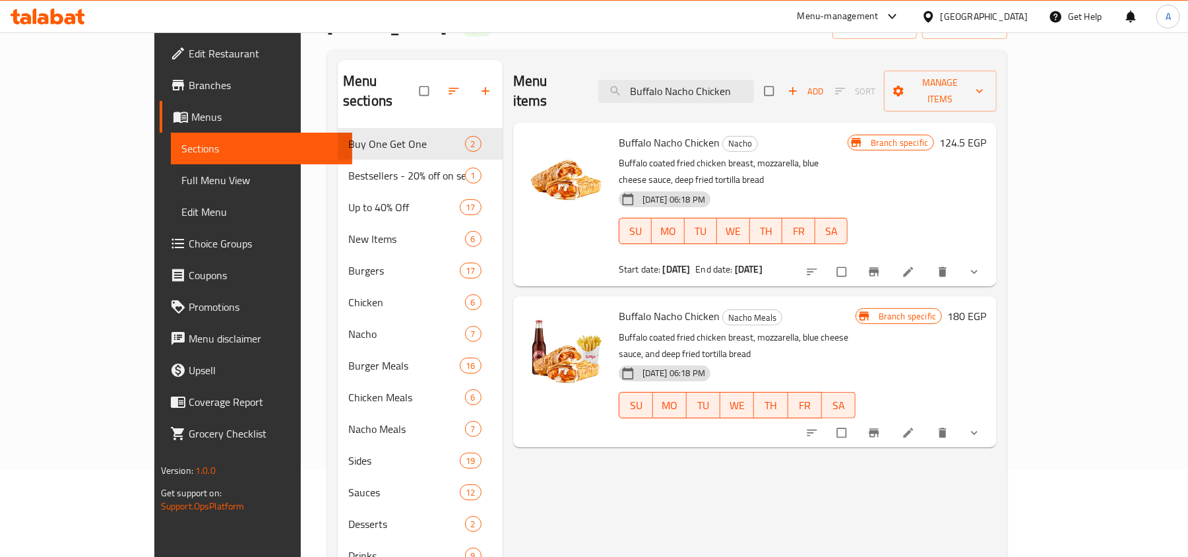
type input "Buffalo Nacho Chicken"
click at [835, 307] on h6 "Buffalo Nacho Chicken Nacho Meals" at bounding box center [737, 316] width 237 height 18
click at [880, 268] on icon "Branch-specific-item" at bounding box center [875, 272] width 10 height 9
click at [880, 428] on icon "Branch-specific-item" at bounding box center [875, 432] width 10 height 9
click at [891, 257] on button "Branch-specific-item" at bounding box center [876, 271] width 32 height 29
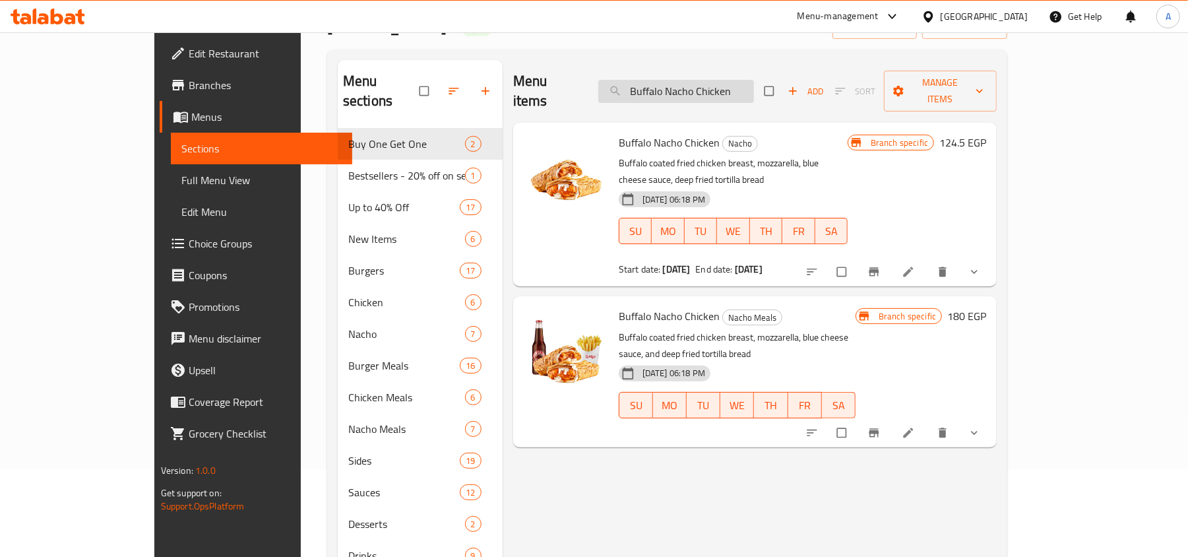
click at [714, 80] on input "Buffalo Nacho Chicken" at bounding box center [676, 91] width 156 height 23
paste input "Friskies Fries"
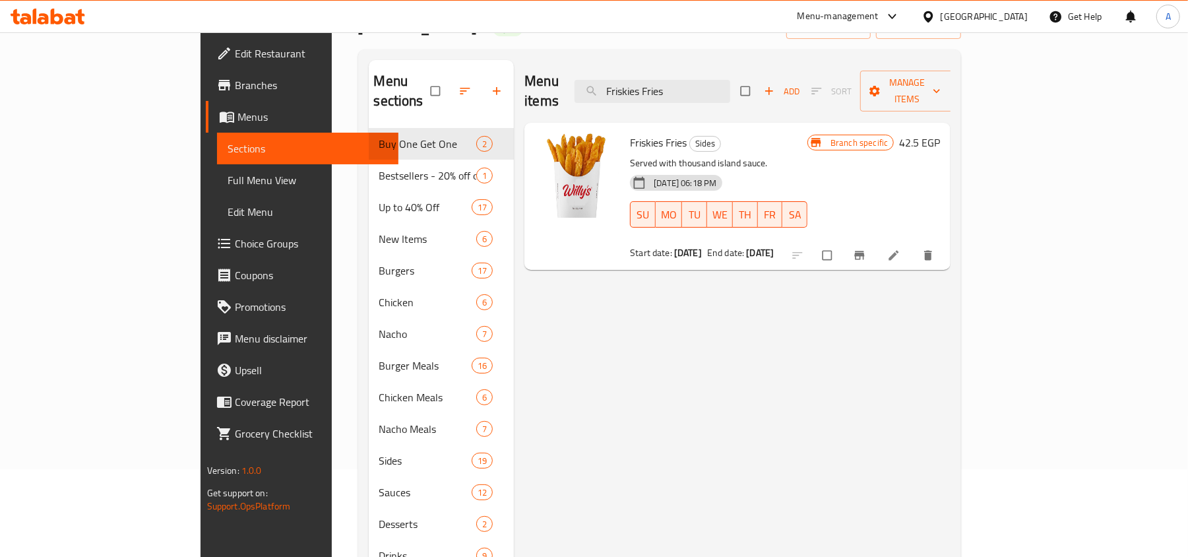
type input "Friskies Fries"
drag, startPoint x: 1035, startPoint y: 236, endPoint x: 1049, endPoint y: 233, distance: 14.2
click at [946, 241] on div at bounding box center [864, 255] width 162 height 29
click at [877, 241] on button "Branch-specific-item" at bounding box center [861, 255] width 32 height 29
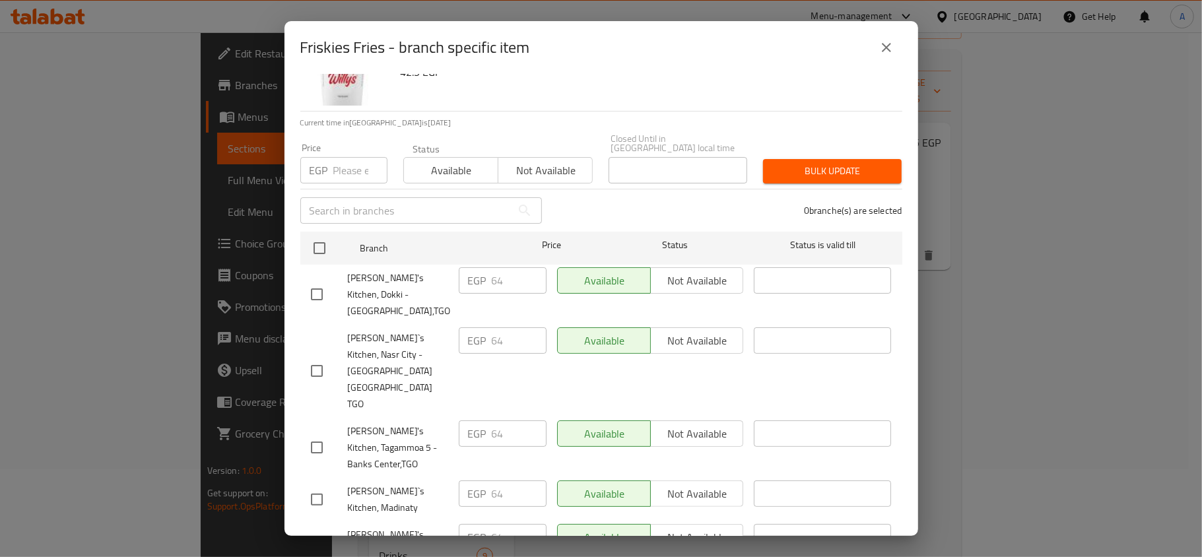
scroll to position [439, 0]
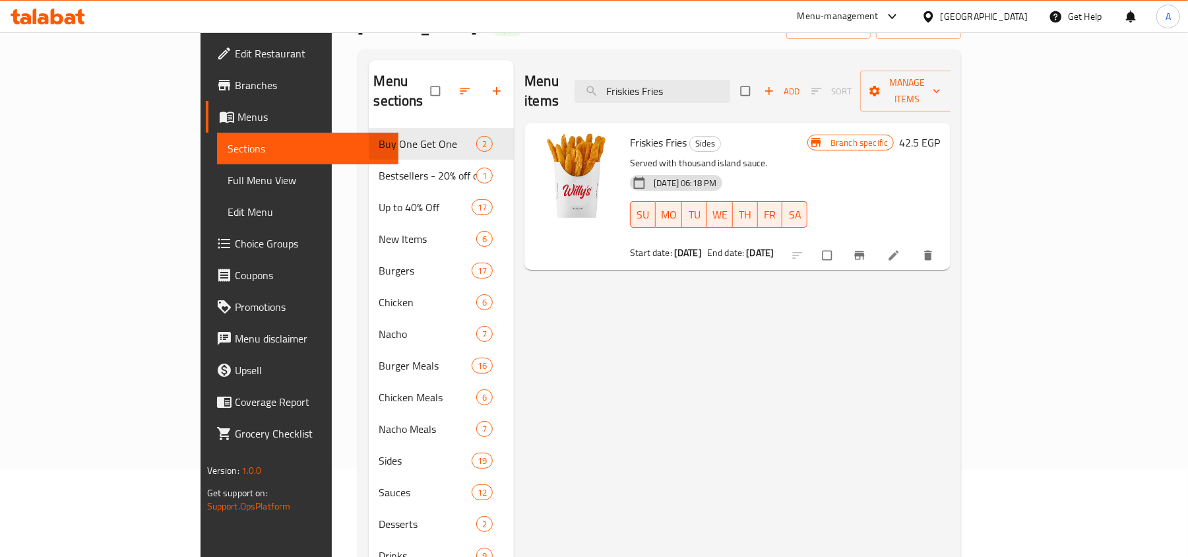
click at [736, 96] on div "Menu items Friskies Fries Add Sort Manage items" at bounding box center [738, 91] width 426 height 63
click at [730, 90] on input "Friskies Fries" at bounding box center [653, 91] width 156 height 23
paste input "Willys Cream Soda"
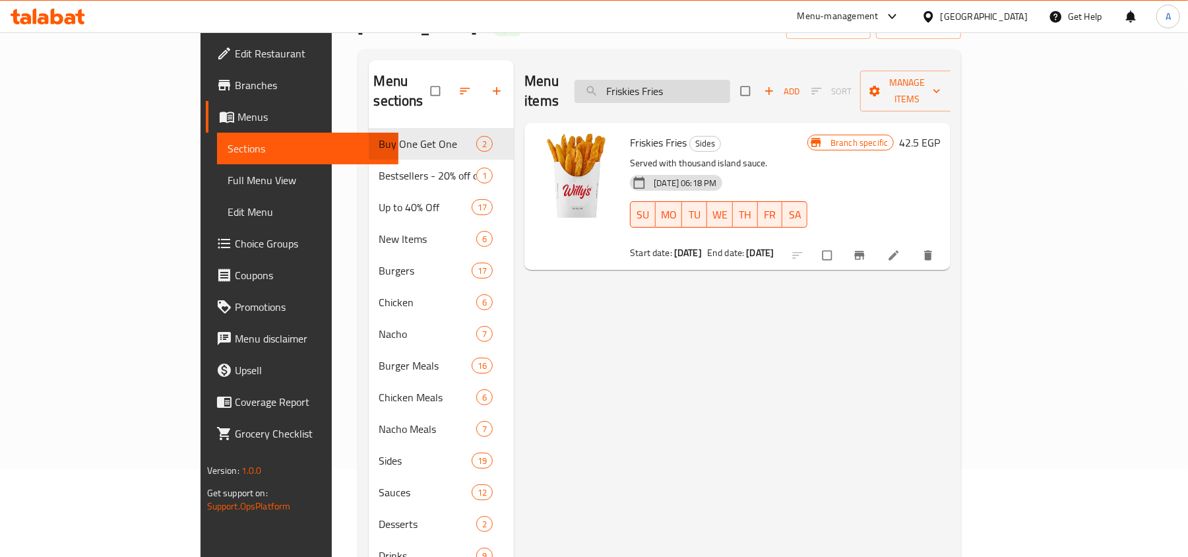
click at [951, 239] on div "Menu items Willys Cream Soda Add Sort Manage items Willys Cream Soda Drinks Wil…" at bounding box center [732, 338] width 437 height 557
click at [940, 207] on div "Branch specific 22.5 EGP" at bounding box center [874, 196] width 133 height 126
click icon "Branch-specific-item"
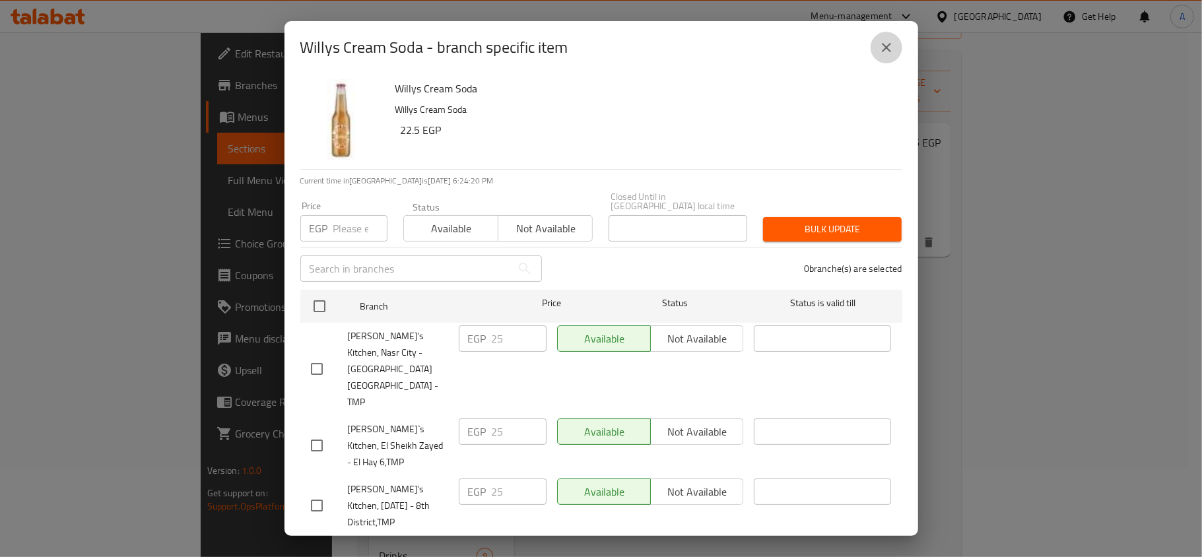
click at [885, 46] on icon "close" at bounding box center [886, 47] width 9 height 9
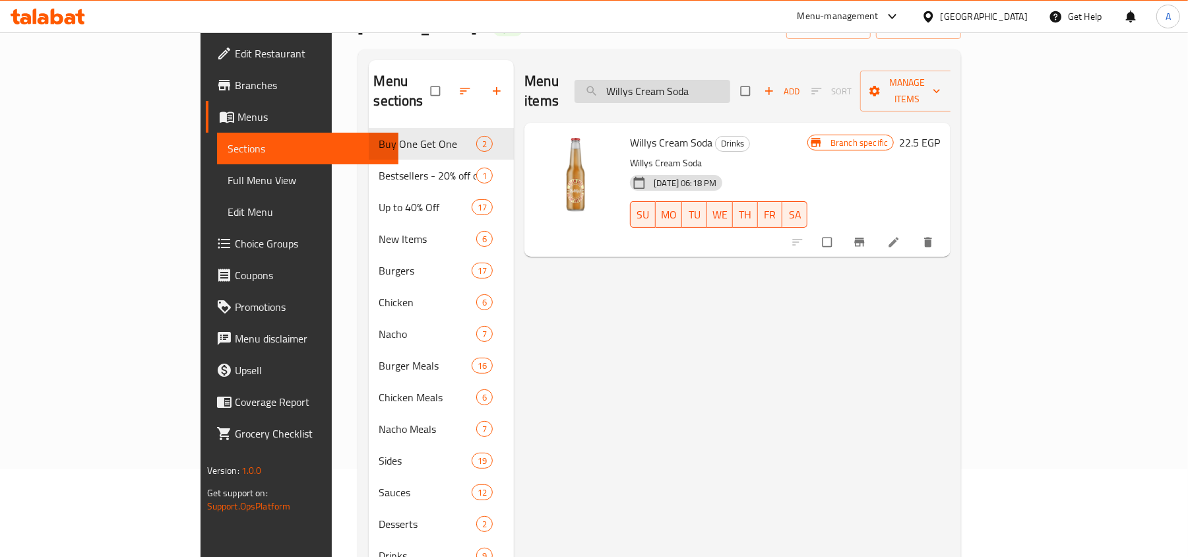
click at [730, 92] on input "Willys Cream Soda" at bounding box center [653, 91] width 156 height 23
paste input "Garlic Mayo"
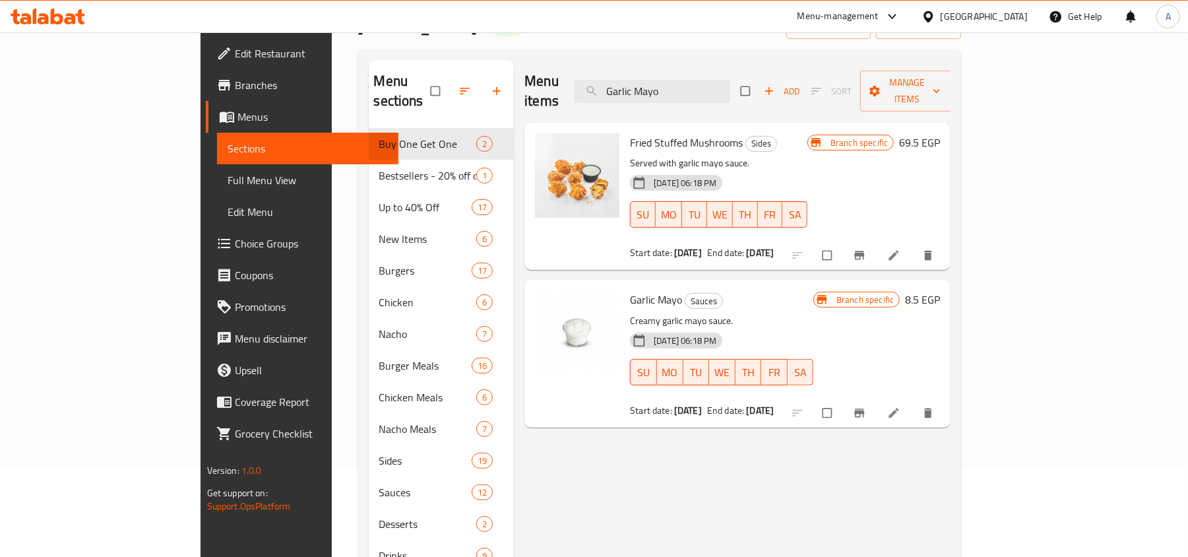
click at [921, 280] on div "Garlic Mayo Sauces Creamy garlic mayo sauce. [DATE] 06:18 PM SU MO TU WE TH FR …" at bounding box center [738, 353] width 426 height 147
click at [866, 406] on icon "Branch-specific-item" at bounding box center [859, 412] width 13 height 13
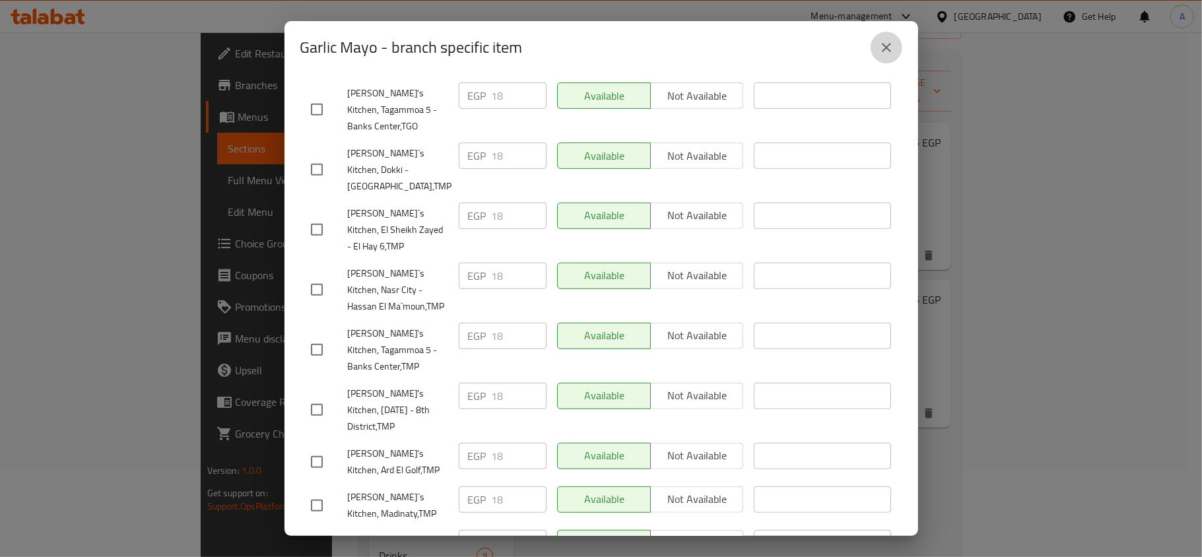
click at [882, 40] on icon "close" at bounding box center [886, 48] width 16 height 16
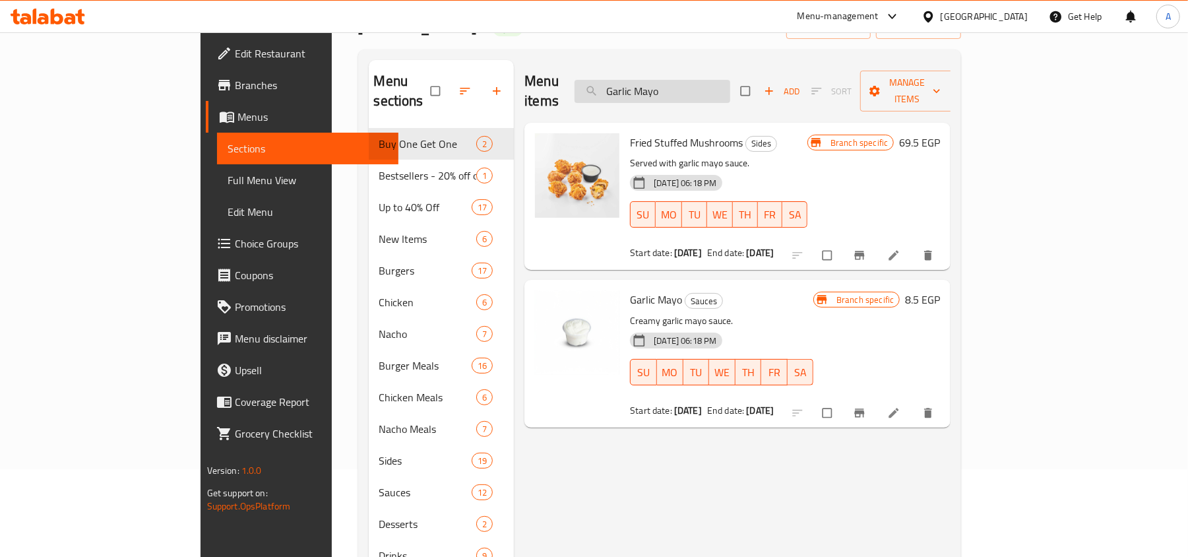
click at [730, 80] on input "Garlic Mayo" at bounding box center [653, 91] width 156 height 23
paste input "[PERSON_NAME]'s Nacho Chicken"
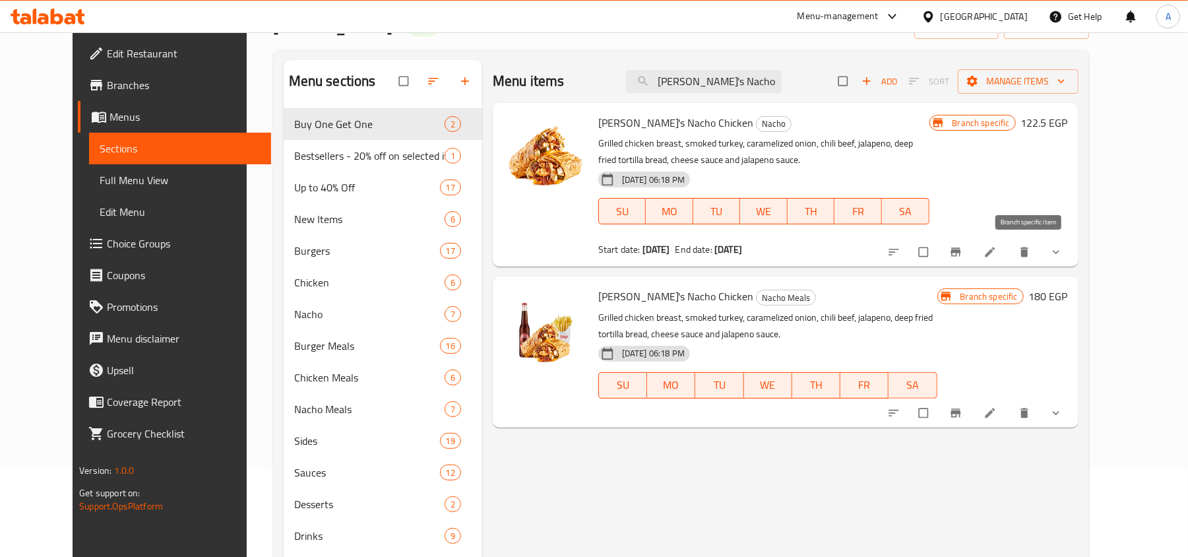
type input "[PERSON_NAME]'s Nacho Chicken"
click at [961, 255] on icon "Branch-specific-item" at bounding box center [956, 252] width 10 height 9
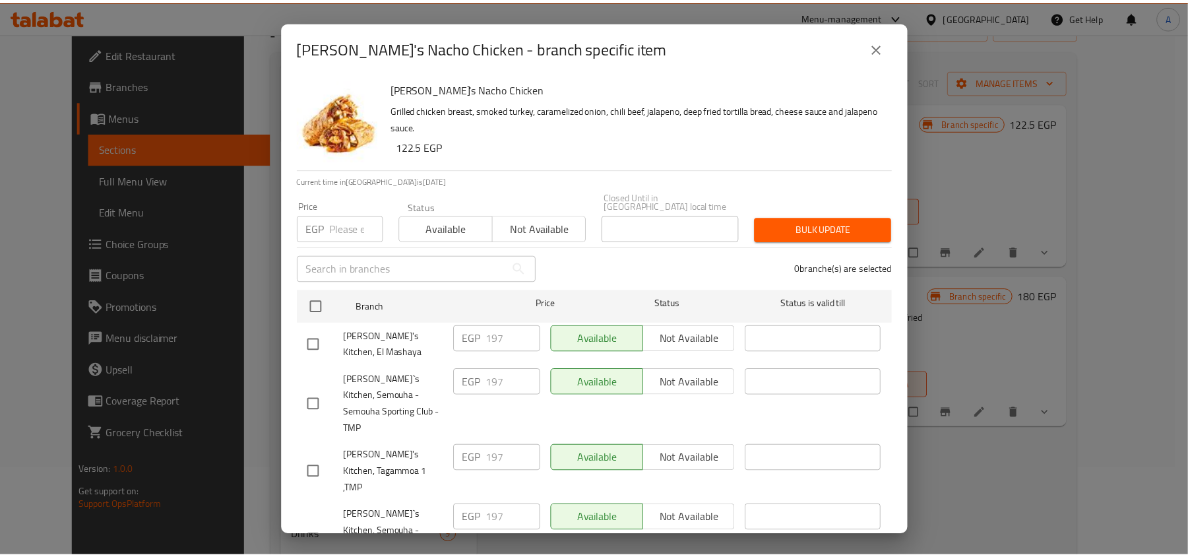
scroll to position [528, 0]
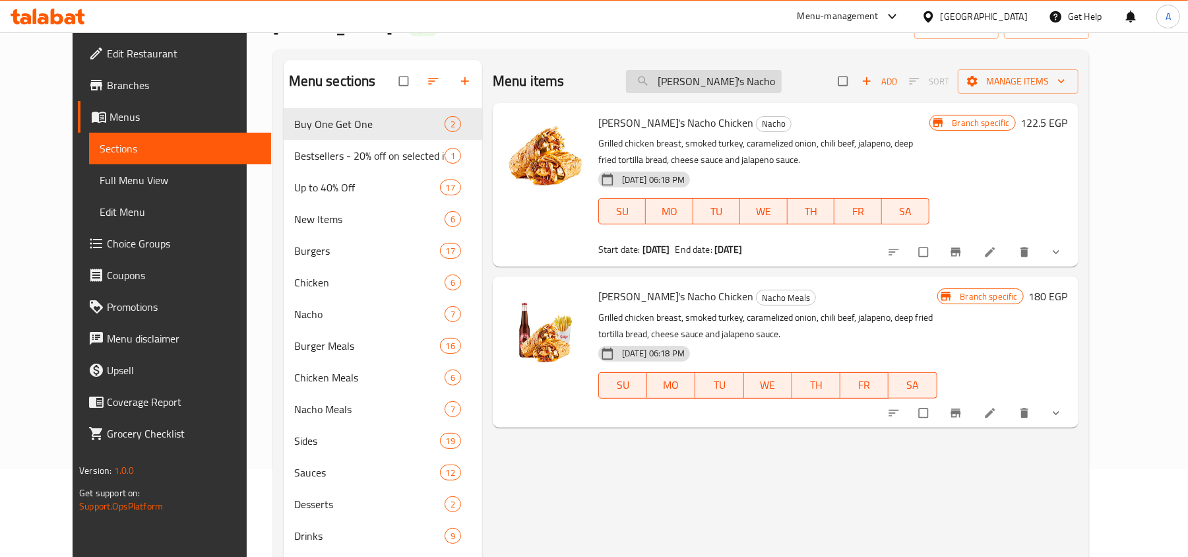
click at [716, 85] on input "[PERSON_NAME]'s Nacho Chicken" at bounding box center [704, 81] width 156 height 23
paste input "Big Willy Sauce"
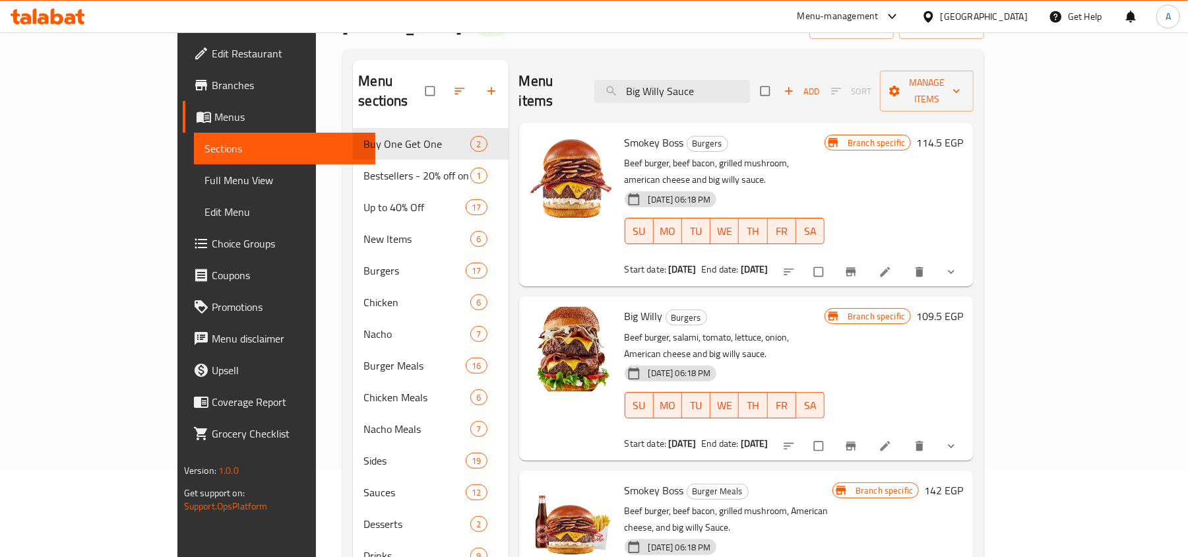
click at [830, 186] on div "[DATE] 06:18 PM SU MO TU WE TH FR SA" at bounding box center [725, 221] width 210 height 71
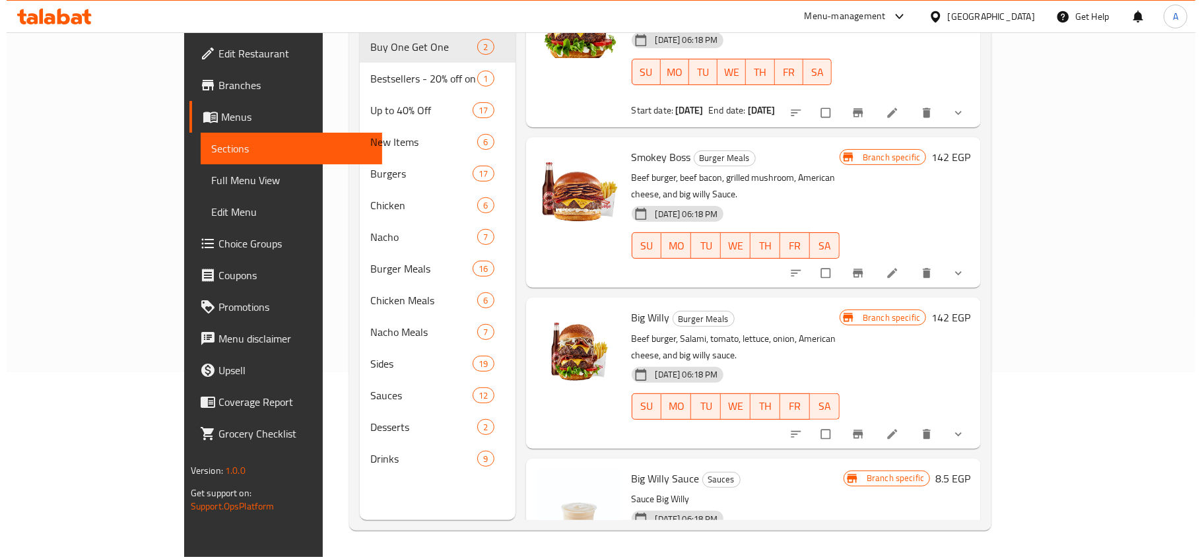
scroll to position [185, 0]
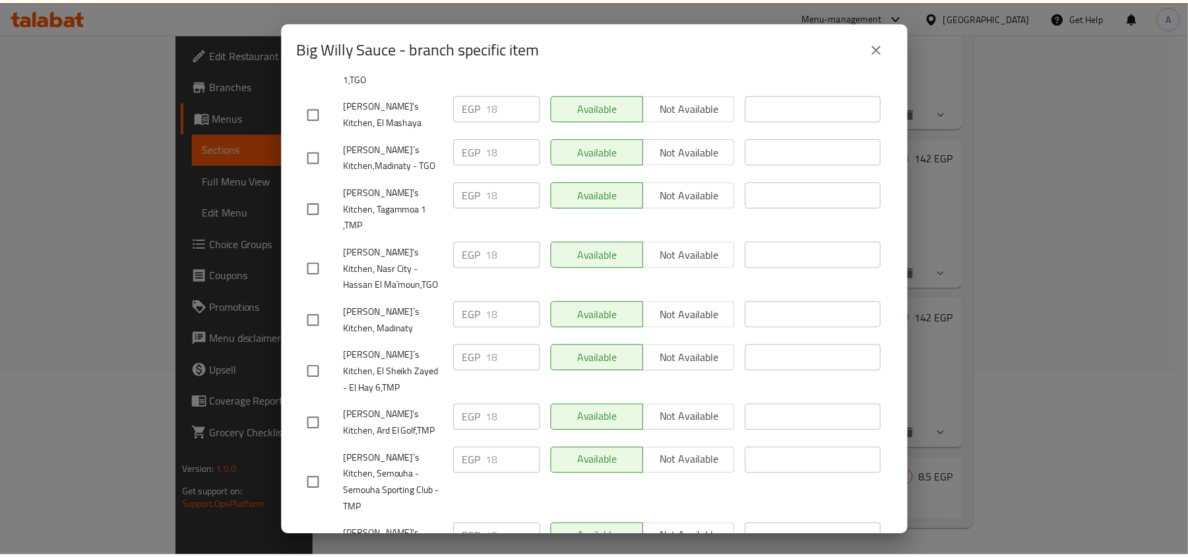
scroll to position [176, 0]
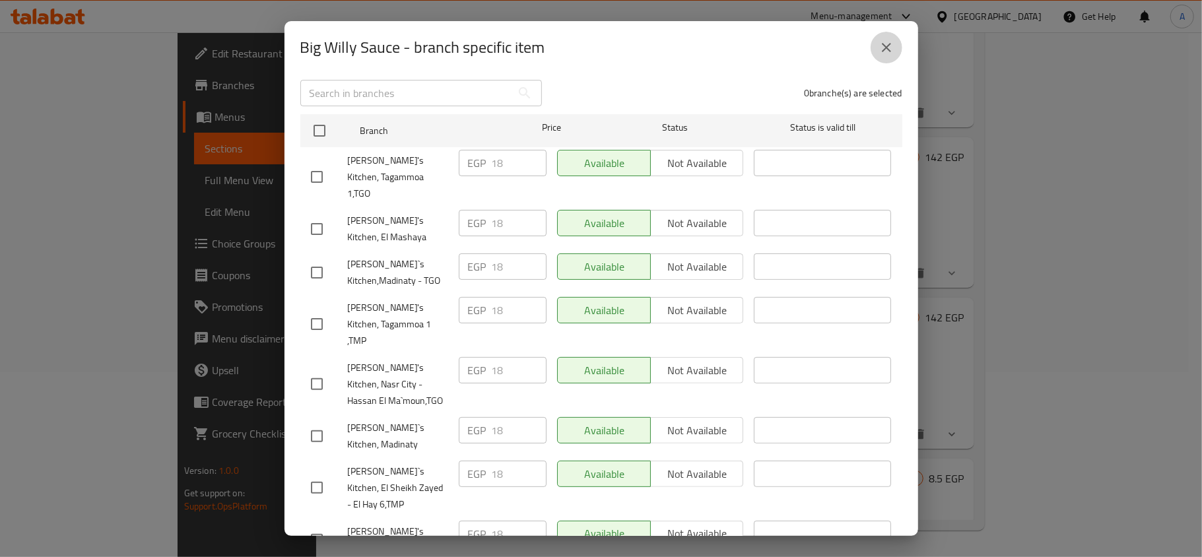
click at [895, 45] on button "close" at bounding box center [886, 48] width 32 height 32
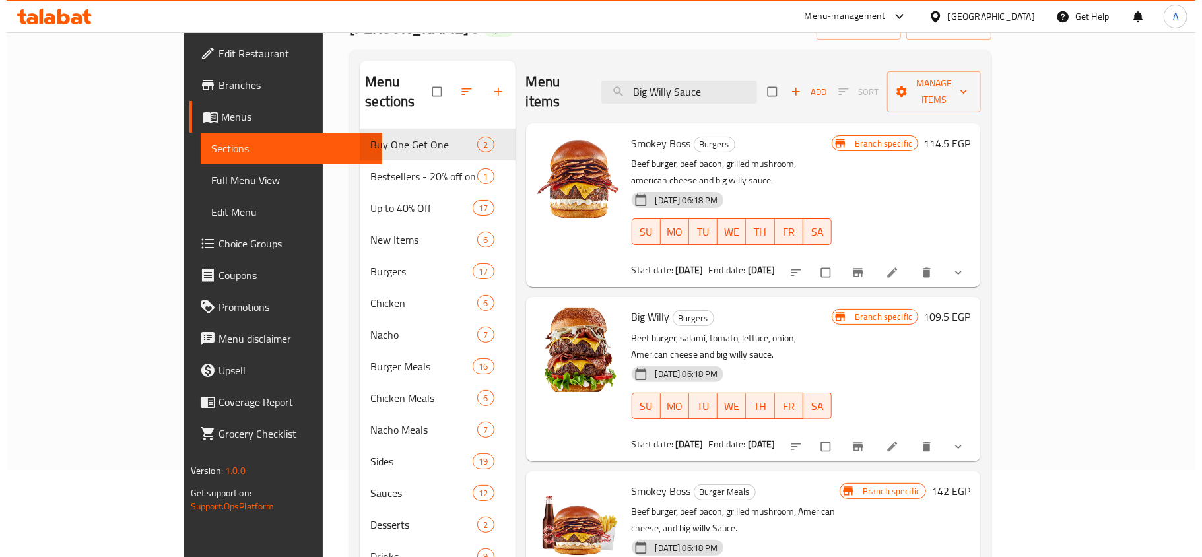
scroll to position [9, 0]
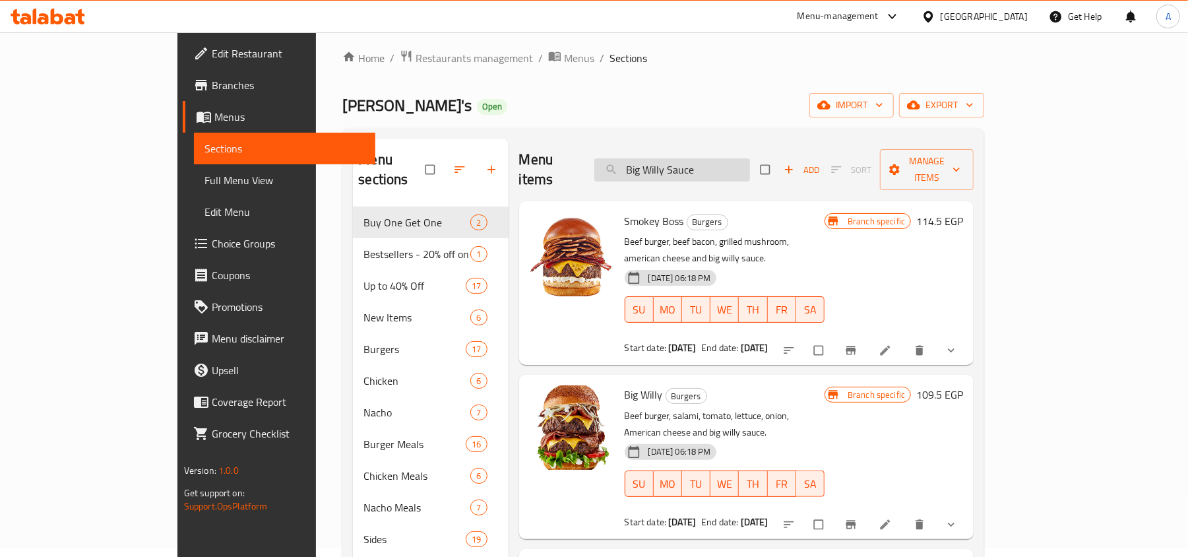
click at [710, 158] on input "Big Willy Sauce" at bounding box center [673, 169] width 156 height 23
paste input "Crispy Fried Chicken"
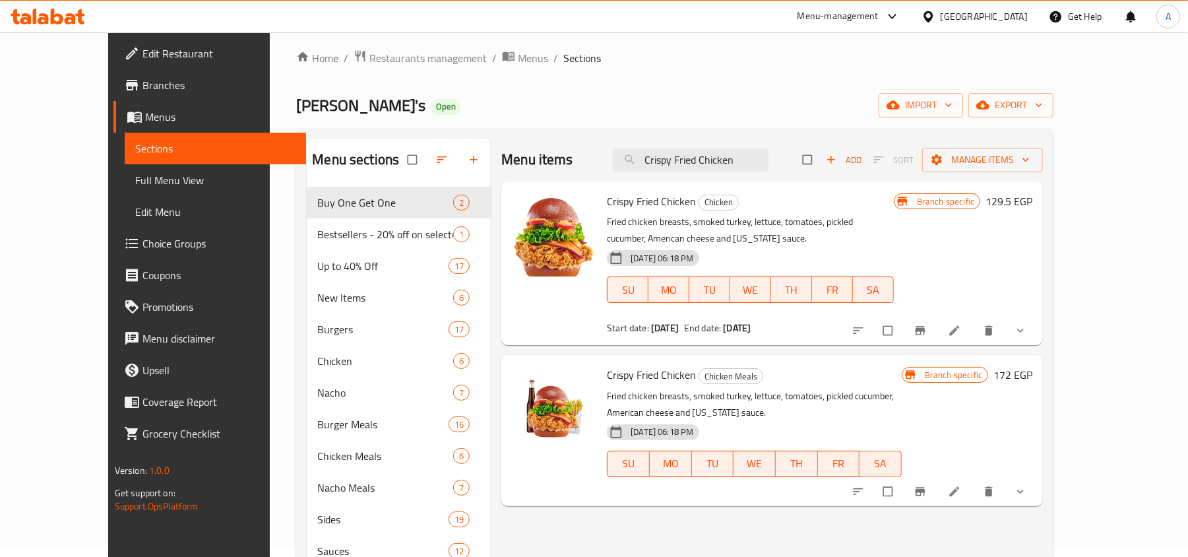
type input "Crispy Fried Chicken"
click at [853, 228] on p "Fried chicken breasts, smoked turkey, lettuce, tomatoes, pickled cucumber, Amer…" at bounding box center [750, 230] width 287 height 33
click at [927, 333] on icon "Branch-specific-item" at bounding box center [920, 330] width 13 height 13
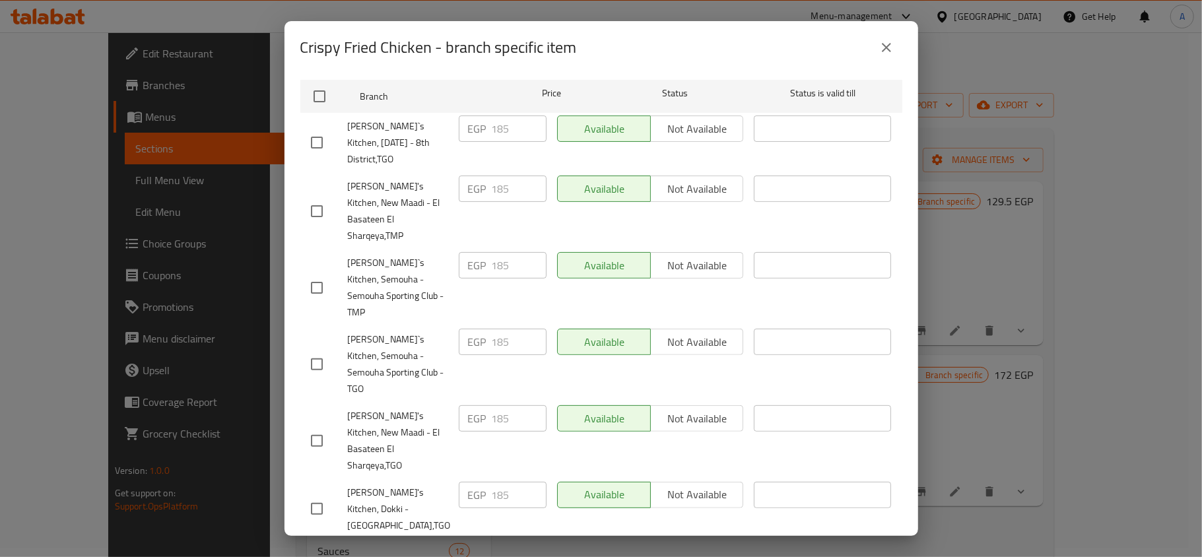
scroll to position [439, 0]
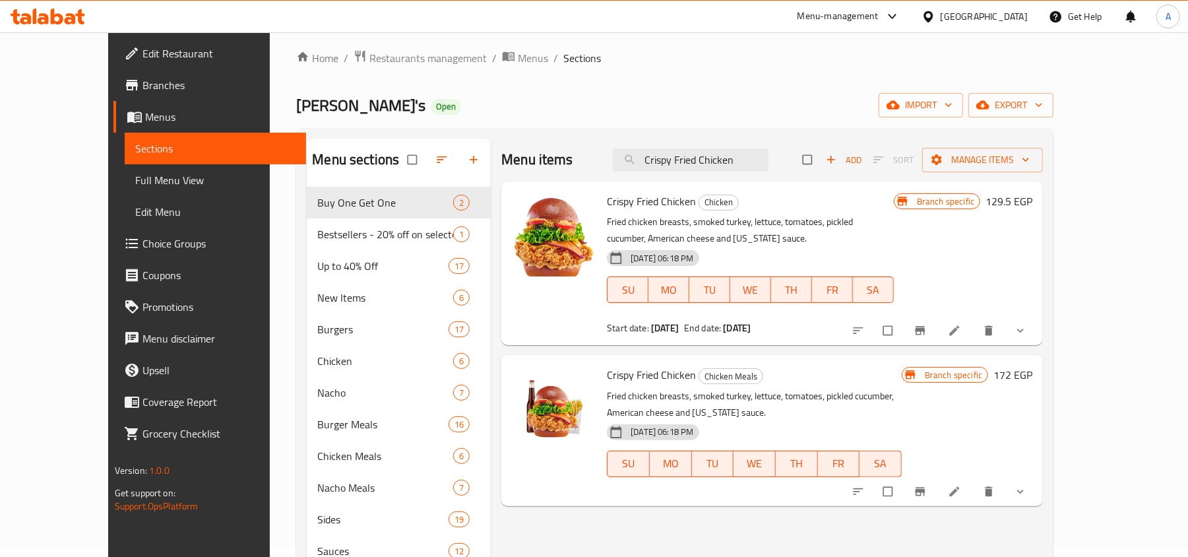
click at [802, 182] on div "Crispy Fried Chicken Chicken Fried chicken breasts, smoked turkey, lettuce, tom…" at bounding box center [772, 263] width 542 height 164
click at [769, 154] on input "Crispy Fried Chicken" at bounding box center [691, 159] width 156 height 23
paste input "[PERSON_NAME]'s Premium Cola"
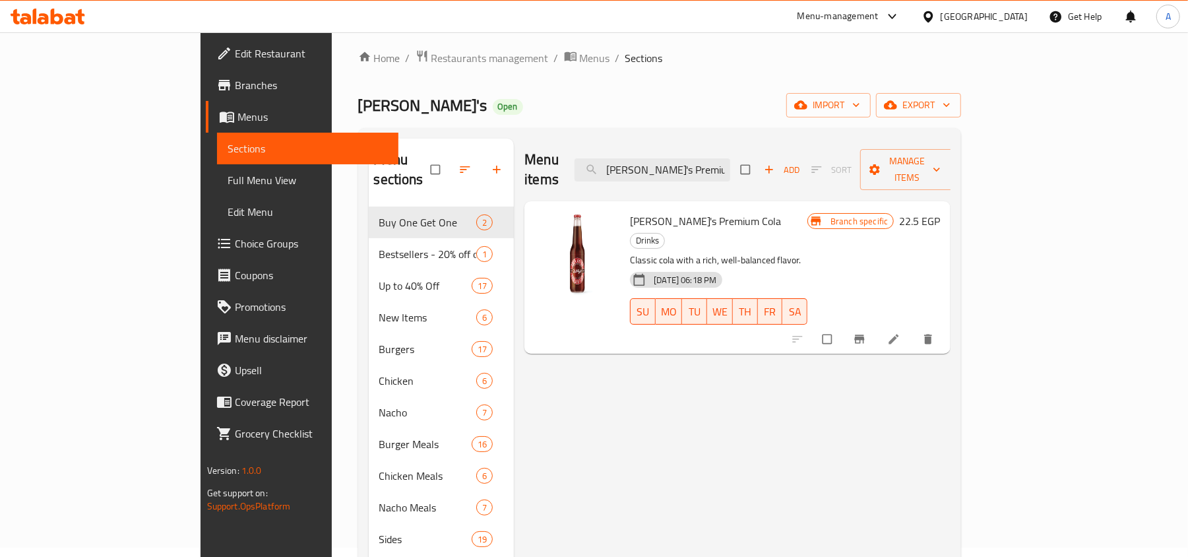
type input "[PERSON_NAME]'s Premium Cola"
drag, startPoint x: 1037, startPoint y: 306, endPoint x: 1056, endPoint y: 301, distance: 19.8
click at [946, 325] on div at bounding box center [864, 339] width 162 height 29
click at [865, 335] on icon "Branch-specific-item" at bounding box center [860, 339] width 10 height 9
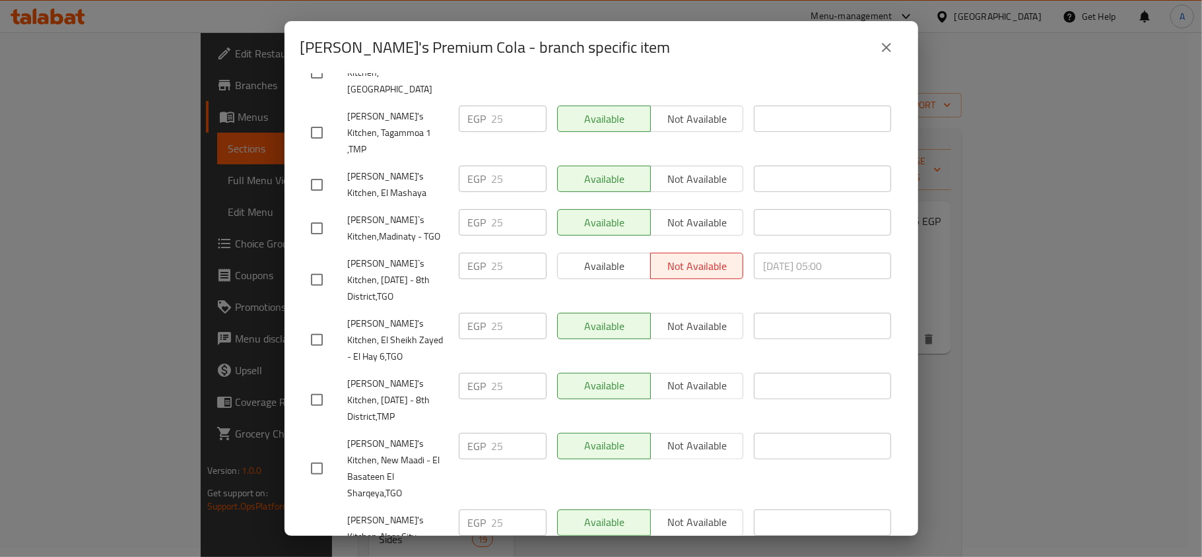
scroll to position [528, 0]
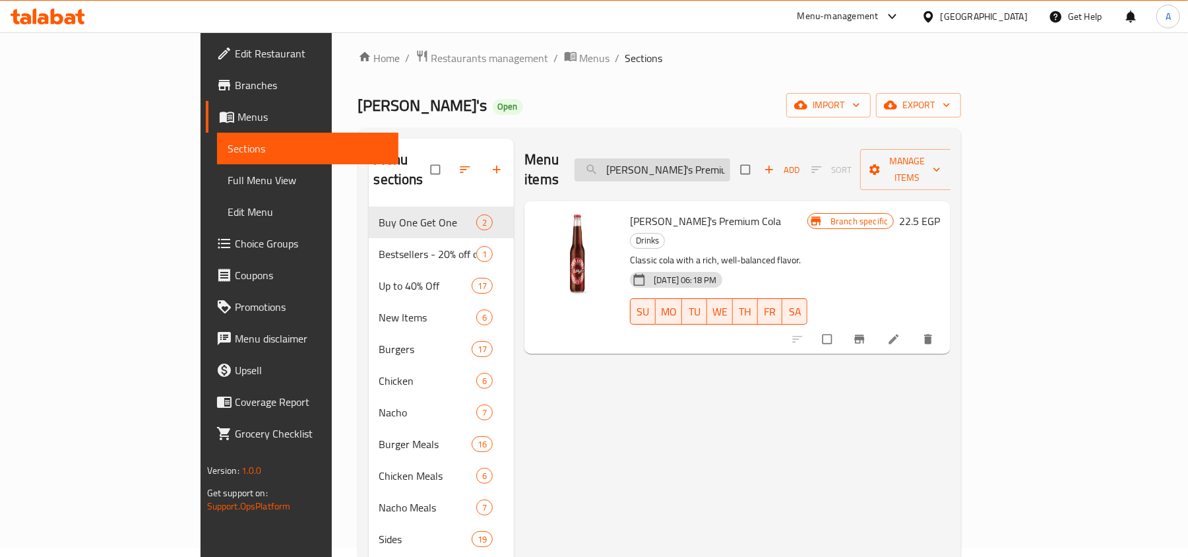
click at [730, 165] on input "[PERSON_NAME]'s Premium Cola" at bounding box center [653, 169] width 156 height 23
paste input "Max 200g"
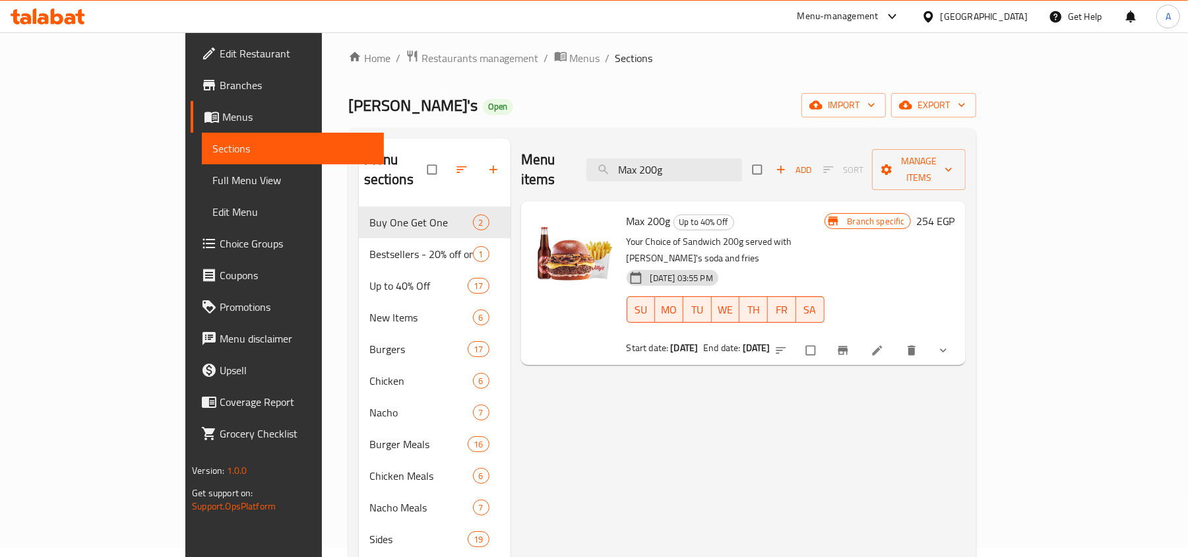
click at [748, 176] on div "Menu items Max 200g Add Sort Manage items" at bounding box center [743, 170] width 445 height 63
click at [742, 162] on input "Max 200g" at bounding box center [665, 169] width 156 height 23
paste input "Single Ranchie Crunch"
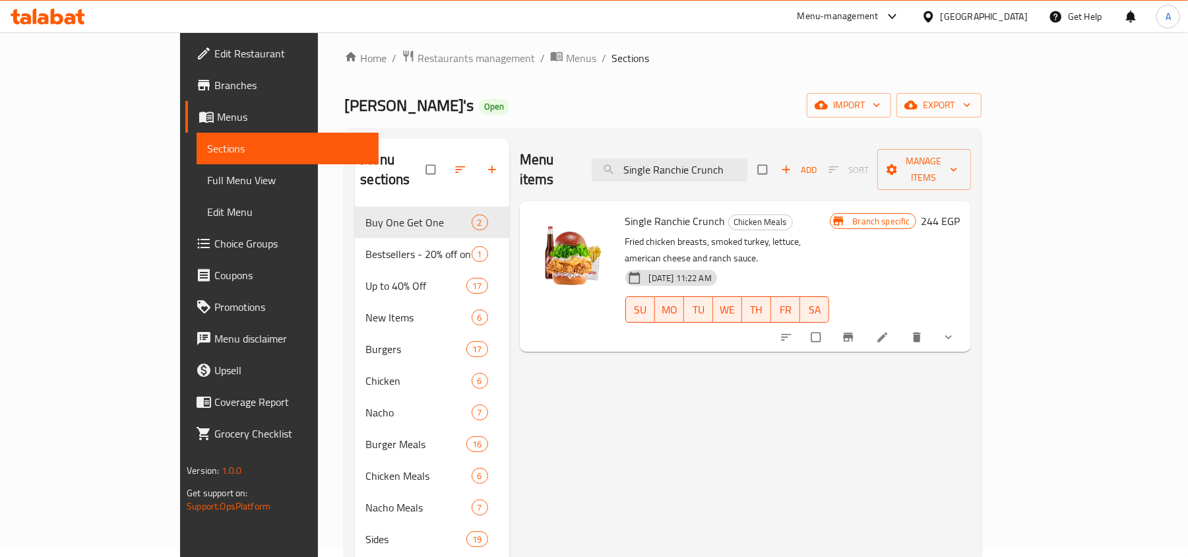
type input "Single Ranchie Crunch"
click at [853, 333] on icon "Branch-specific-item" at bounding box center [848, 337] width 10 height 9
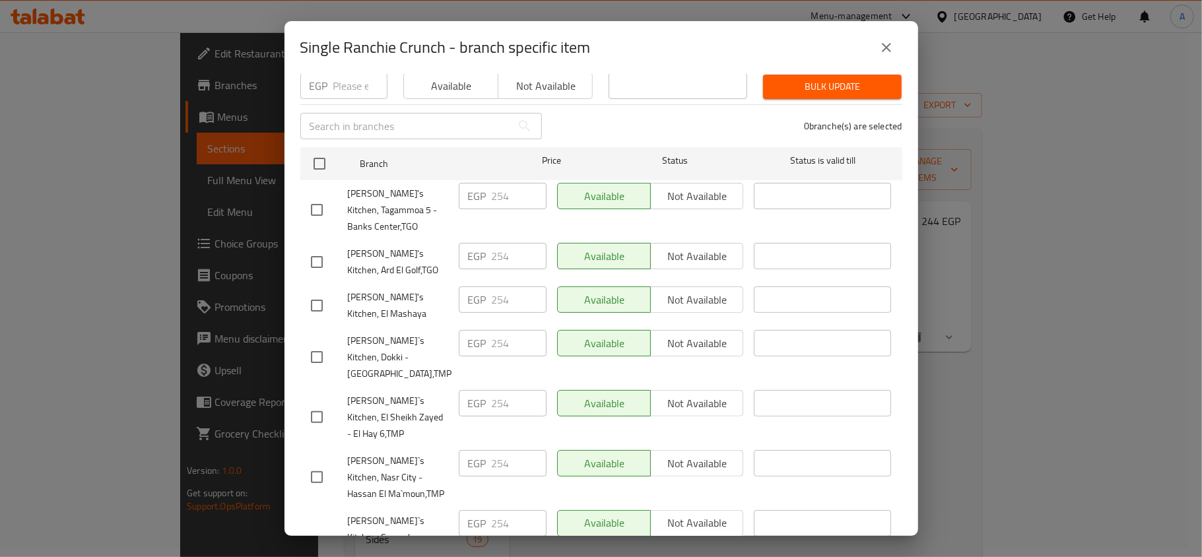
scroll to position [352, 0]
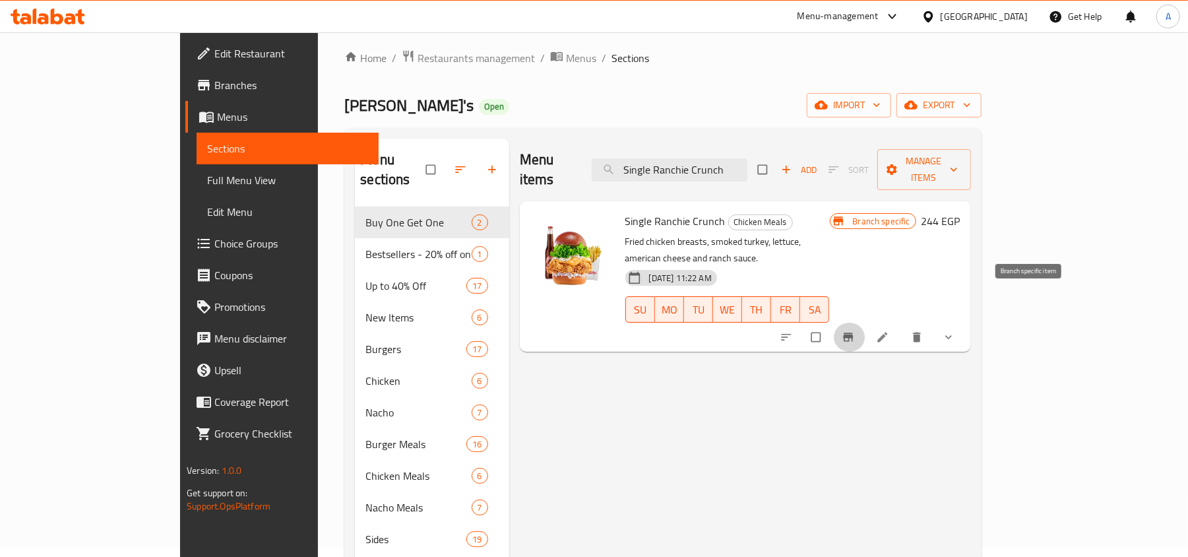
click at [645, 211] on span "Single Ranchie Crunch" at bounding box center [676, 221] width 100 height 20
copy h6 "Single Ranchie Crunch"
click at [627, 211] on span "Single Ranchie Crunch" at bounding box center [676, 221] width 100 height 20
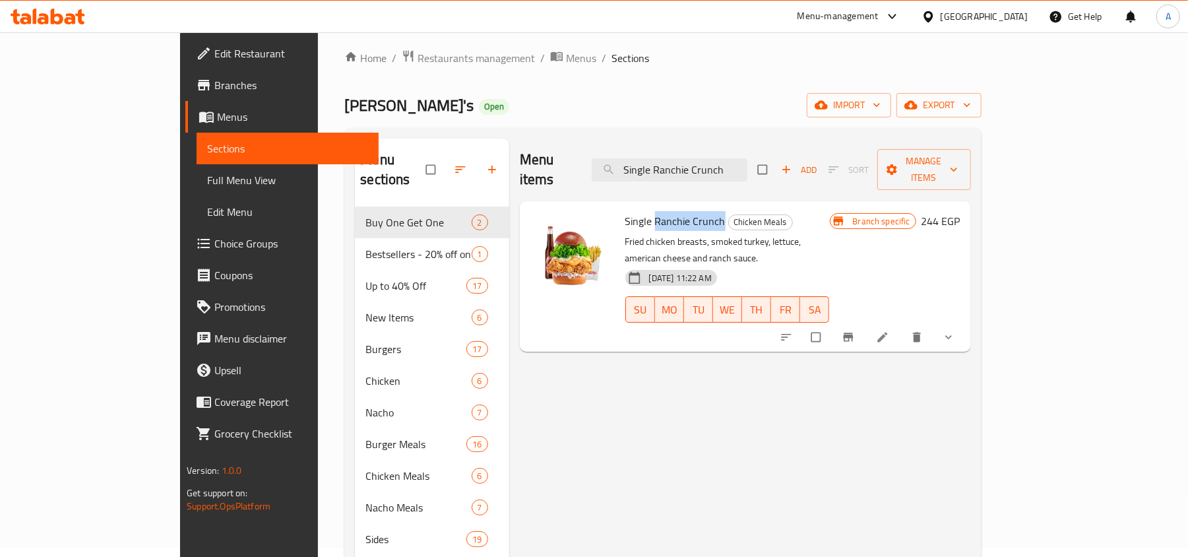
drag, startPoint x: 627, startPoint y: 198, endPoint x: 661, endPoint y: 201, distance: 34.5
click at [661, 211] on span "Single Ranchie Crunch" at bounding box center [676, 221] width 100 height 20
click at [618, 350] on div "Menu items Single Ranchie Crunch Add Sort Manage items Single Ranchie Crunch Ch…" at bounding box center [740, 417] width 462 height 557
click at [855, 331] on icon "Branch-specific-item" at bounding box center [848, 337] width 13 height 13
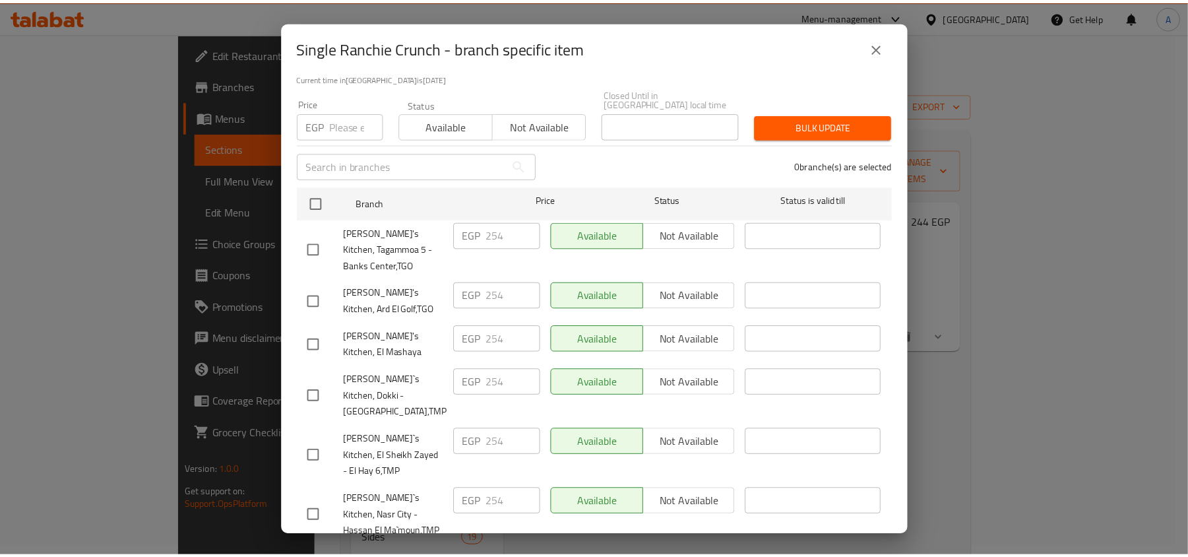
scroll to position [264, 0]
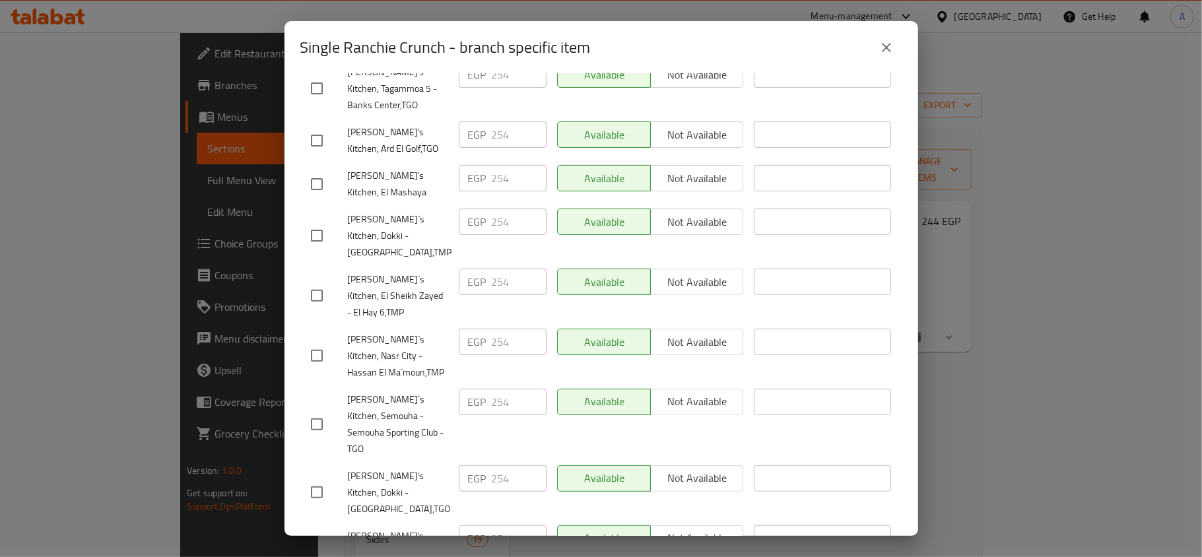
click at [856, 46] on div "Single Ranchie Crunch - branch specific item" at bounding box center [601, 48] width 602 height 32
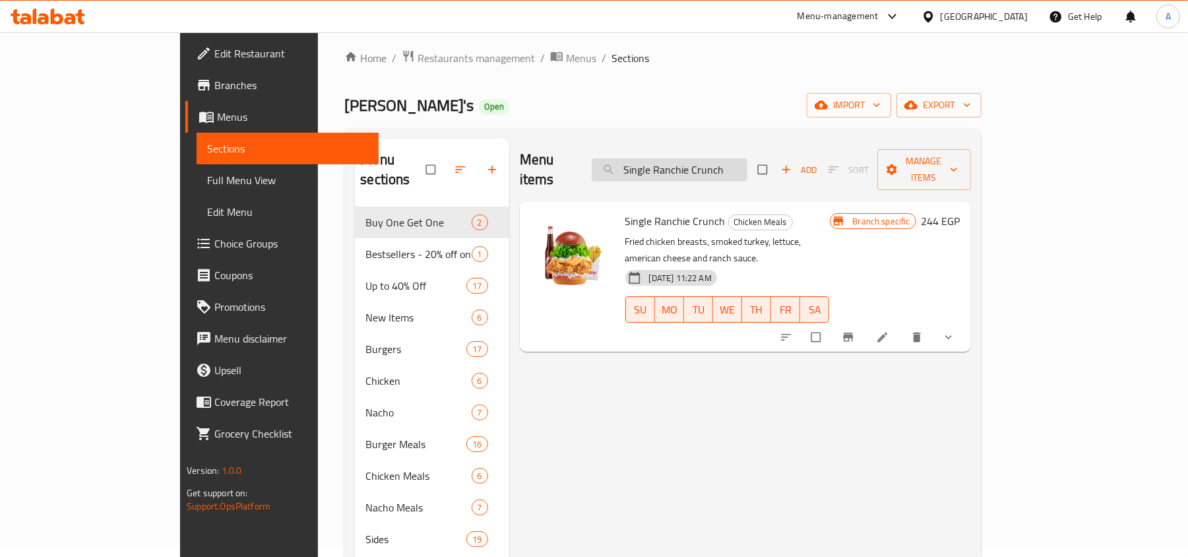
click at [747, 159] on input "Single Ranchie Crunch" at bounding box center [670, 169] width 156 height 23
paste input "Crispy Fried Chicken"
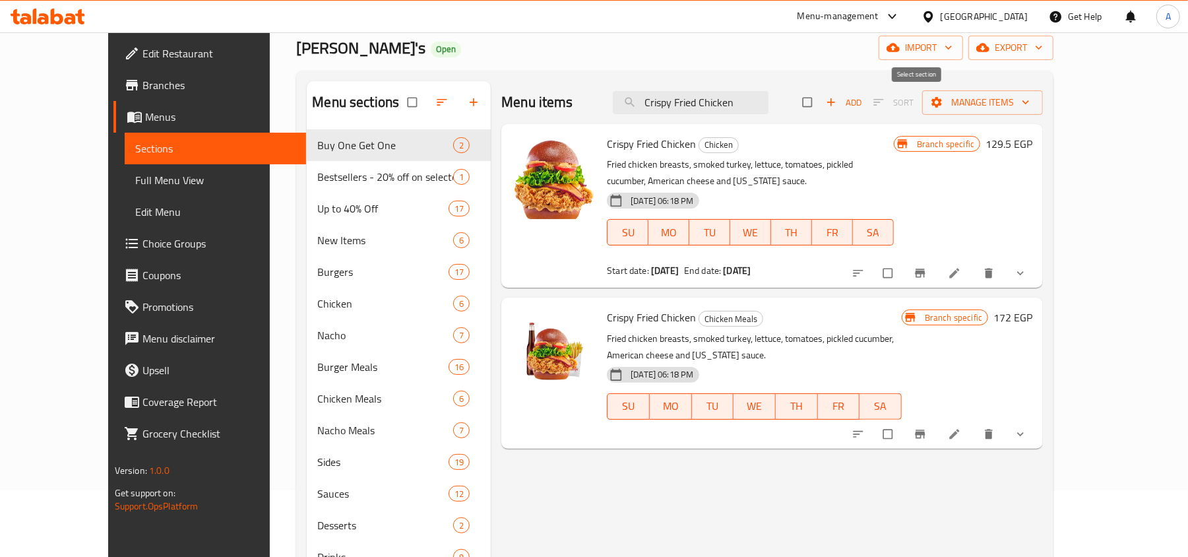
scroll to position [98, 0]
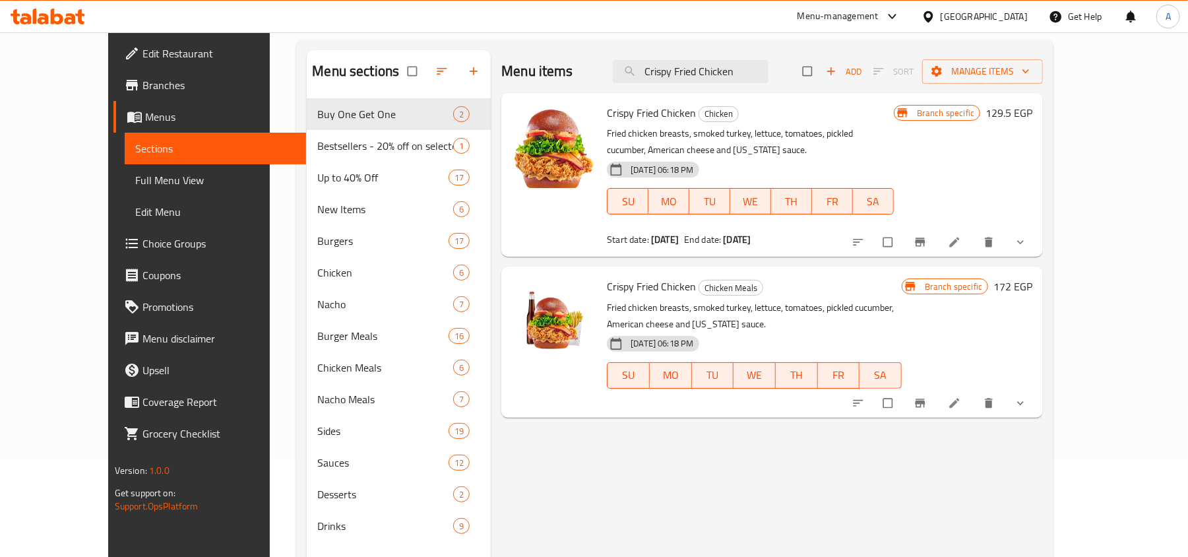
click at [927, 238] on icon "Branch-specific-item" at bounding box center [920, 242] width 13 height 13
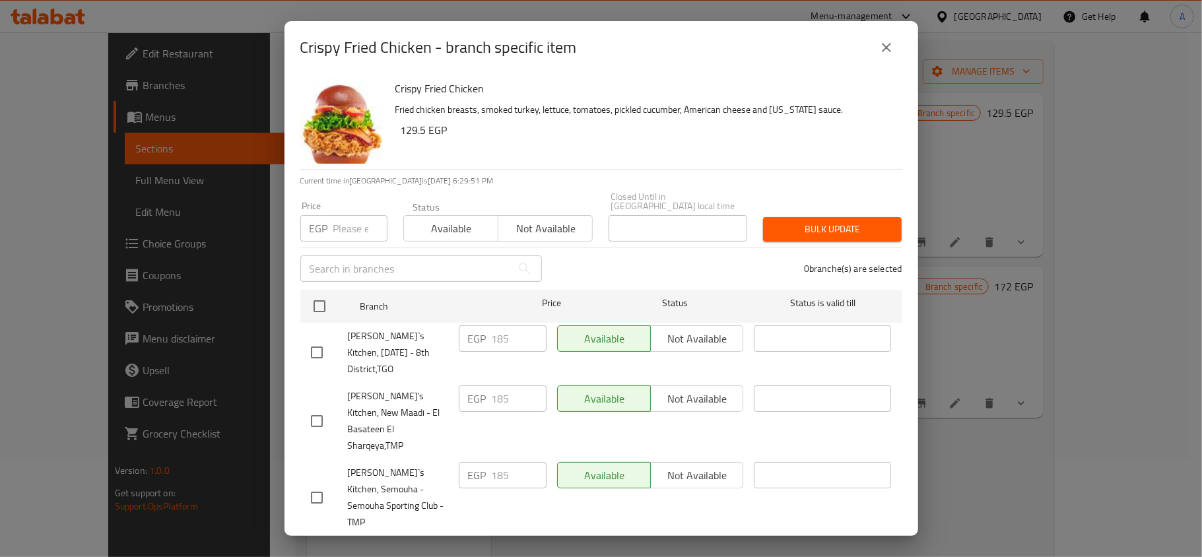
click at [883, 48] on icon "close" at bounding box center [886, 48] width 16 height 16
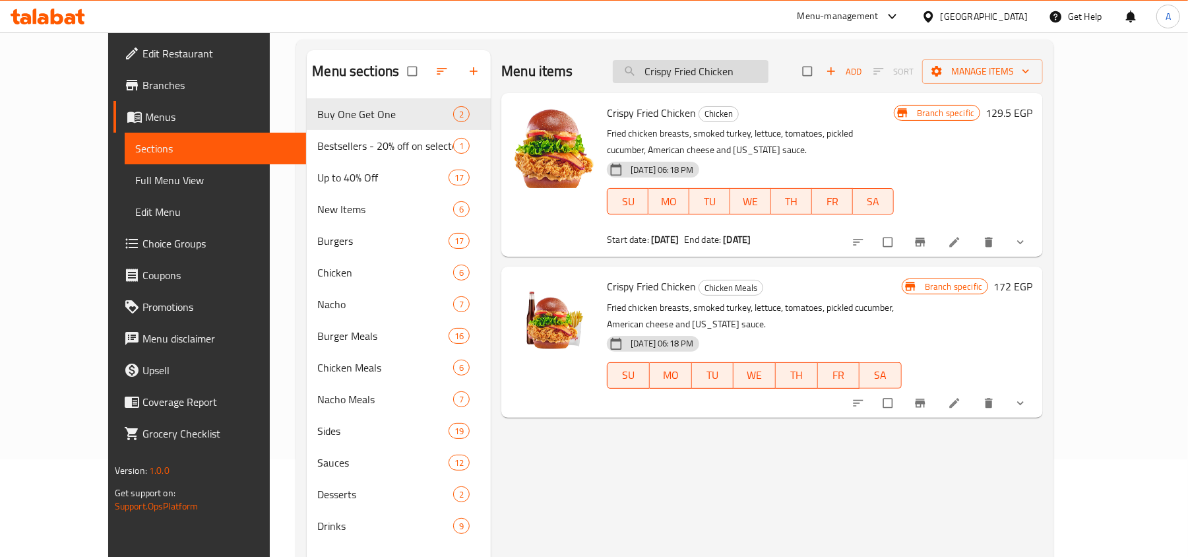
click at [713, 78] on input "Crispy Fried Chicken" at bounding box center [691, 71] width 156 height 23
click at [1038, 248] on button "show more" at bounding box center [1022, 242] width 32 height 29
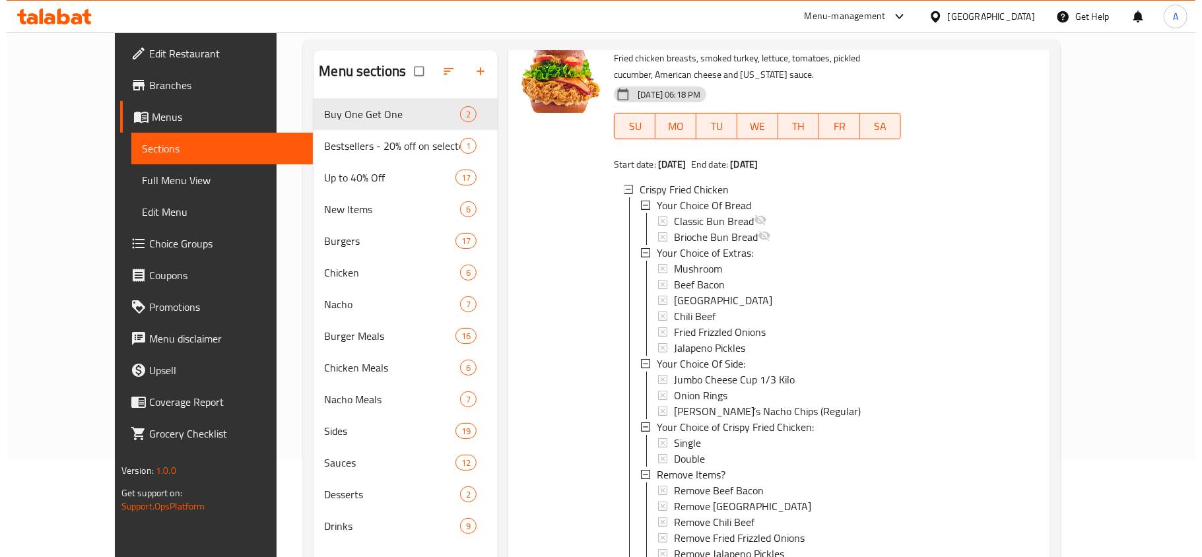
scroll to position [176, 0]
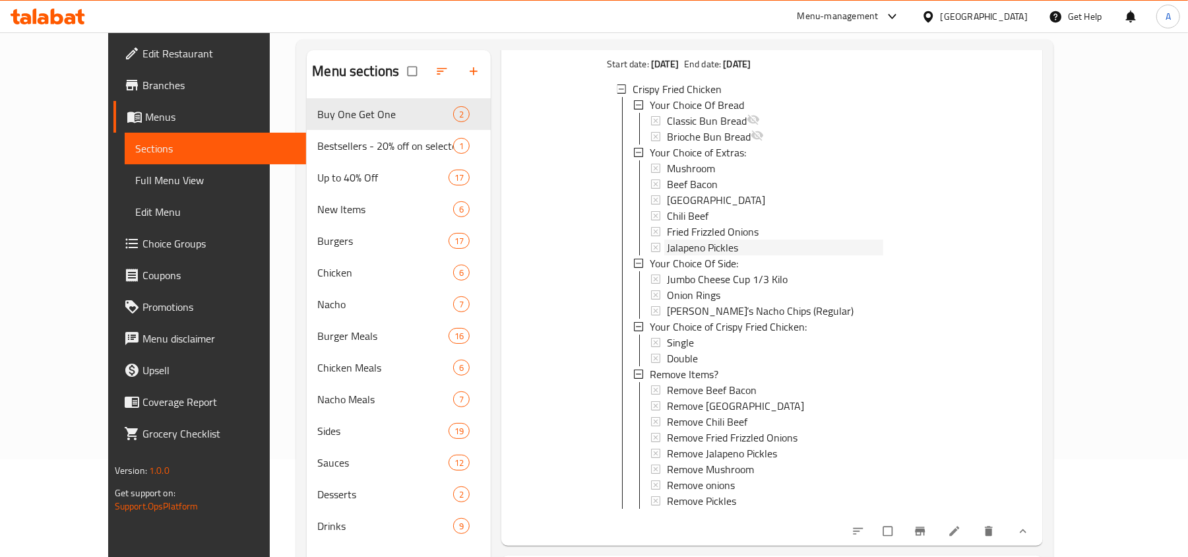
click at [711, 248] on span "Jalapeno Pickles" at bounding box center [702, 248] width 71 height 16
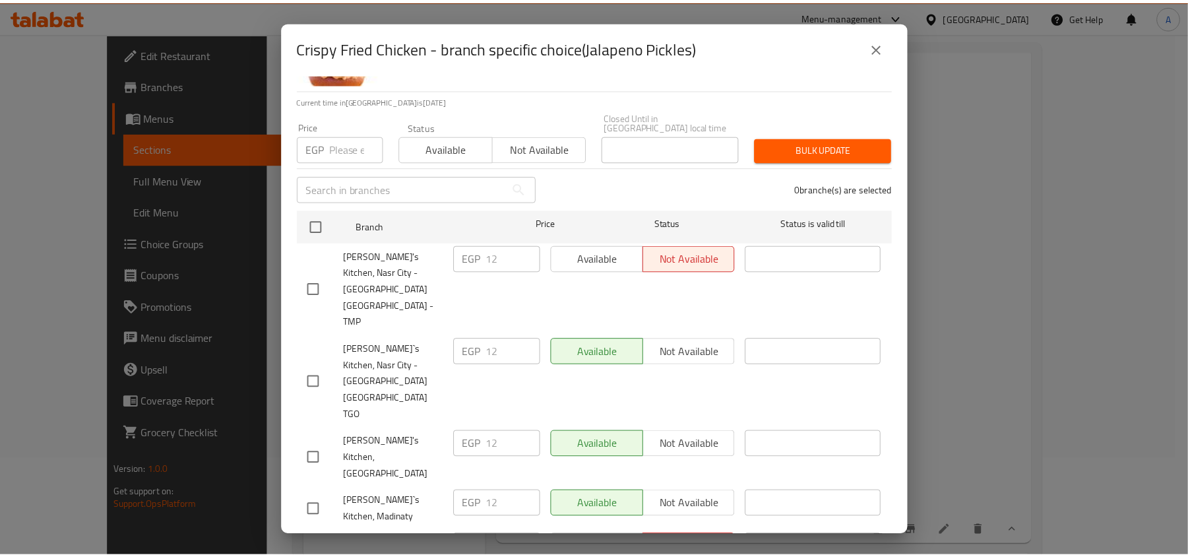
scroll to position [528, 0]
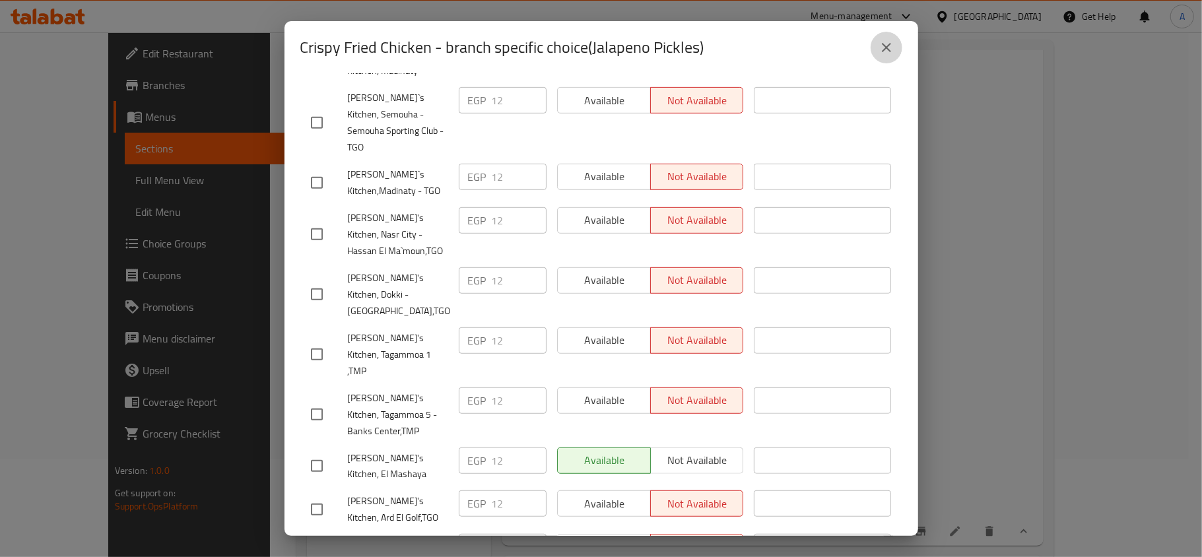
click at [893, 57] on button "close" at bounding box center [886, 48] width 32 height 32
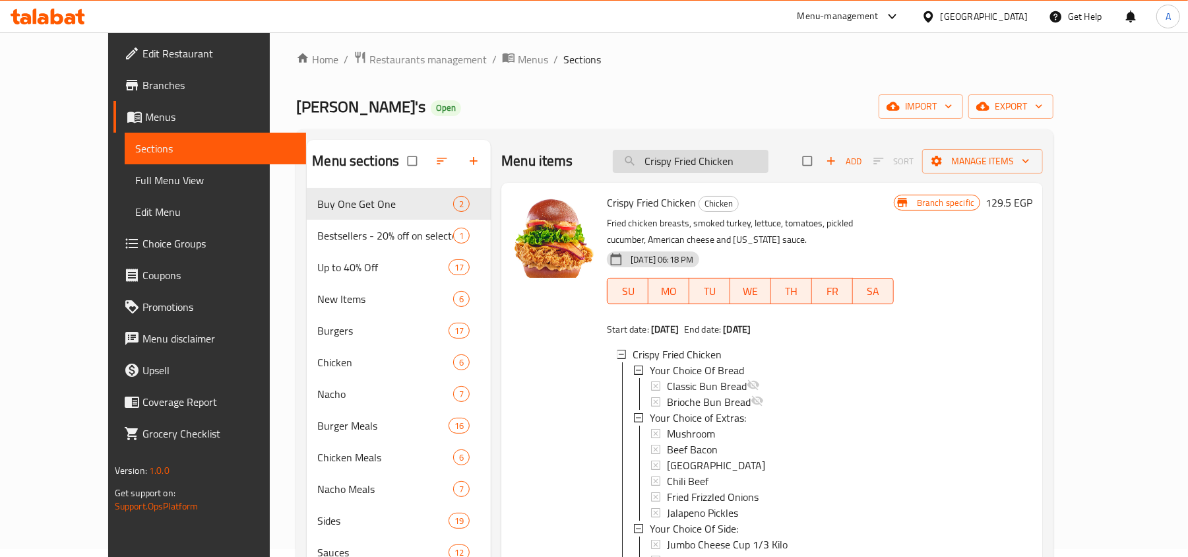
scroll to position [0, 0]
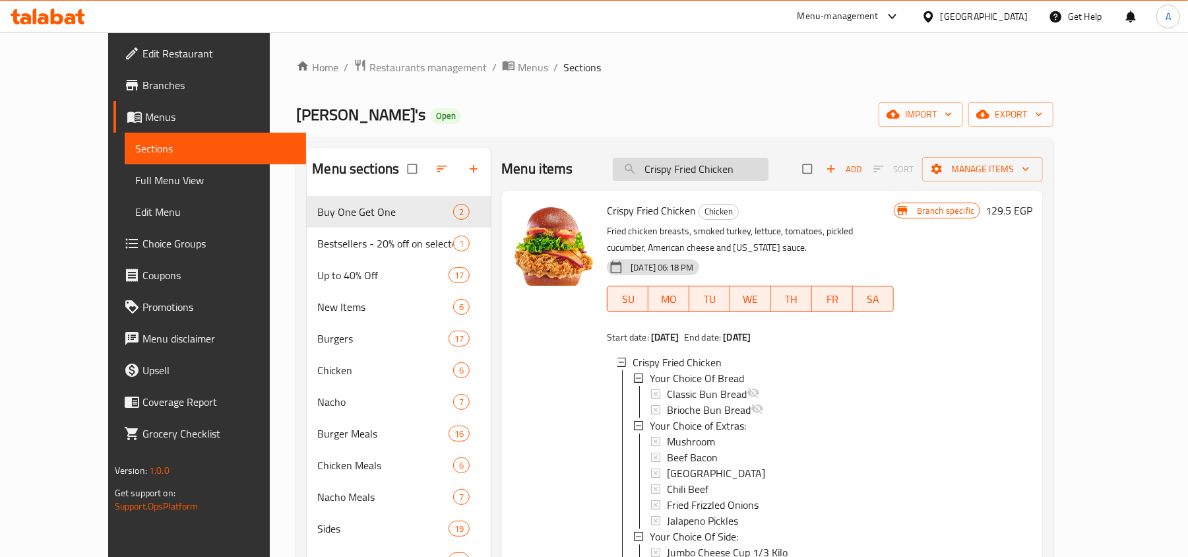
click at [726, 178] on input "Crispy Fried Chicken" at bounding box center [691, 169] width 156 height 23
paste input "Original Cheese Burger"
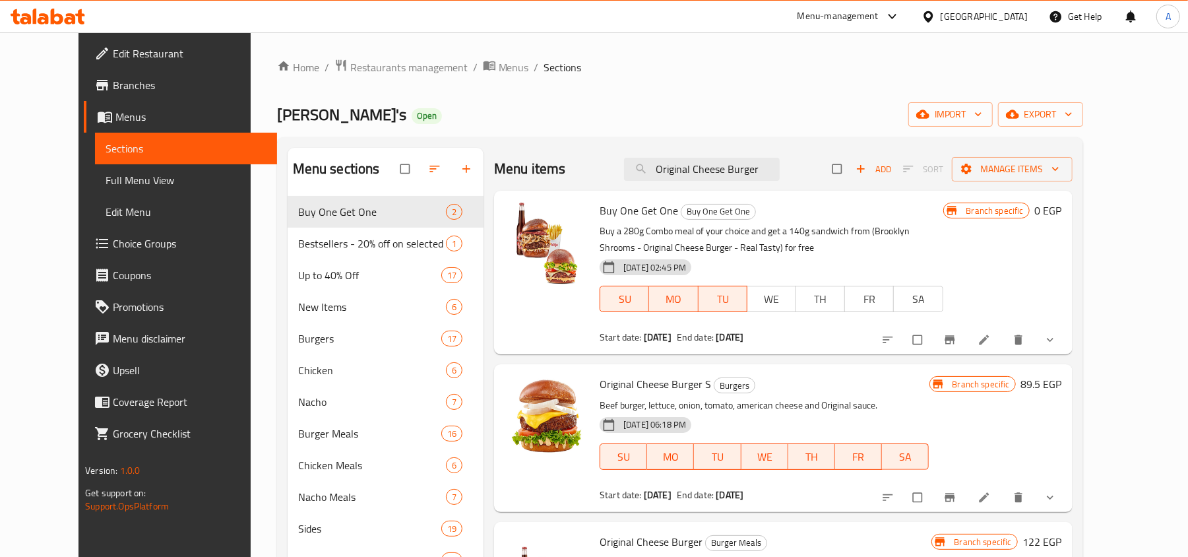
click at [806, 219] on h6 "Buy One Get One Buy One Get One" at bounding box center [771, 210] width 343 height 18
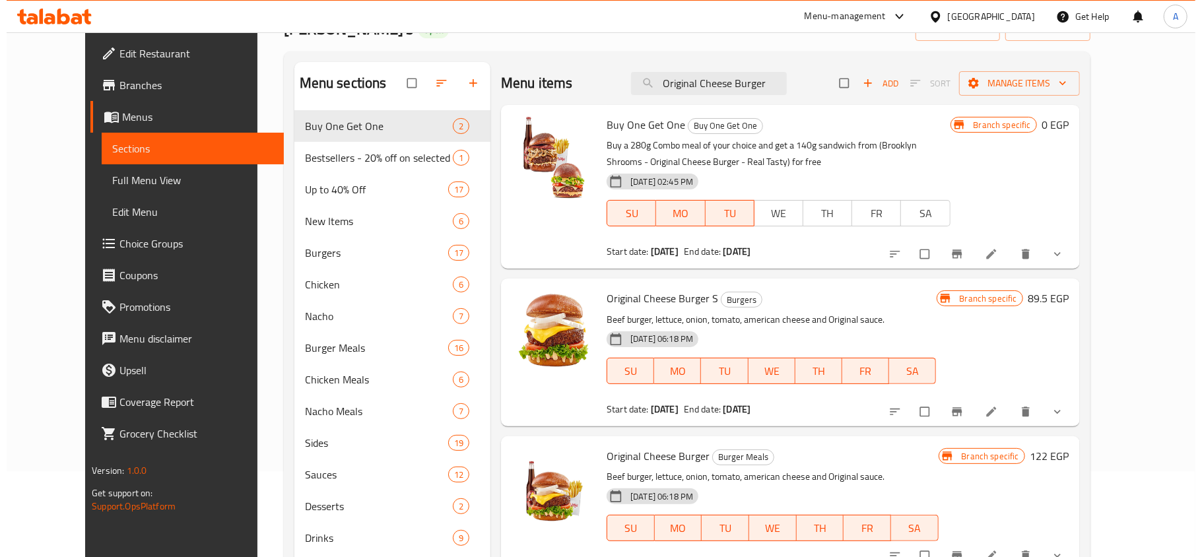
scroll to position [185, 0]
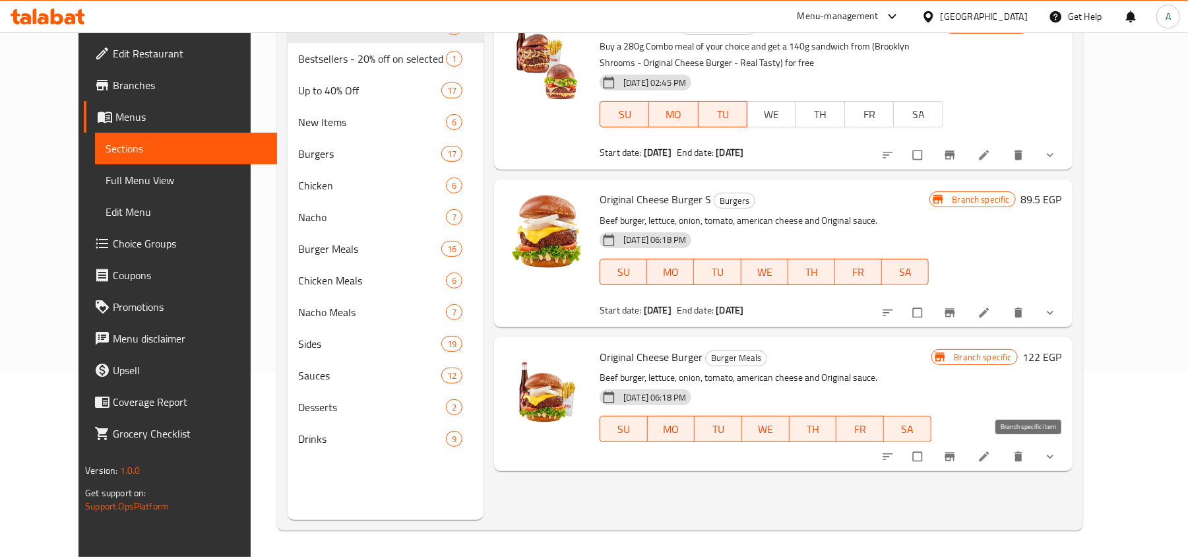
click at [957, 454] on icon "Branch-specific-item" at bounding box center [950, 456] width 13 height 13
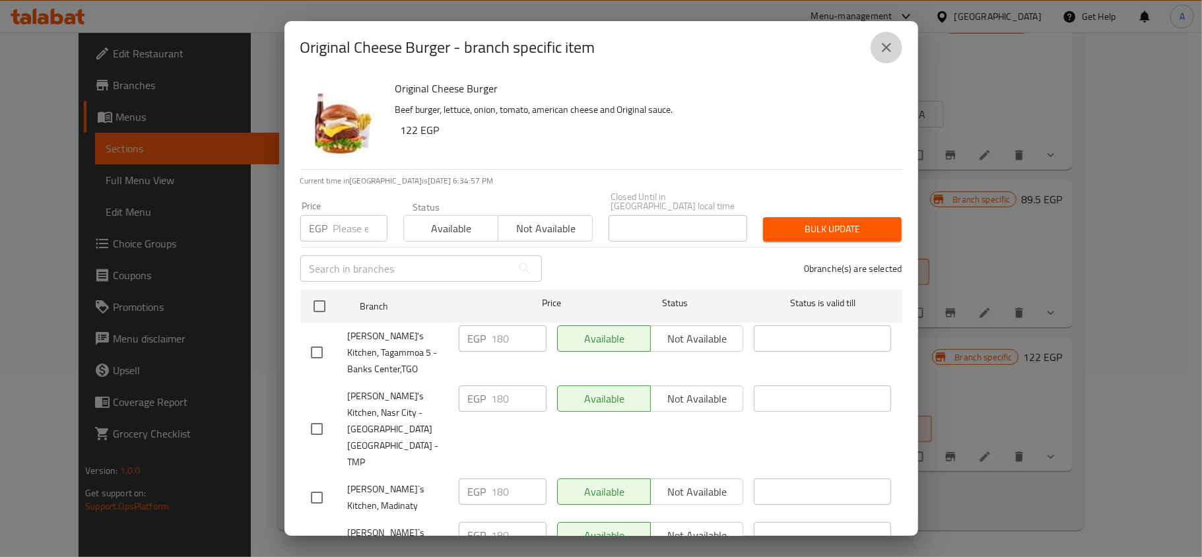
click at [898, 49] on button "close" at bounding box center [886, 48] width 32 height 32
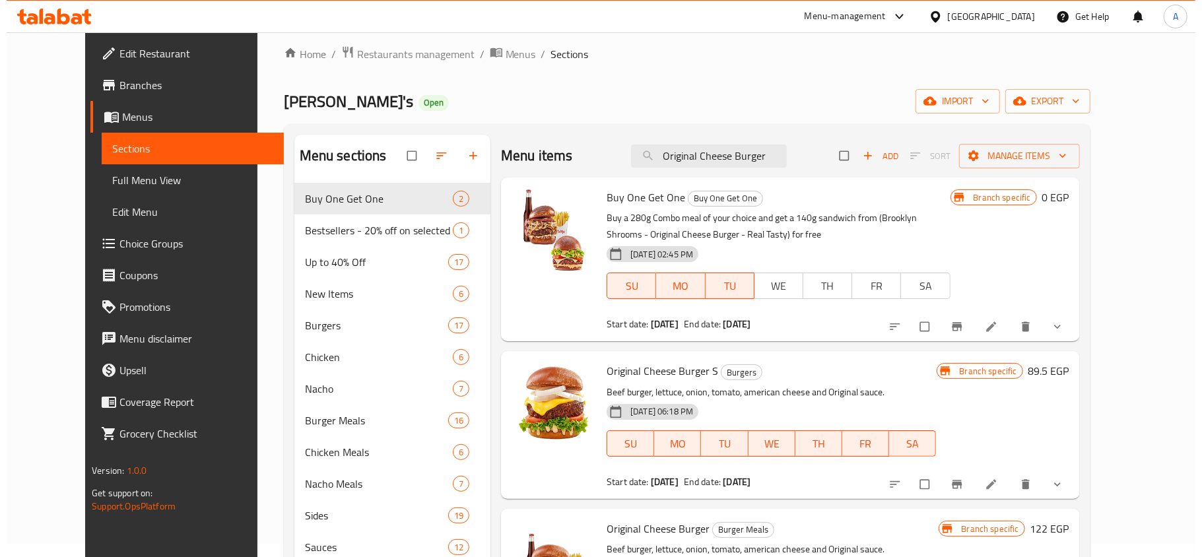
scroll to position [9, 0]
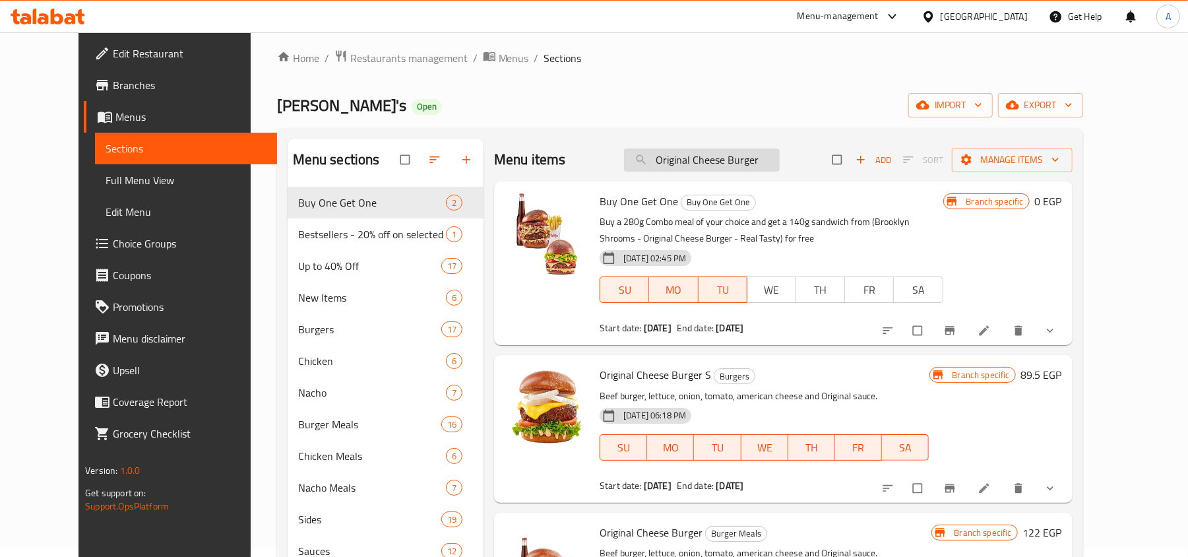
click at [750, 162] on input "Original Cheese Burger" at bounding box center [702, 159] width 156 height 23
paste input "Buffalo Nacho Chicken"
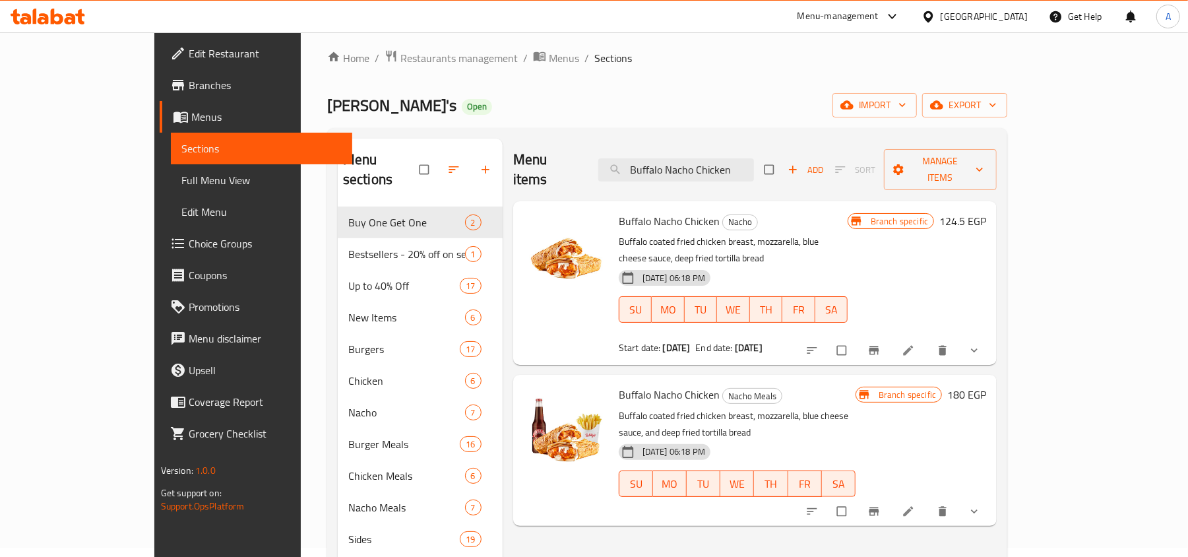
type input "Buffalo Nacho Chicken"
click at [880, 507] on icon "Branch-specific-item" at bounding box center [875, 511] width 10 height 9
click at [880, 346] on icon "Branch-specific-item" at bounding box center [875, 350] width 10 height 9
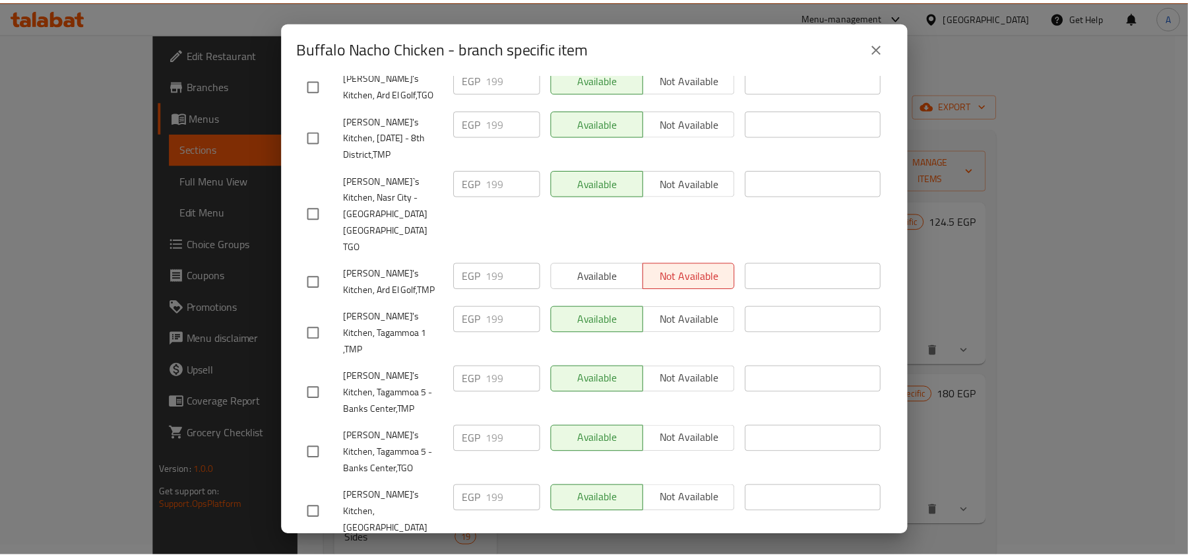
scroll to position [528, 0]
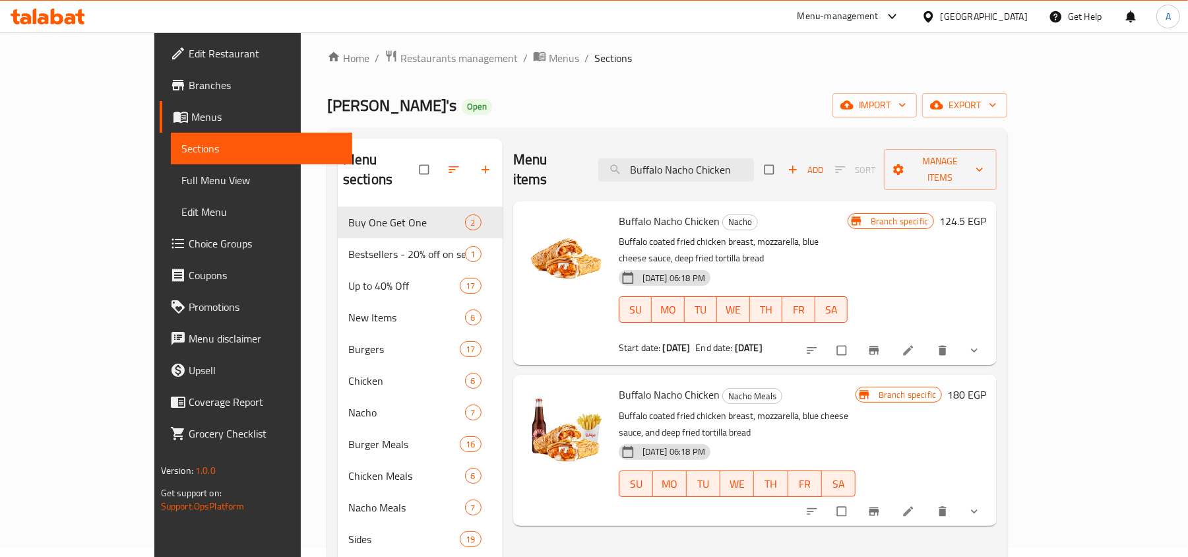
click at [936, 12] on icon at bounding box center [929, 17] width 14 height 14
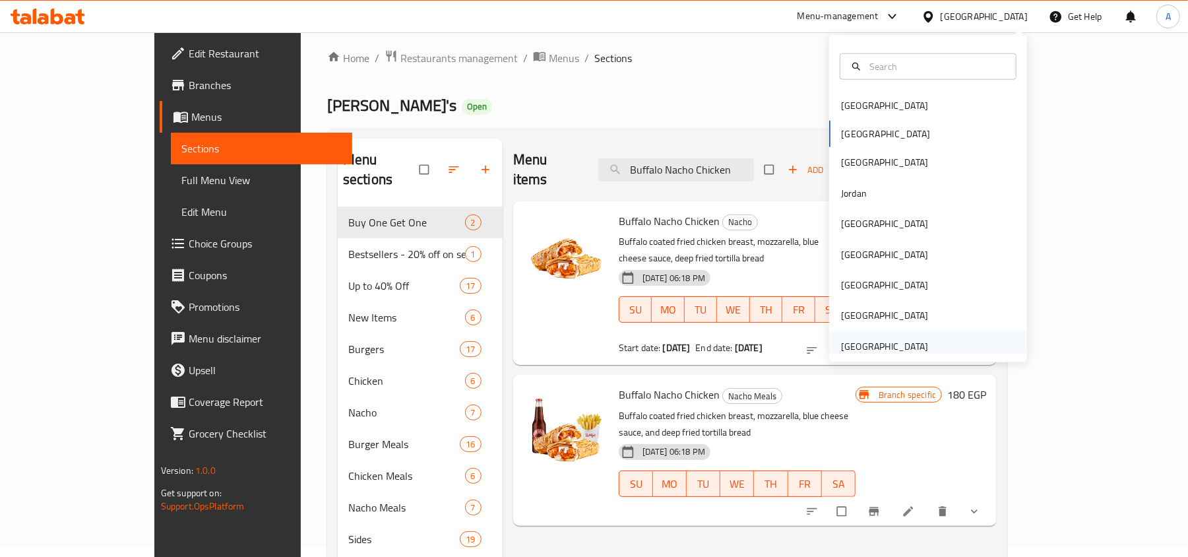
click at [875, 349] on div "[GEOGRAPHIC_DATA]" at bounding box center [884, 346] width 87 height 15
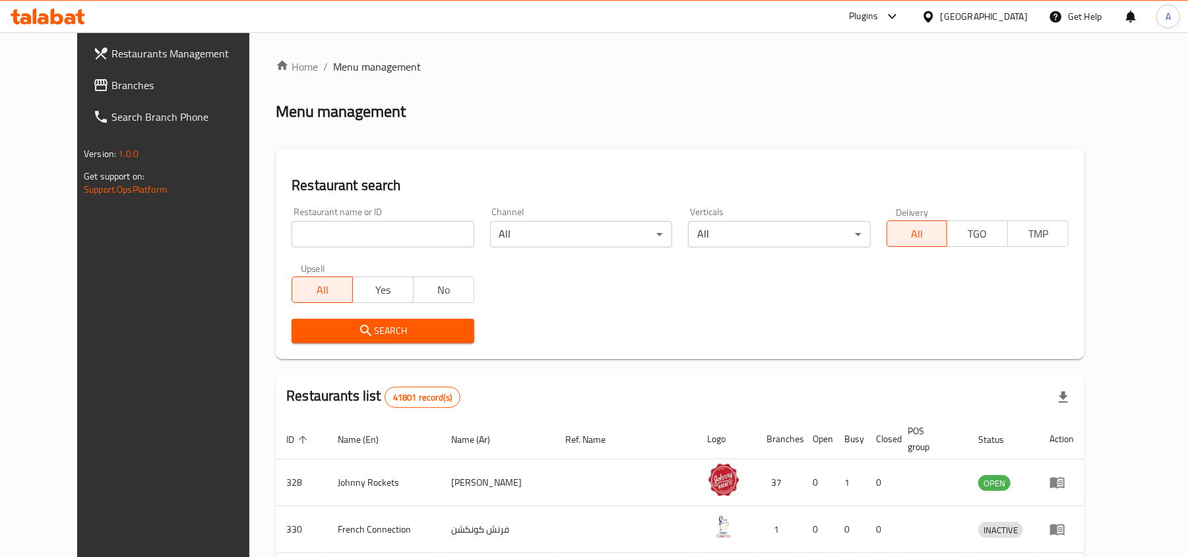
click at [77, 87] on div "Restaurants Management Branches Search Branch Phone Version: 1.0.0 Get support …" at bounding box center [594, 489] width 1034 height 914
click at [112, 83] on span "Branches" at bounding box center [189, 85] width 154 height 16
